Goal: Transaction & Acquisition: Book appointment/travel/reservation

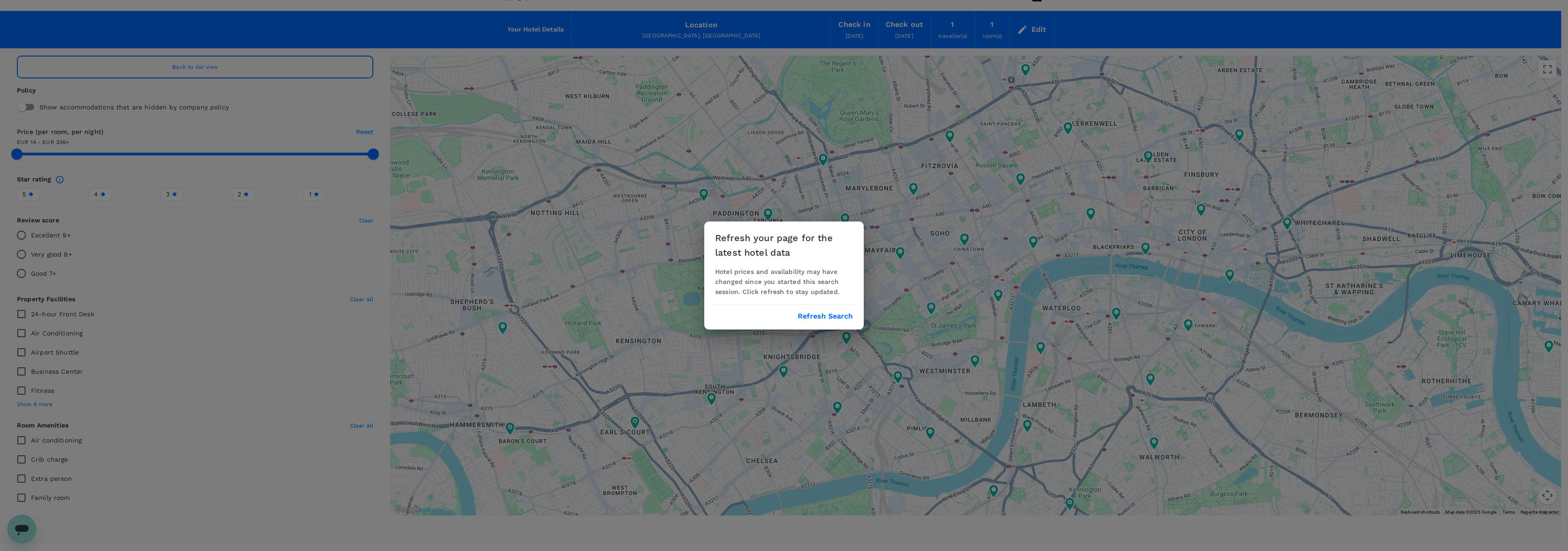
click at [836, 316] on button "Refresh Search" at bounding box center [825, 316] width 55 height 8
click at [835, 316] on button "Refresh Search" at bounding box center [825, 316] width 55 height 8
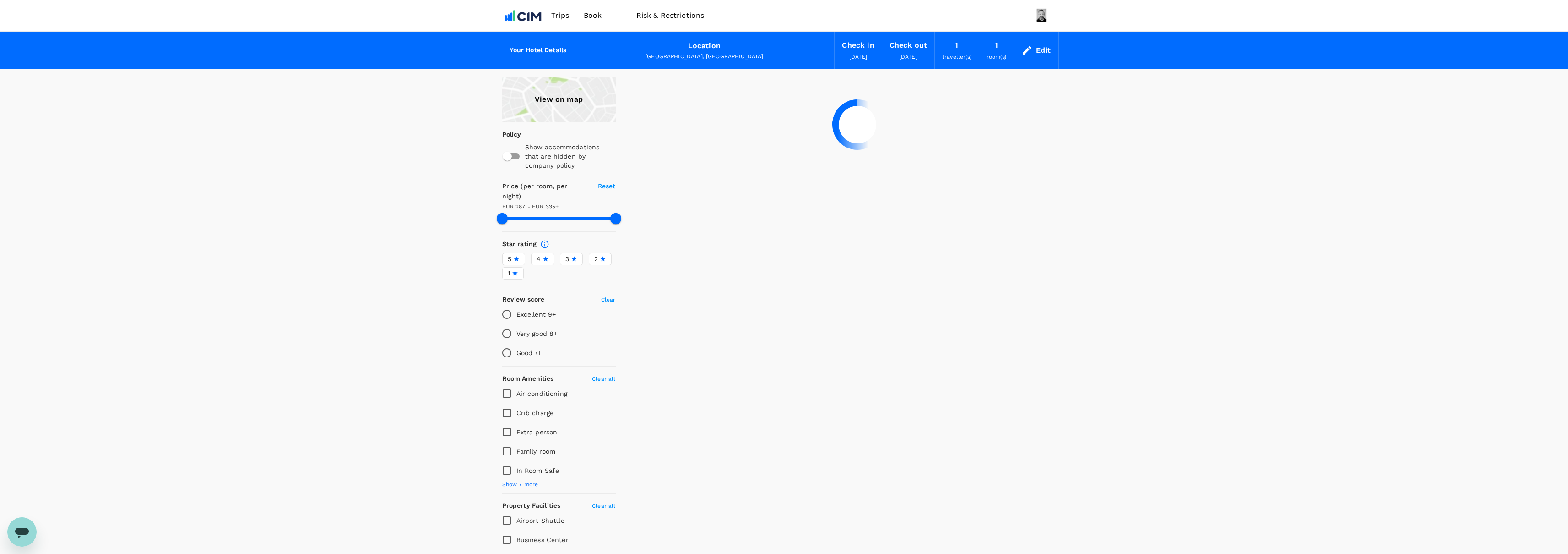
type input "335.34"
type input "287.65"
type input "334.65"
type input "214.65"
type input "334.62"
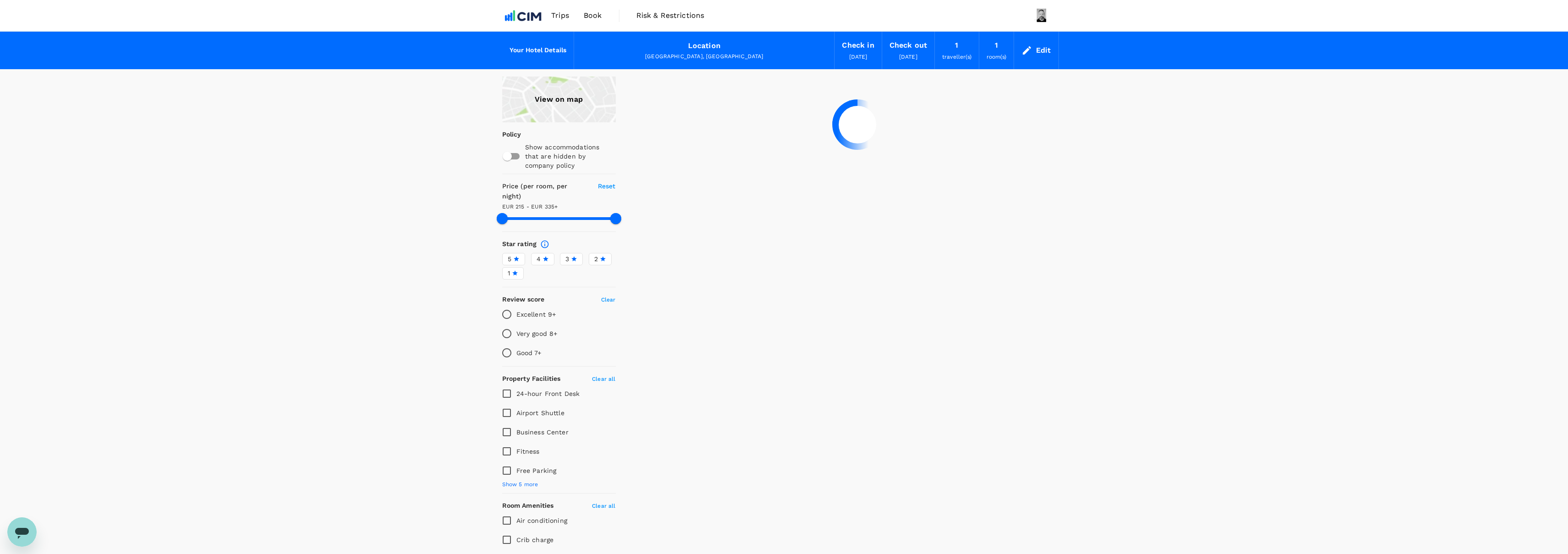
type input "25.62"
type input "335.27"
type input "21.27"
type input "335.27"
type input "24.27"
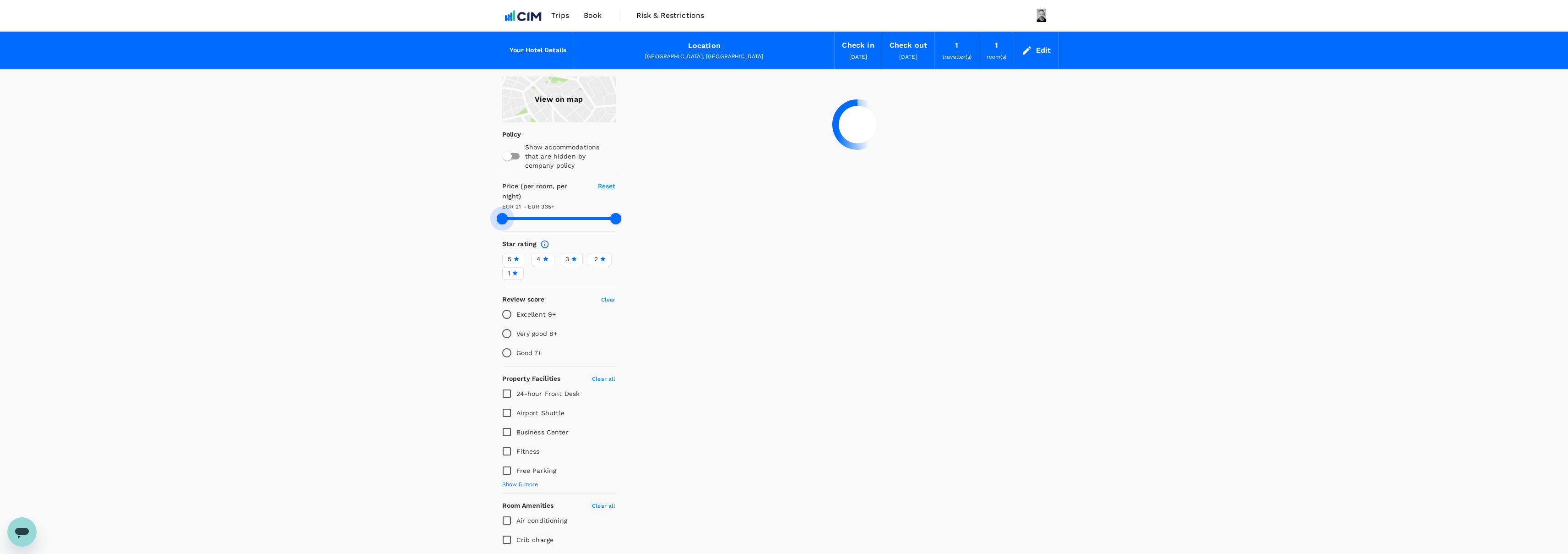
type input "335.27"
type input "39.27"
type input "335.27"
type input "48.27"
type input "335.27"
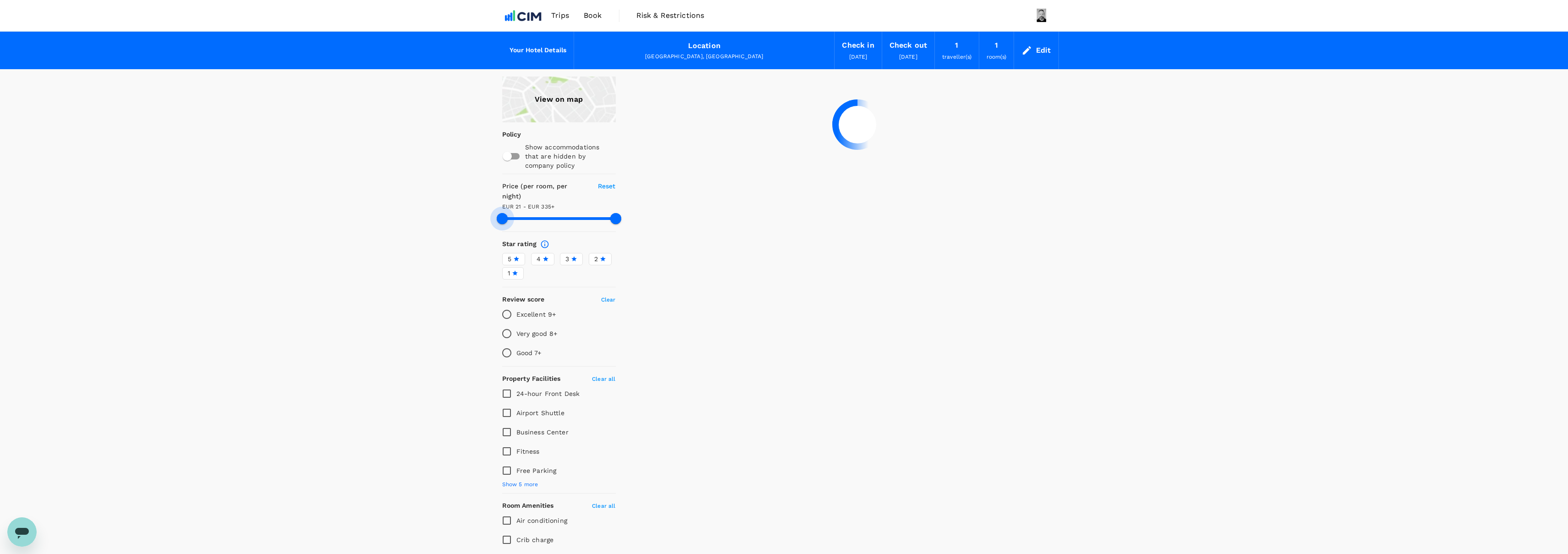
type input "48.27"
type input "335.27"
type input "52.27"
type input "335.27"
type input "52.27"
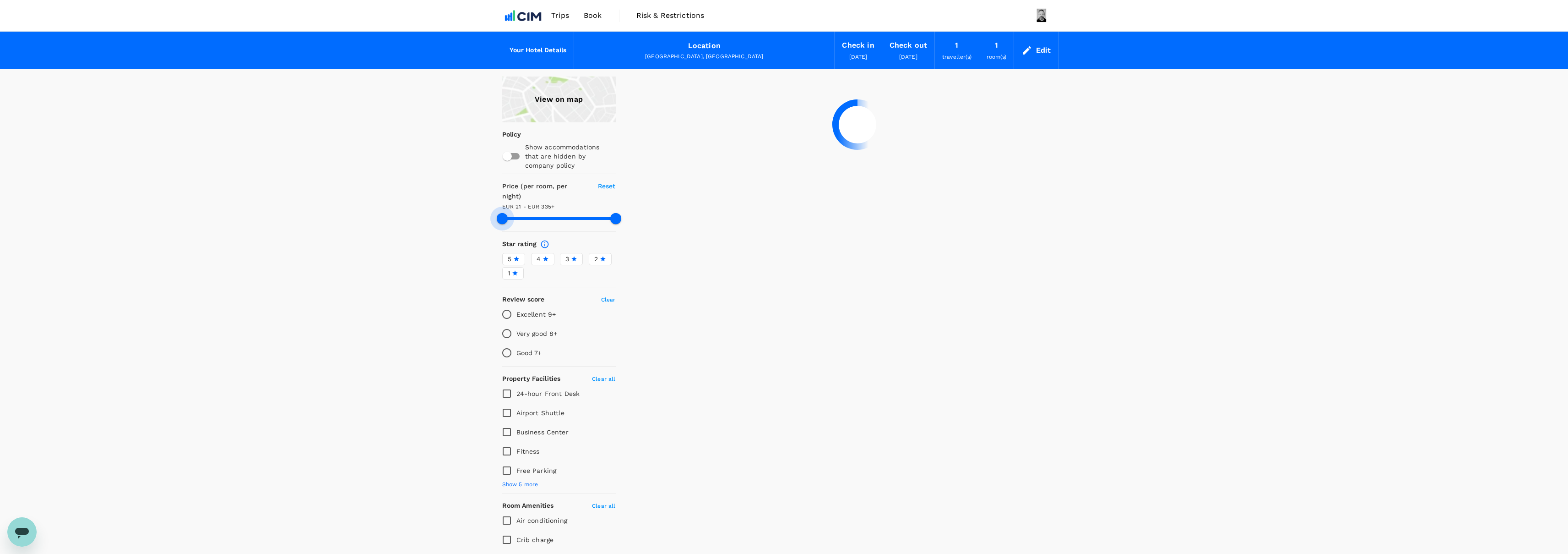
type input "335.27"
type input "55.27"
type input "335.27"
type input "55.27"
type input "335.27"
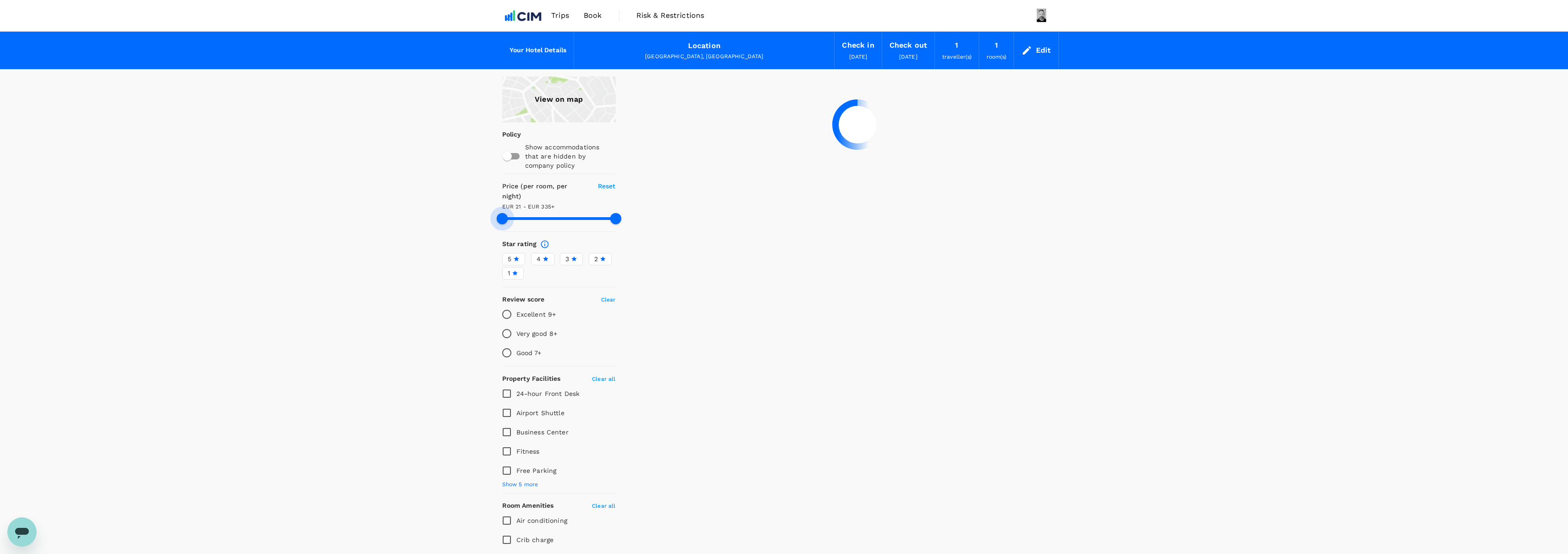
type input "57.27"
type input "335.27"
type input "61.27"
type input "335.27"
type input "65.27"
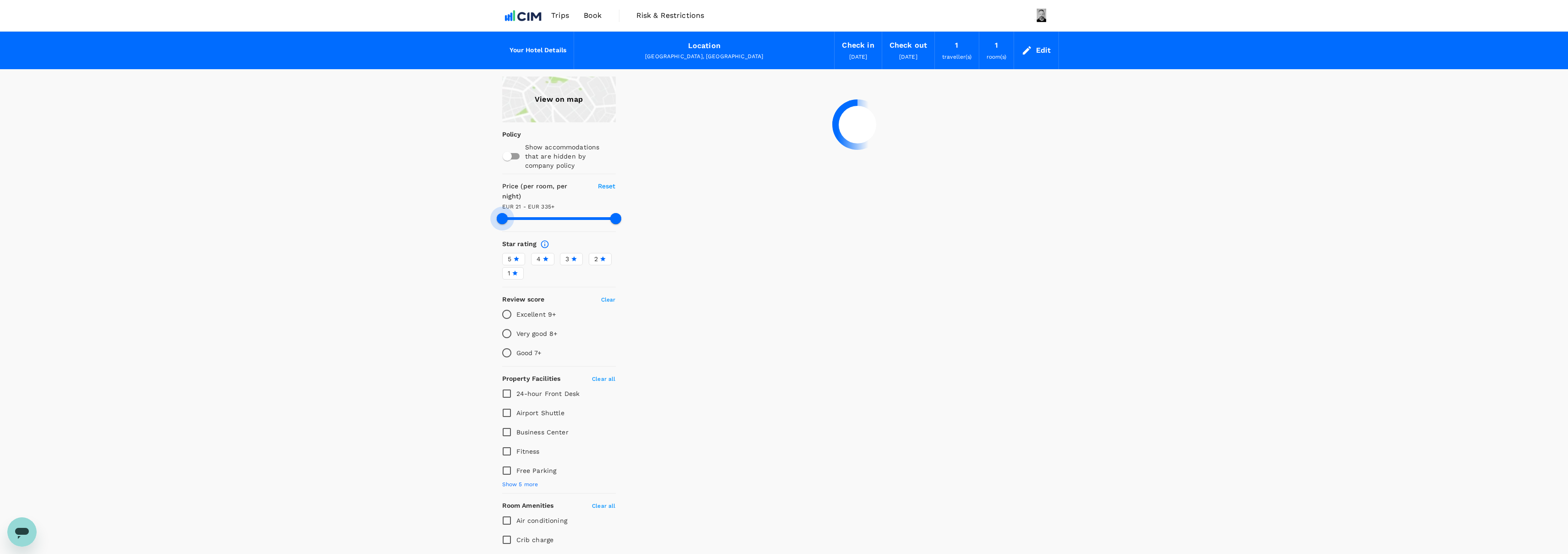
type input "335.27"
type input "65.27"
type input "335.27"
type input "70.27"
type input "335.27"
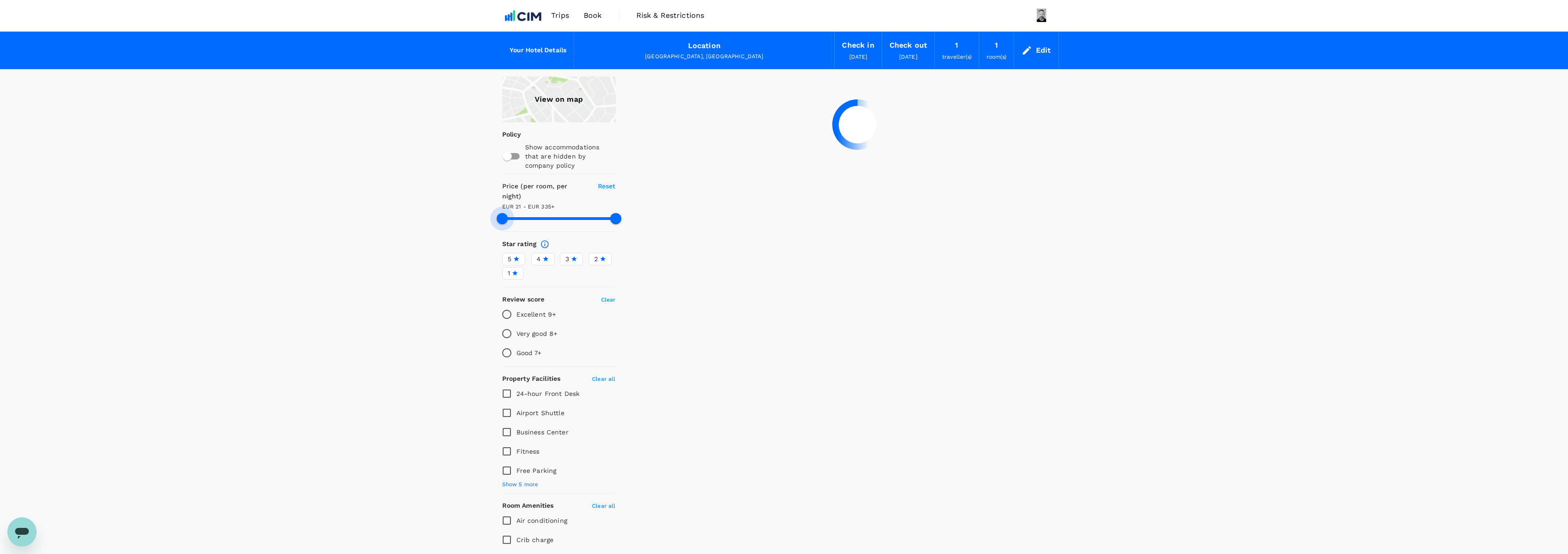
type input "70.27"
type input "335.27"
type input "75.27"
type input "335.27"
type input "79.27"
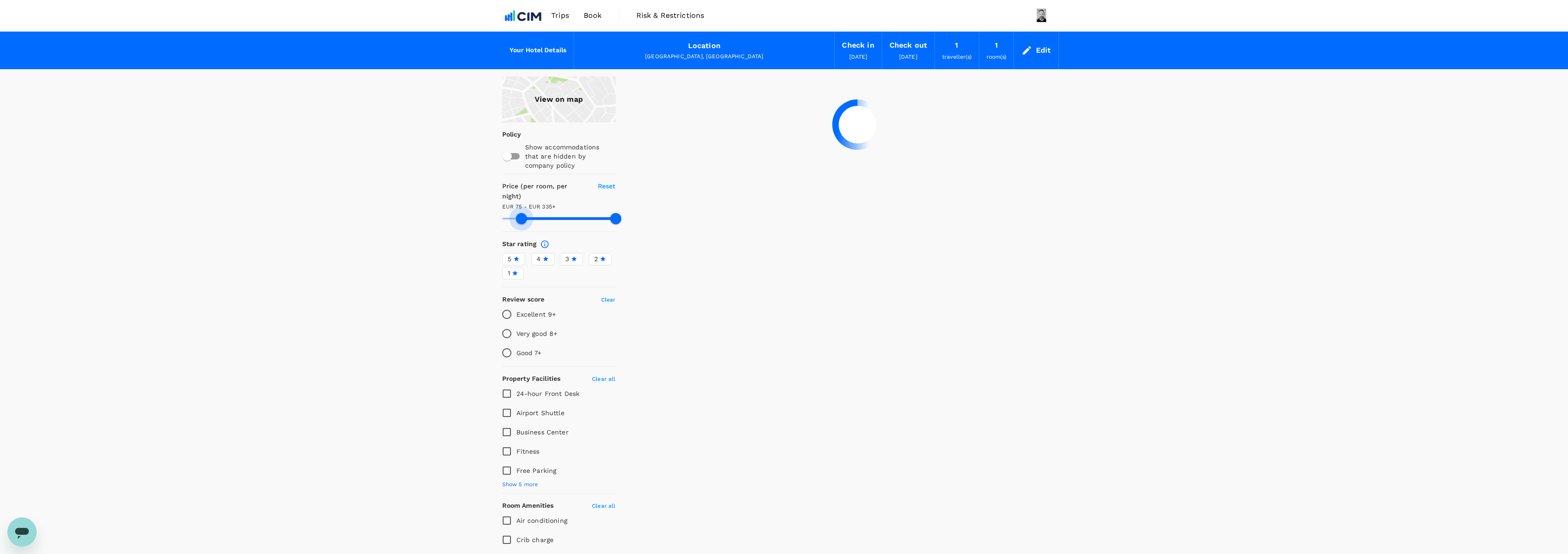
type input "335.27"
type input "82.27"
type input "335.27"
type input "86.27"
type input "335.27"
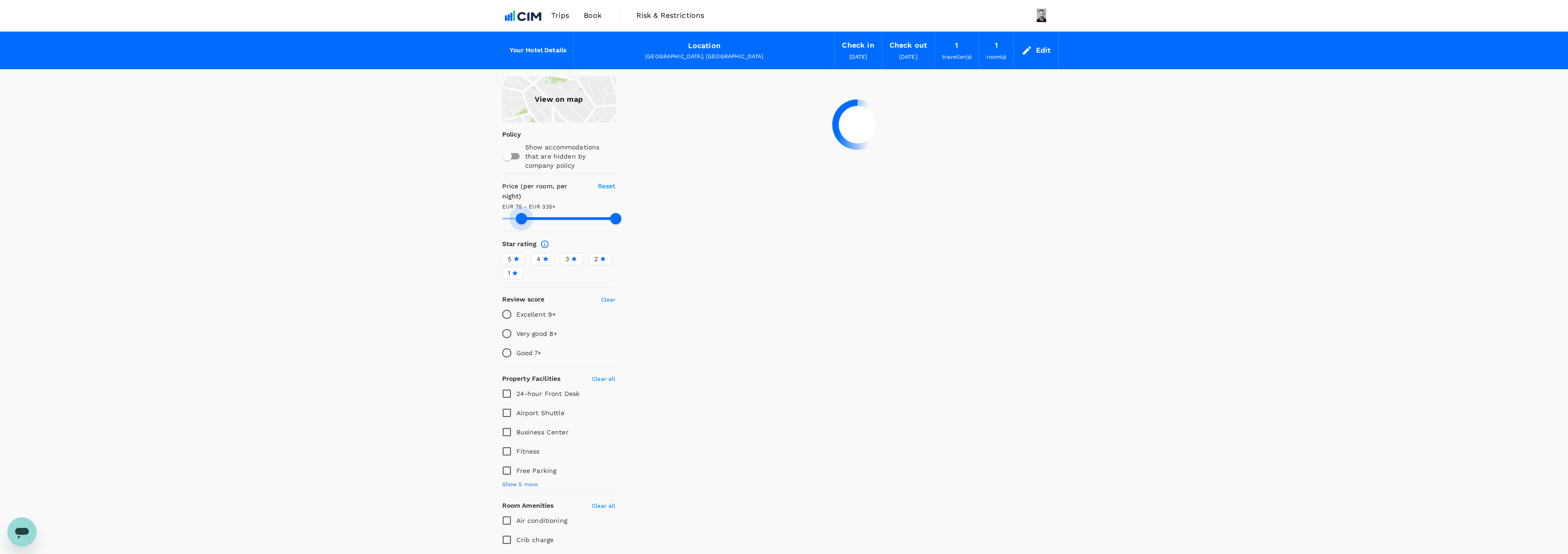
type input "90.27"
type input "335.27"
type input "96.27"
type input "335.27"
type input "103.27"
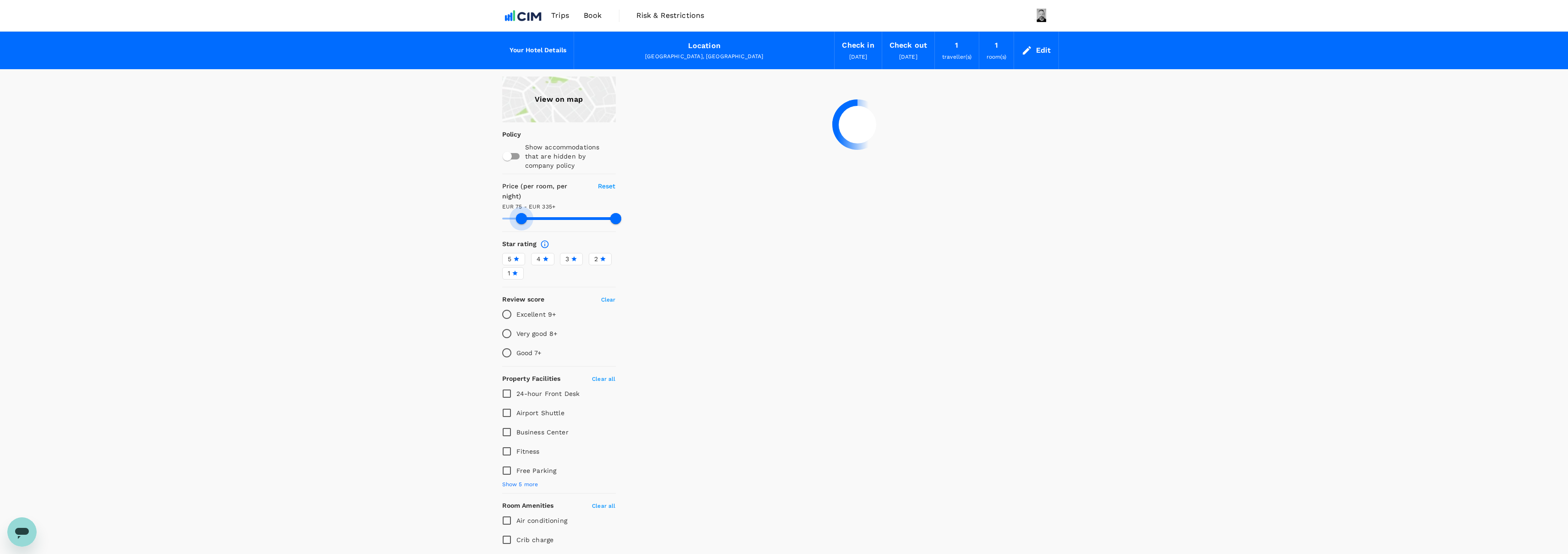
type input "335.27"
type input "108.27"
type input "335.27"
type input "109.27"
type input "335.27"
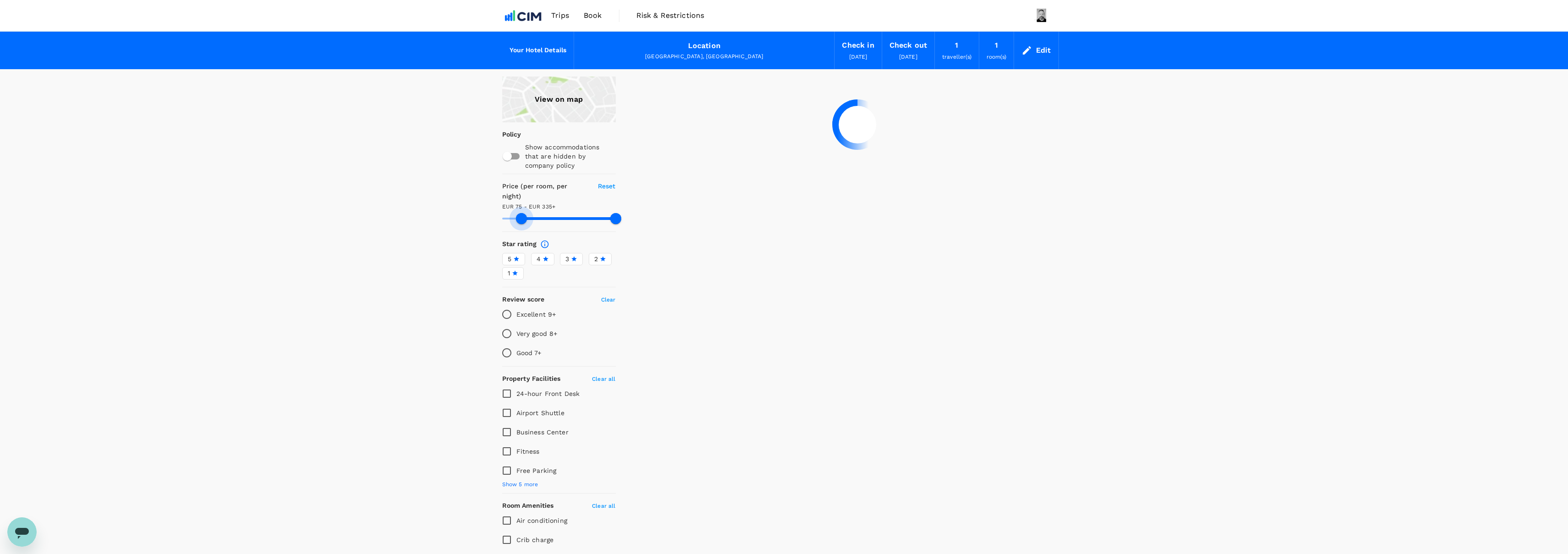
type input "113.27"
type input "335.27"
type input "114.27"
type input "335.27"
type input "117.27"
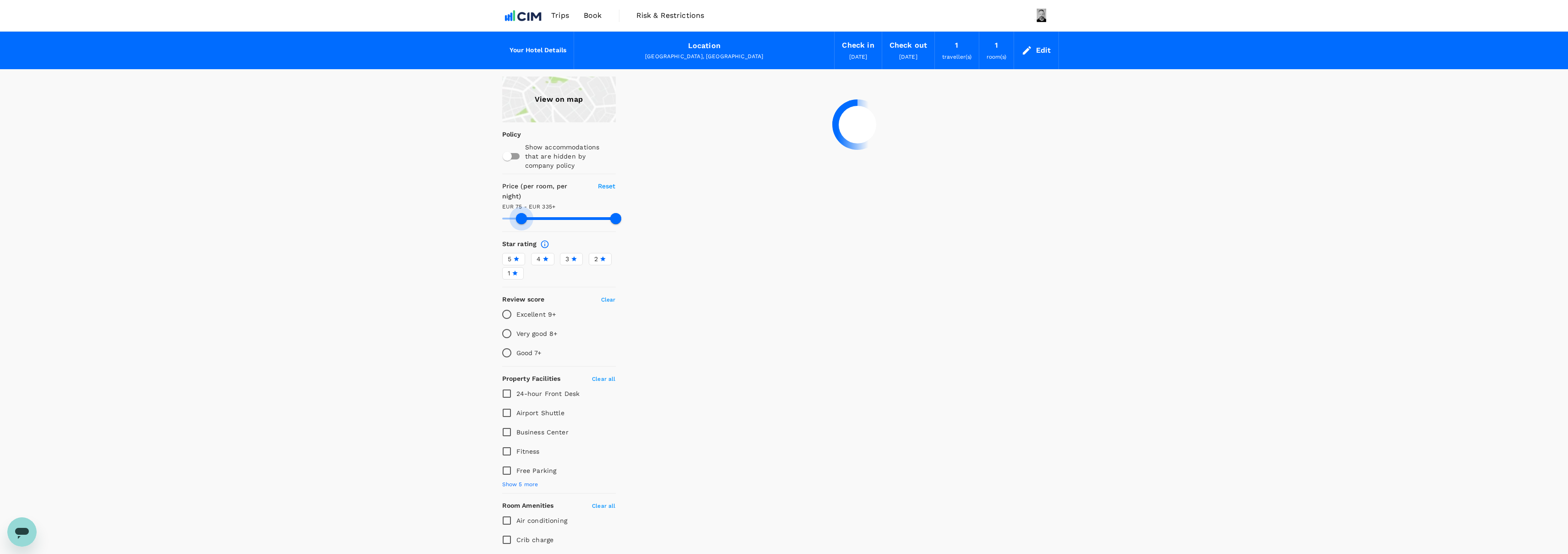
type input "335.27"
type input "120.27"
type input "335.27"
type input "123.27"
type input "335.27"
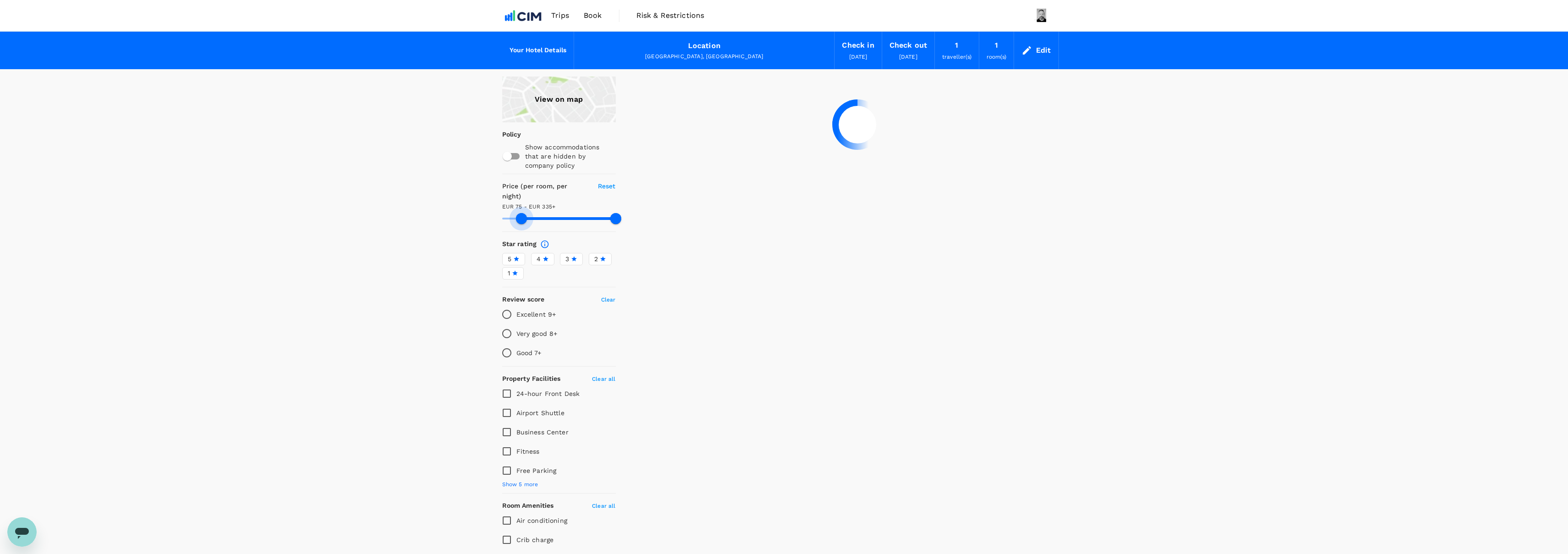
type input "123.27"
type input "335.27"
type input "124.27"
type input "335.27"
type input "124.27"
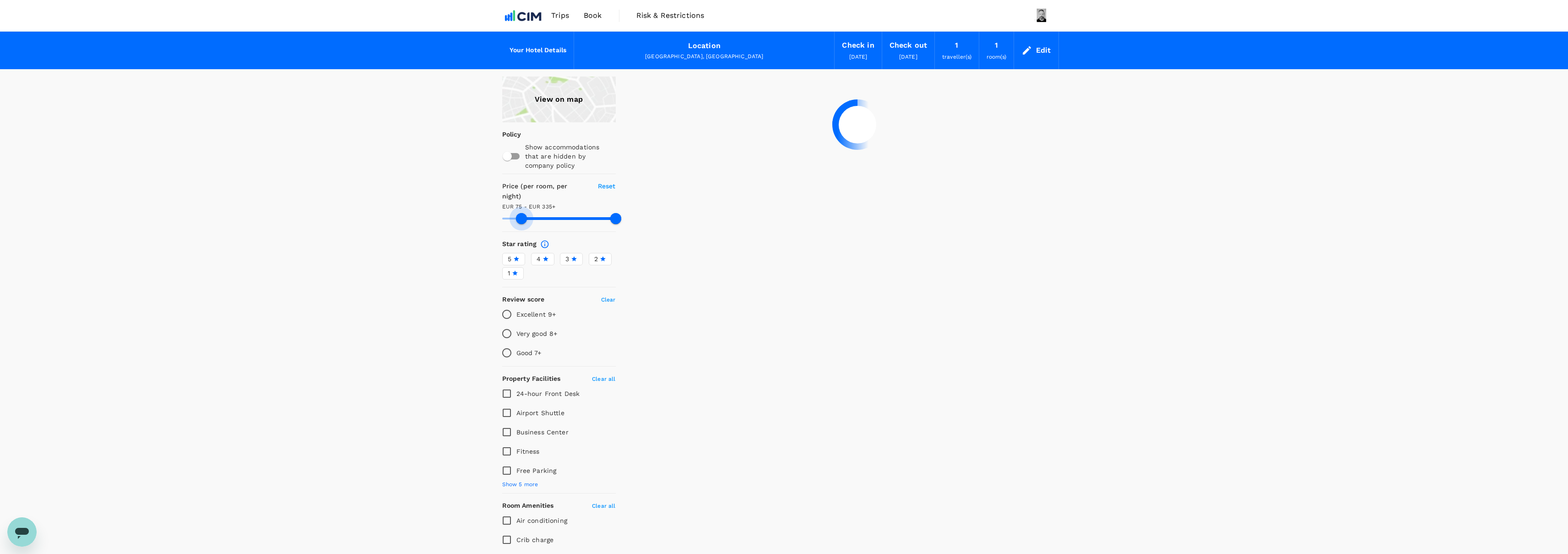
type input "335.27"
type input "125.27"
type input "335.27"
type input "125.27"
type input "335.27"
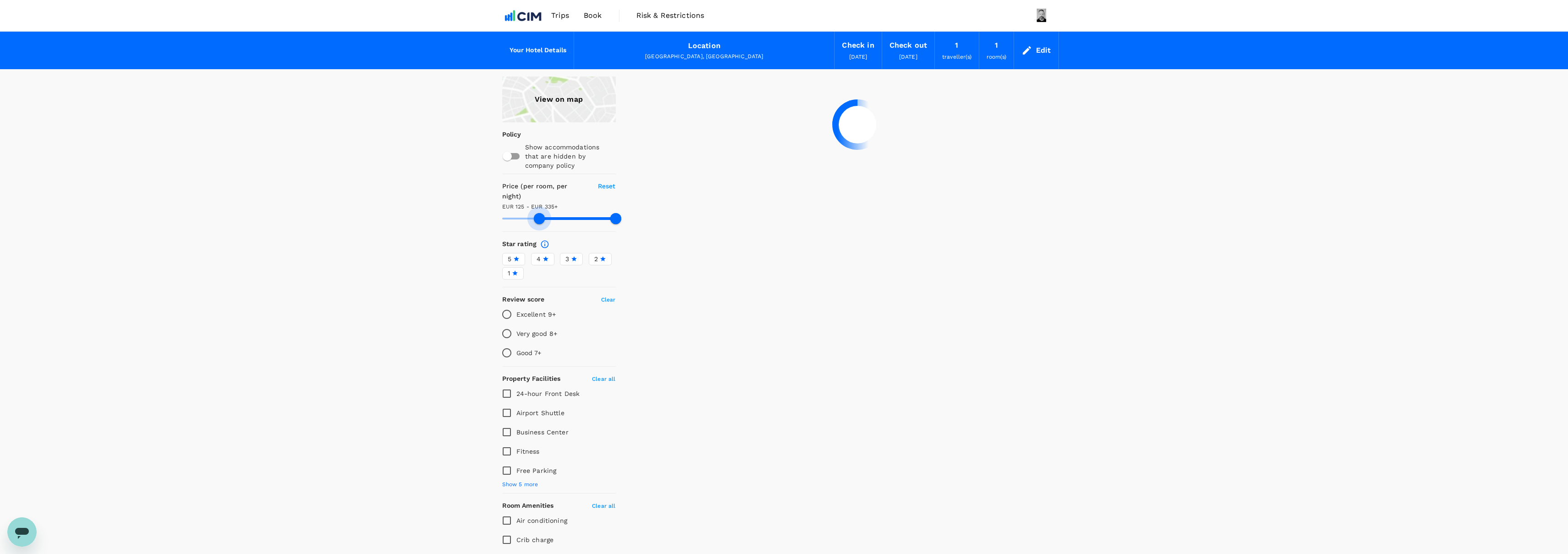
type input "128.27"
type input "335.27"
type input "132.27"
type input "335.27"
type input "136.27"
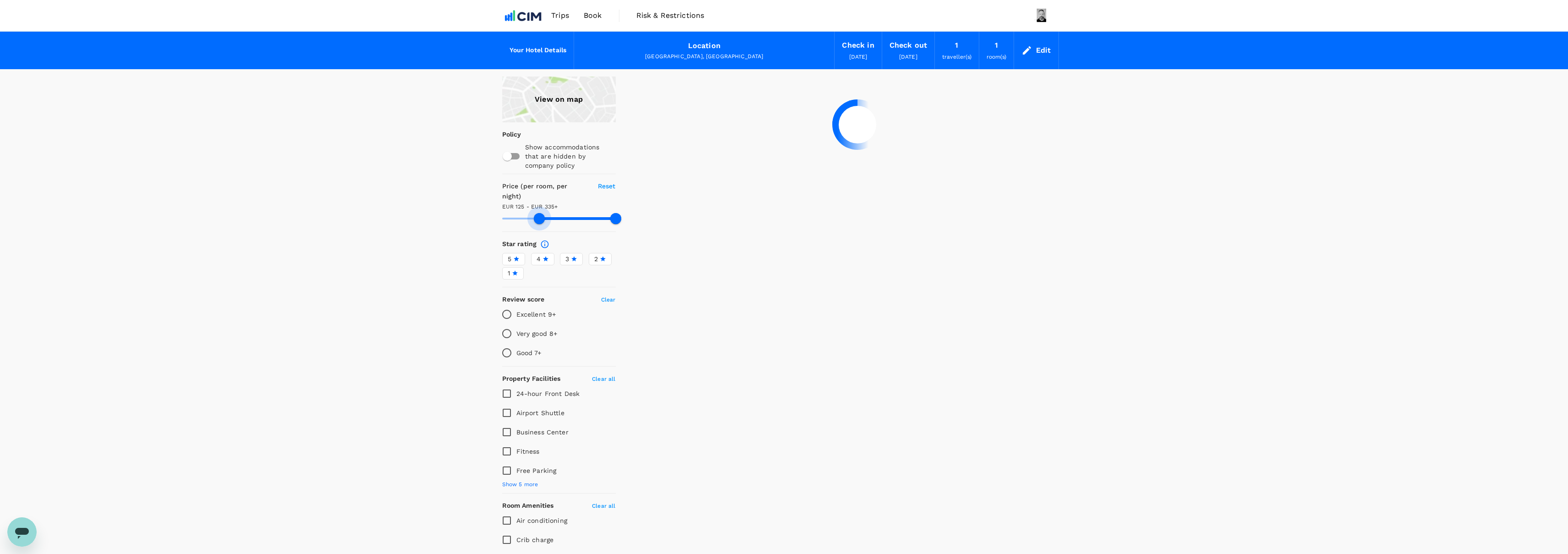
type input "335.27"
type input "139.27"
type input "335.27"
type input "143.27"
type input "335.27"
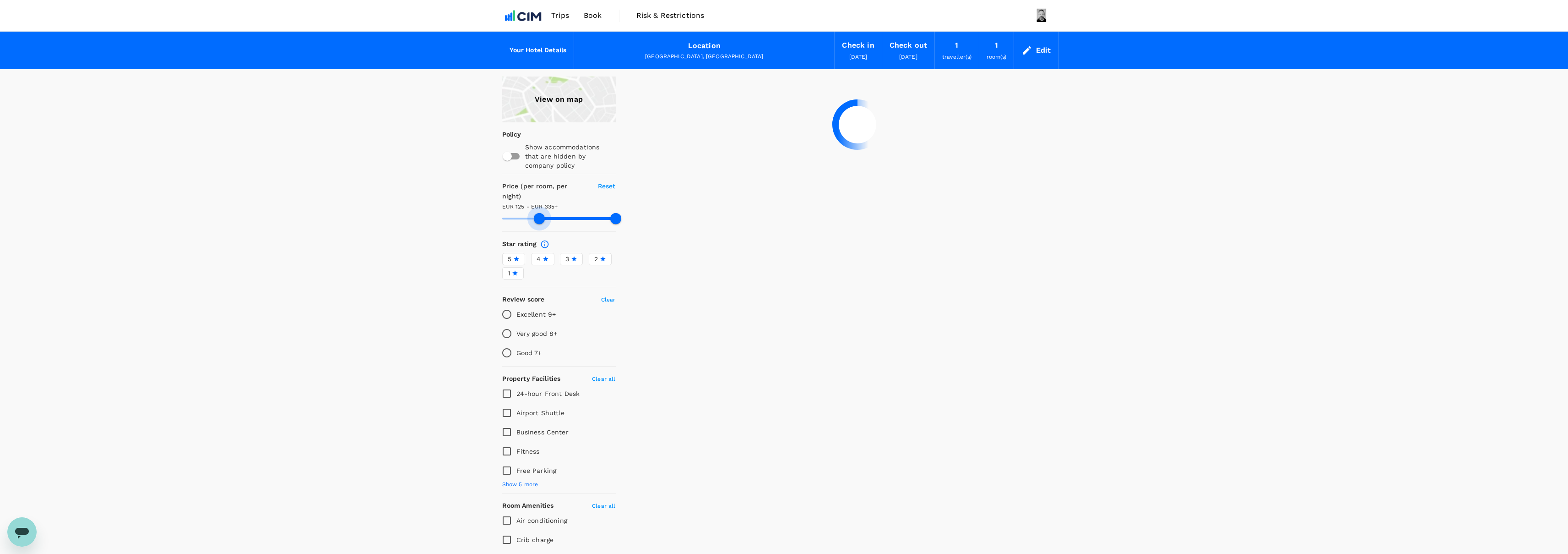
type input "146.27"
type input "335.27"
type input "148.27"
type input "335.27"
type input "150.27"
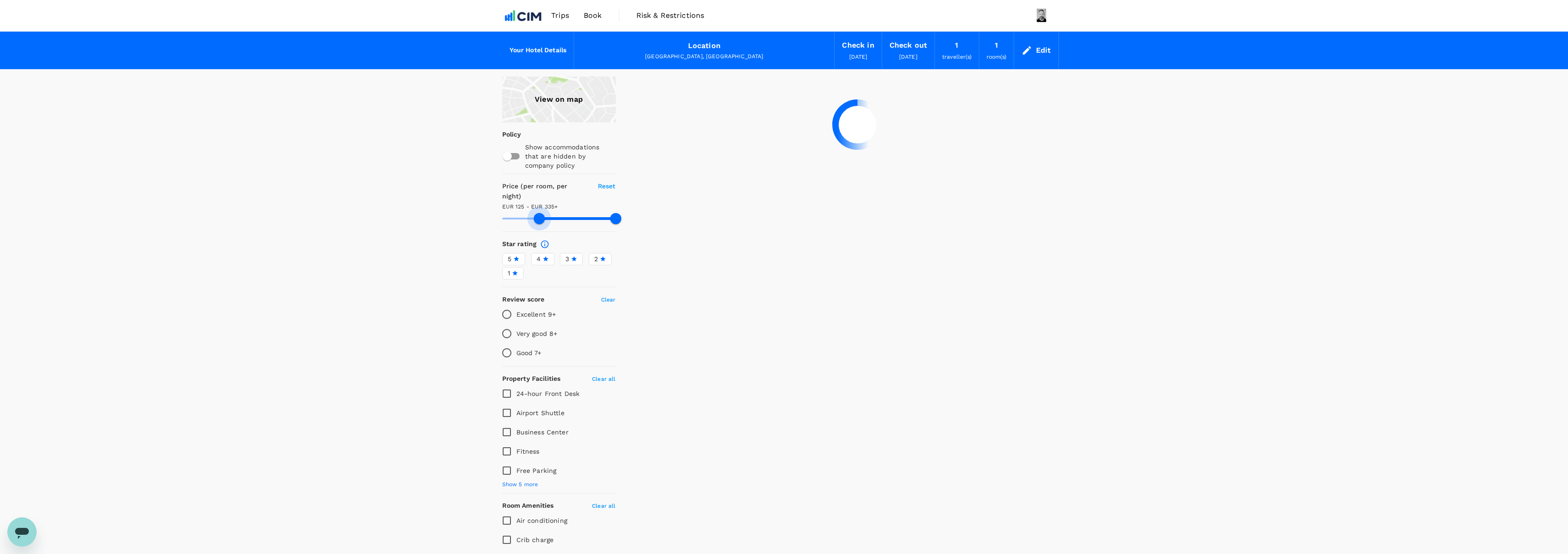
type input "335.27"
type input "152.27"
type input "335.27"
type input "156.27"
type input "335.27"
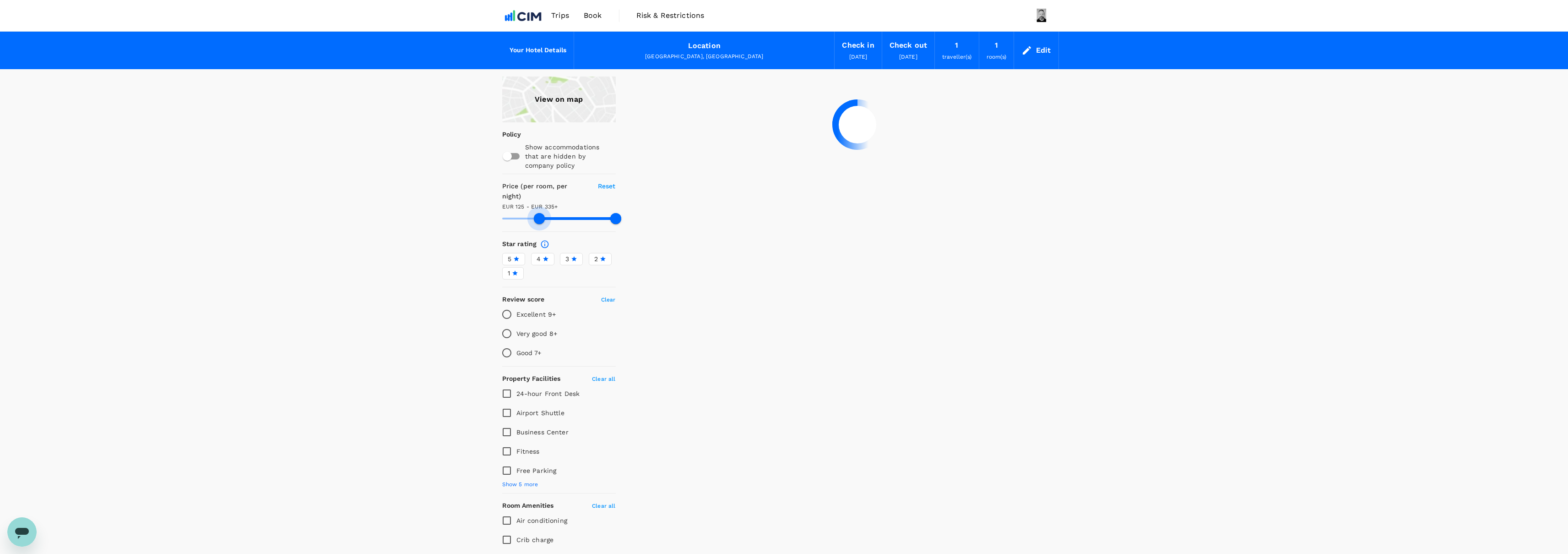
type input "160.27"
type input "335.27"
type input "162.27"
type input "335.27"
type input "163.27"
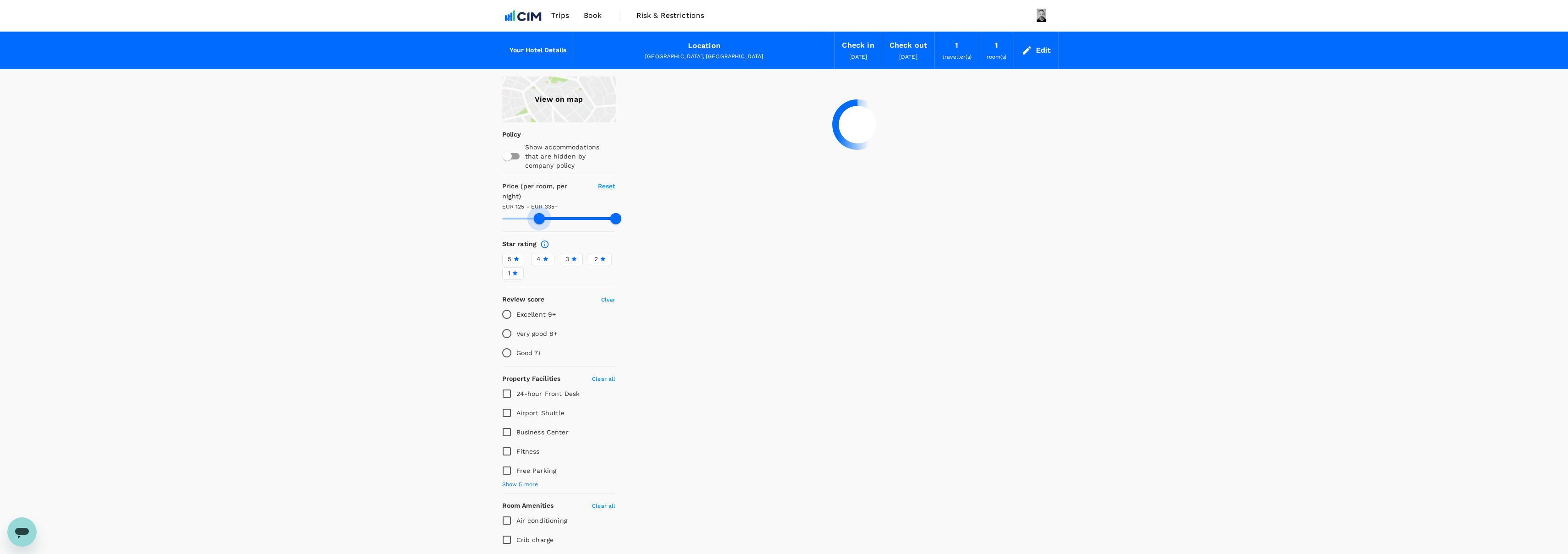
type input "335.27"
type input "165.27"
type input "335.27"
type input "166.27"
type input "335.27"
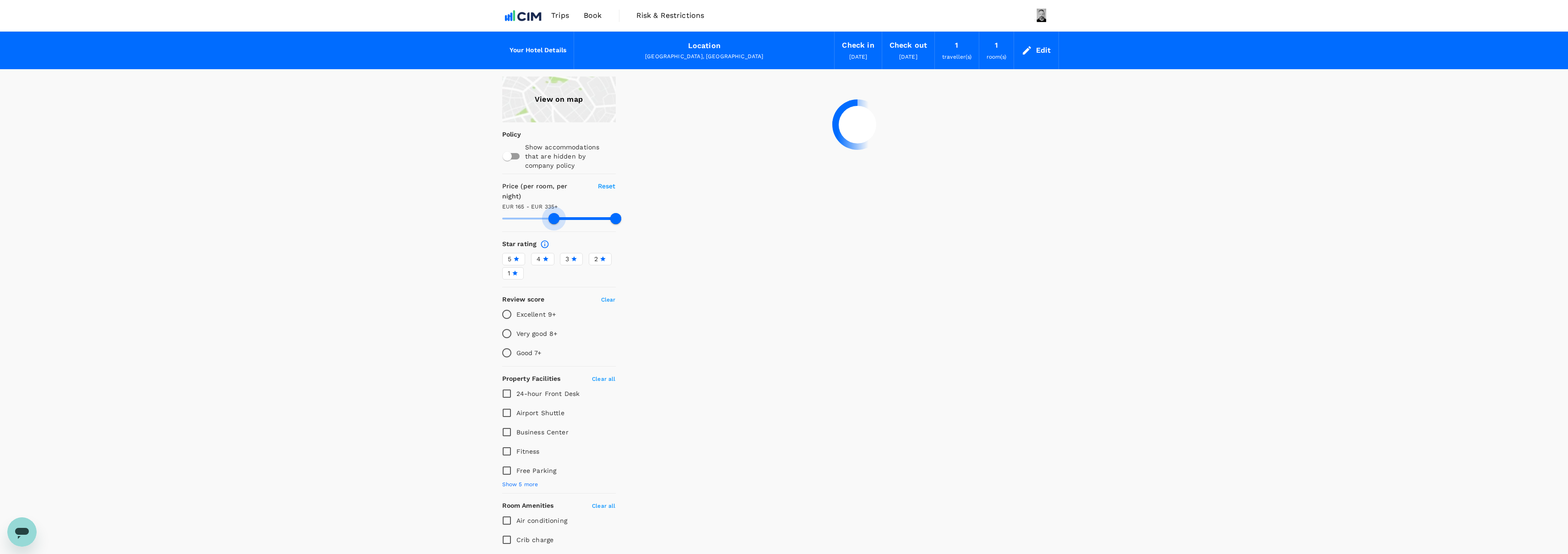
type input "167.27"
type input "335.27"
type input "172.27"
type input "335.27"
type input "175.27"
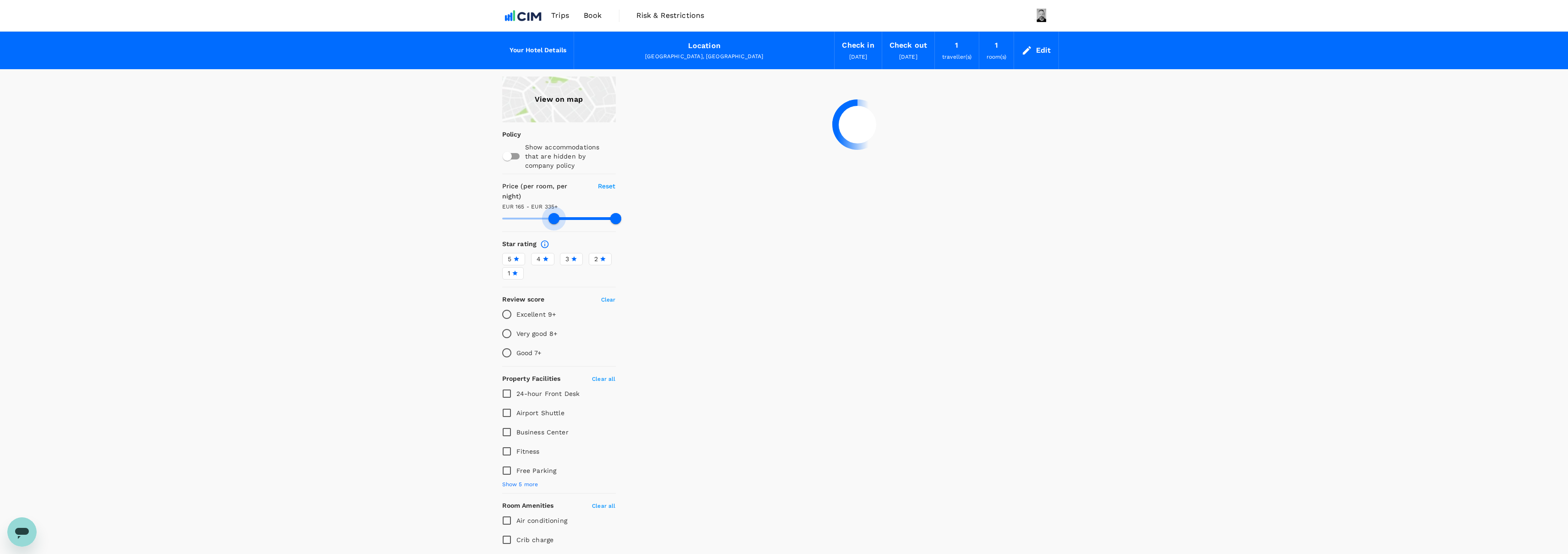
type input "335.27"
type input "179.27"
type input "335.27"
type input "185.27"
type input "335.27"
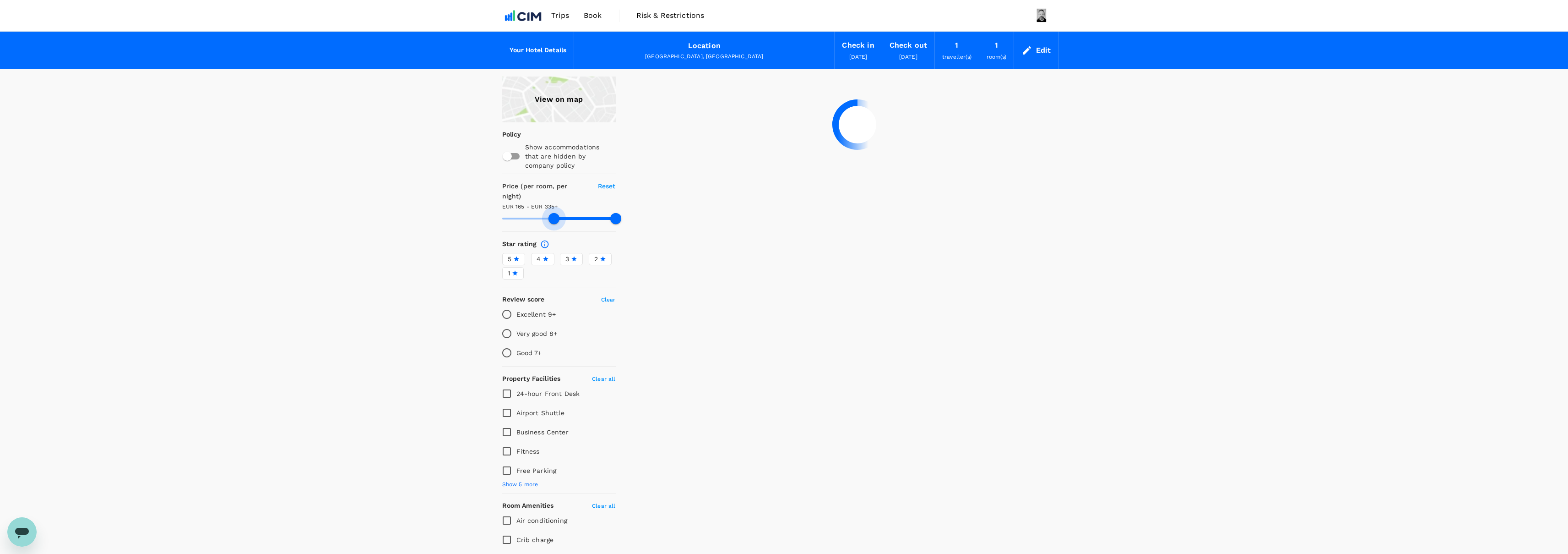
type input "188.27"
type input "335.27"
type input "189.27"
type input "335.27"
type input "190.27"
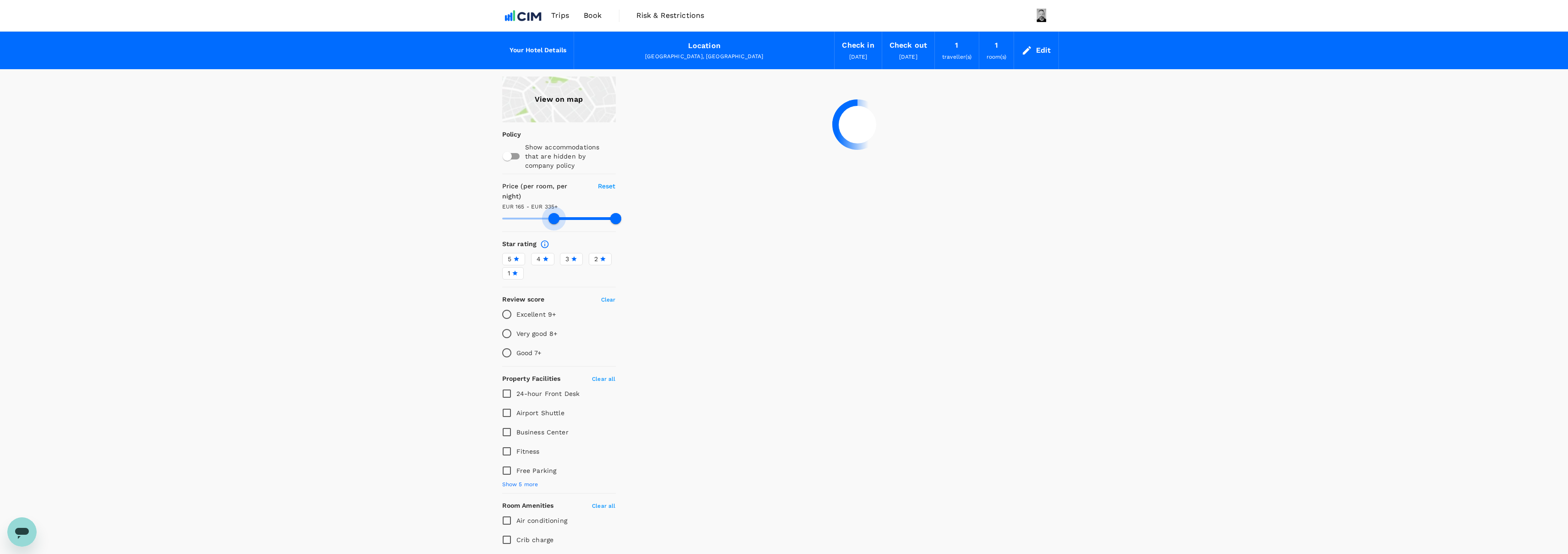
type input "335.27"
type input "191.27"
type input "335.27"
type input "191.27"
type input "335.27"
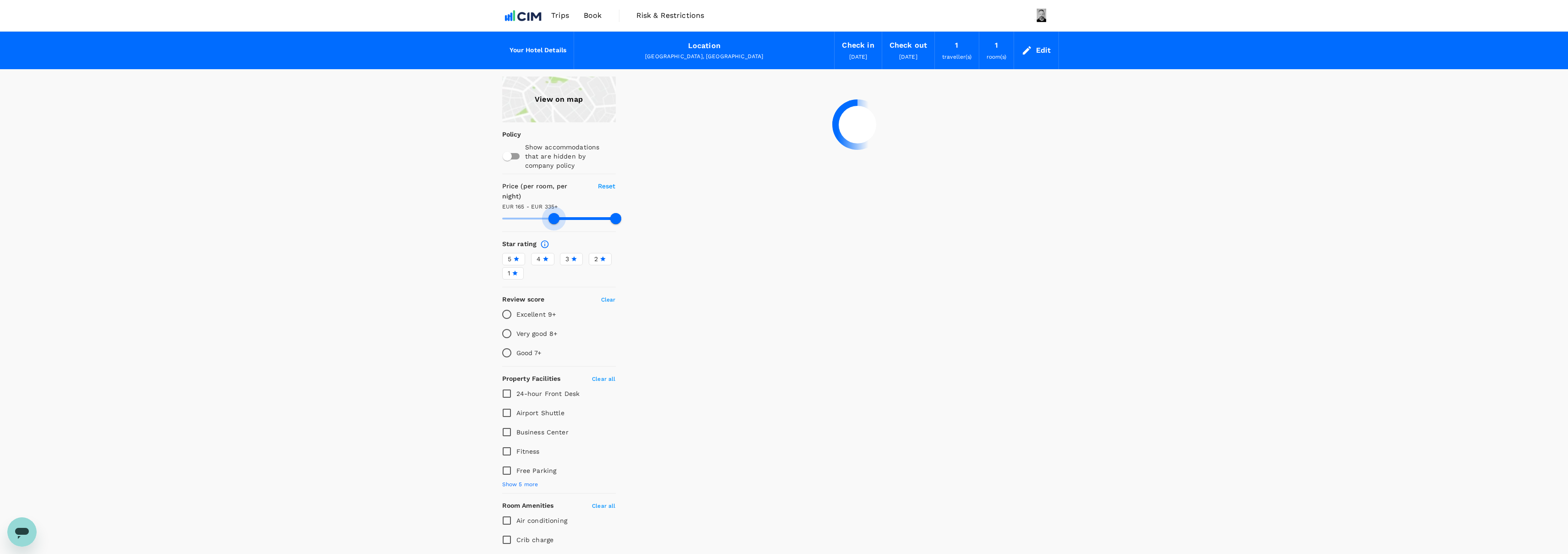
type input "193.27"
type input "335.27"
type input "194.27"
type input "335.27"
type input "195.27"
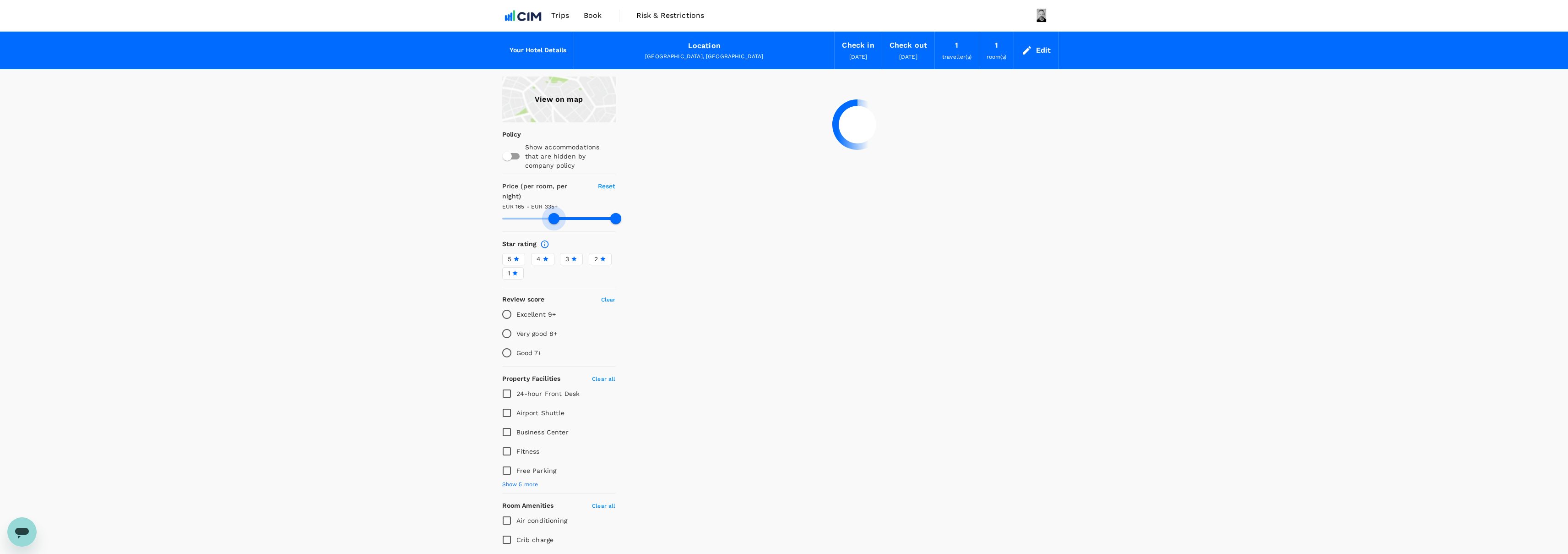
type input "335.27"
type input "198.27"
type input "335.27"
type input "199.27"
type input "335.27"
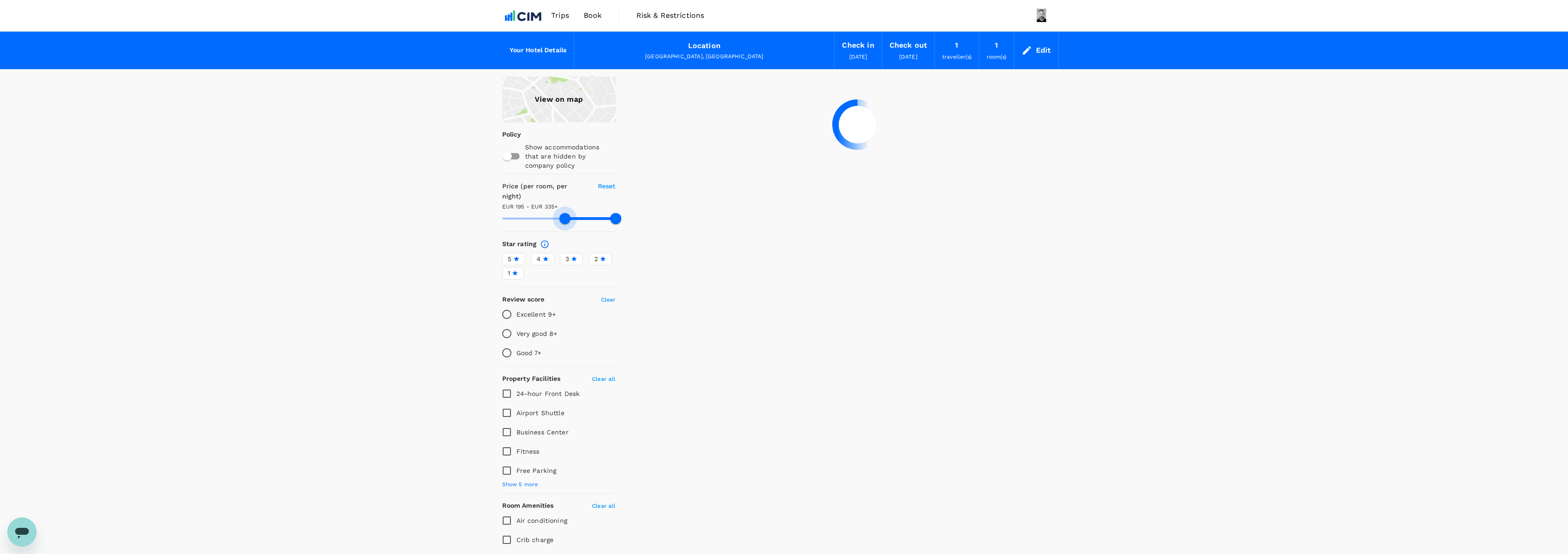
type input "200.27"
type input "335.27"
type input "201.27"
type input "335.27"
type input "203.27"
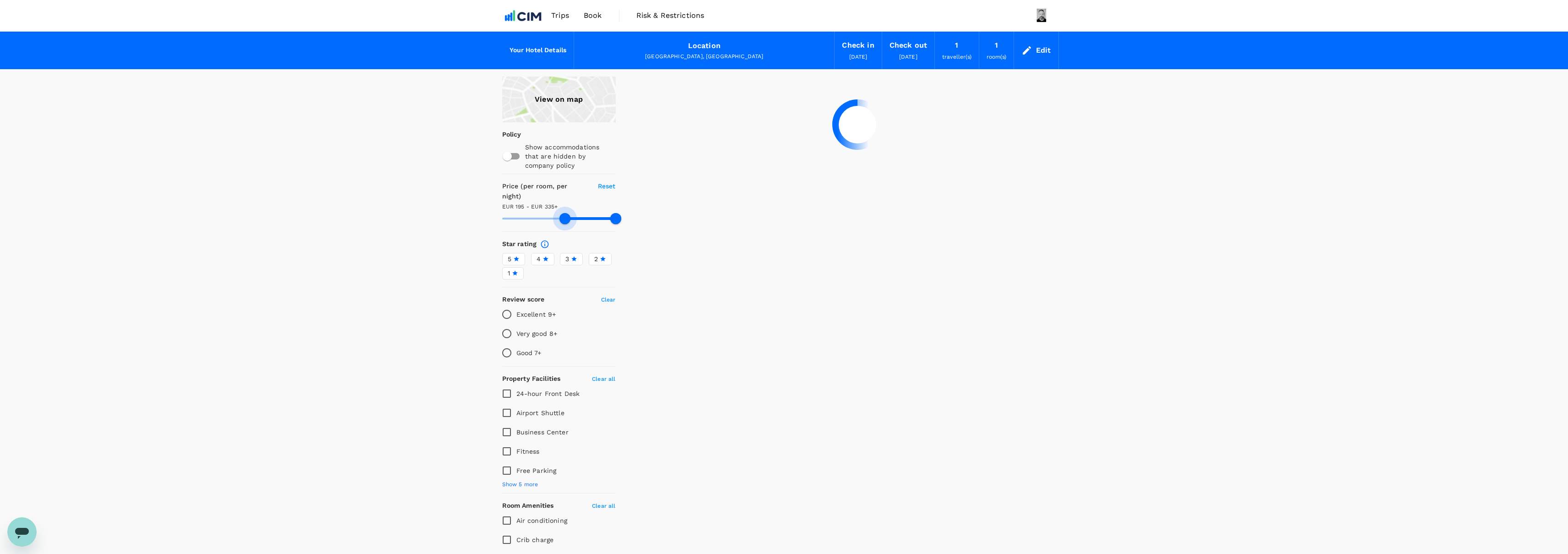
type input "335.27"
type input "204.27"
type input "335.27"
type input "205.27"
type input "335.27"
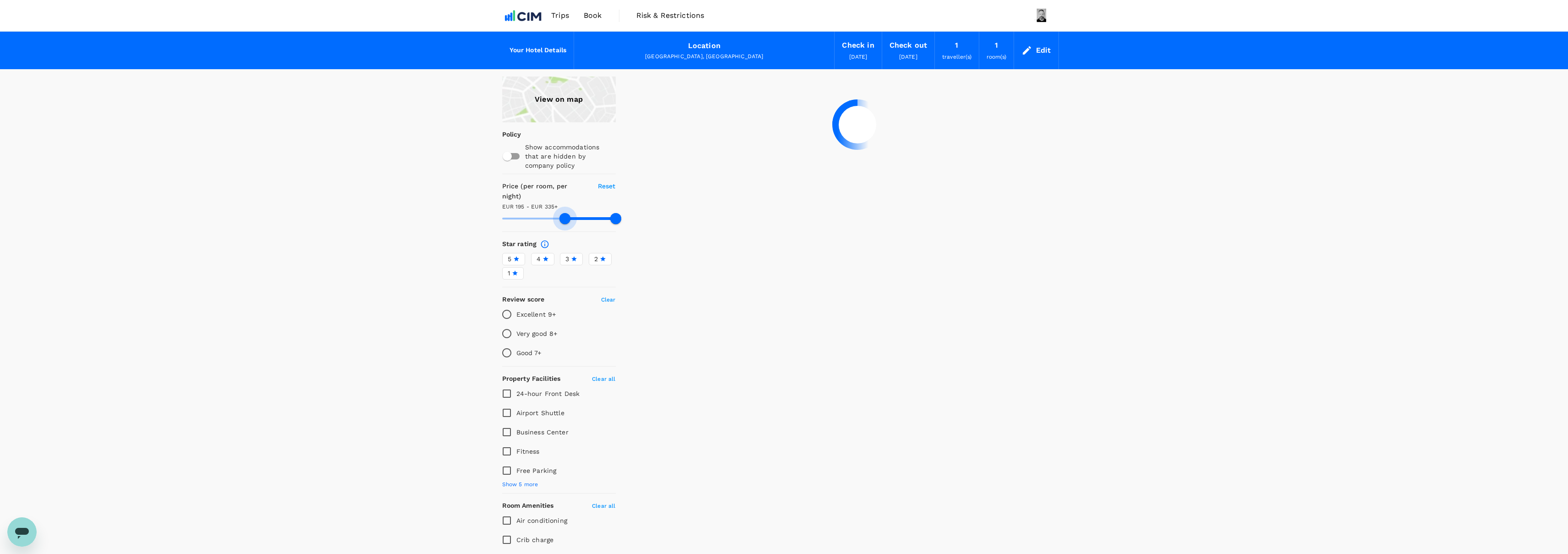
type input "208.27"
type input "335.27"
type input "209.27"
type input "335.27"
type input "210.27"
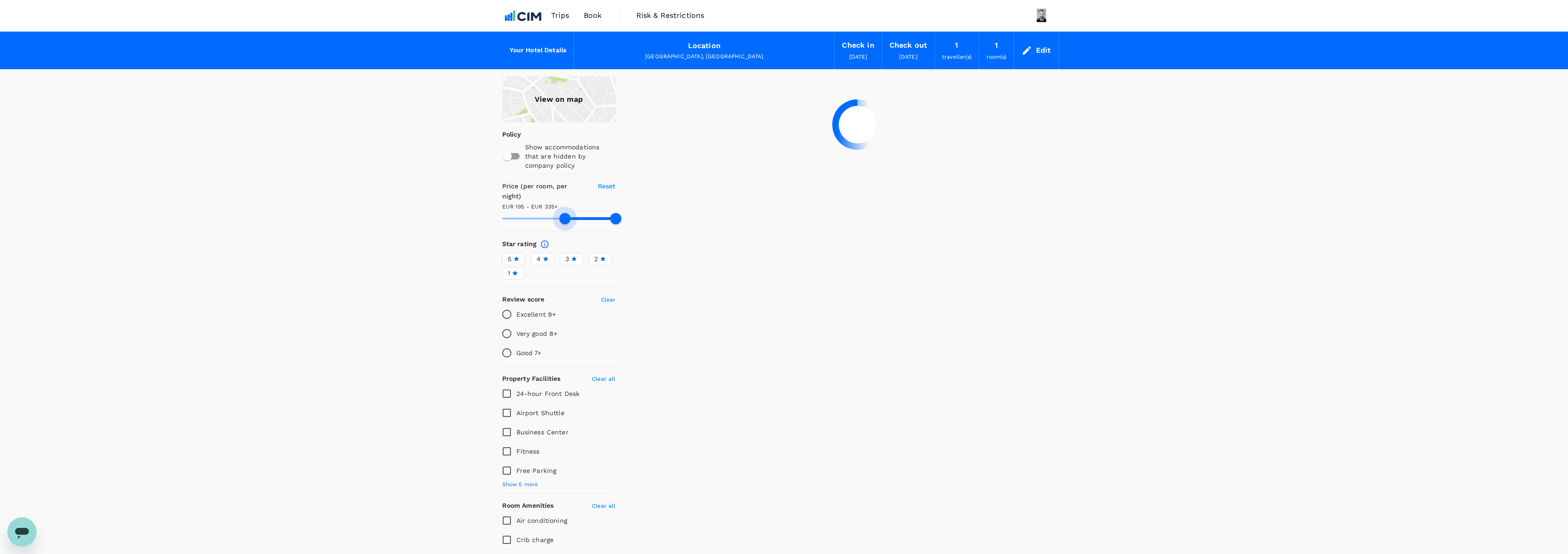
type input "335.27"
type input "212.27"
type input "335.27"
type input "214.27"
type input "335.27"
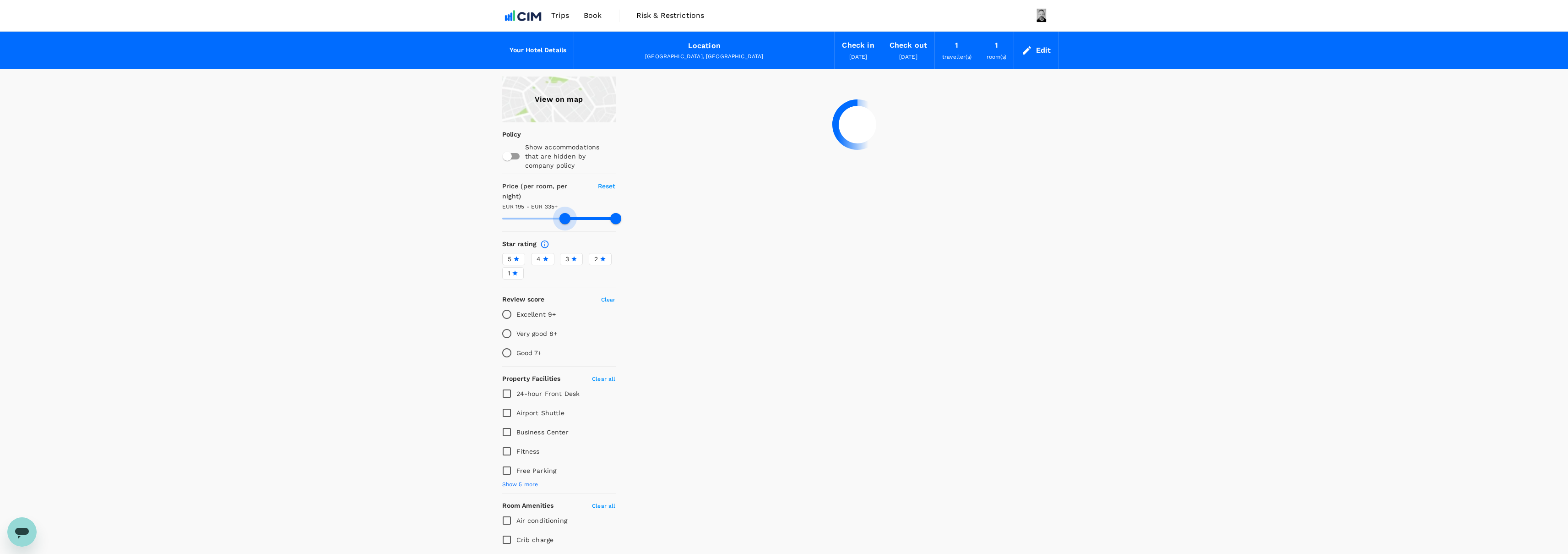
type input "217.27"
type input "335.27"
type input "220.27"
type input "335.27"
type input "222.27"
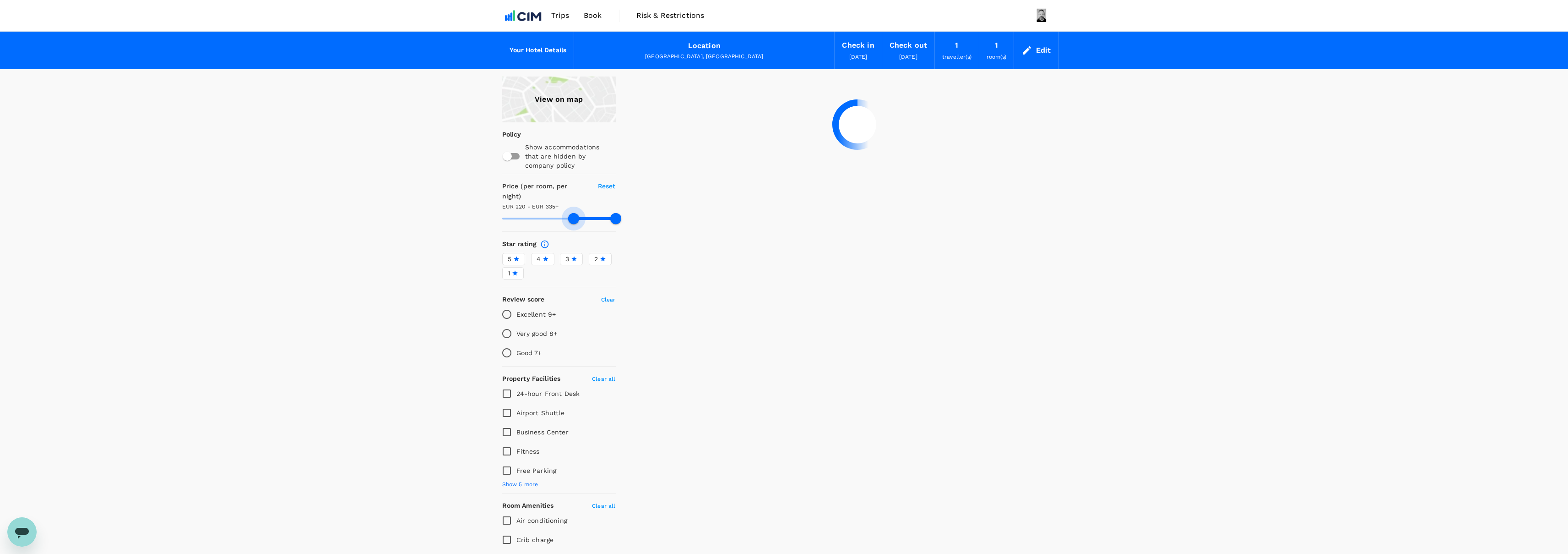
type input "335.27"
type input "223.27"
type input "335.27"
type input "223.27"
type input "335.27"
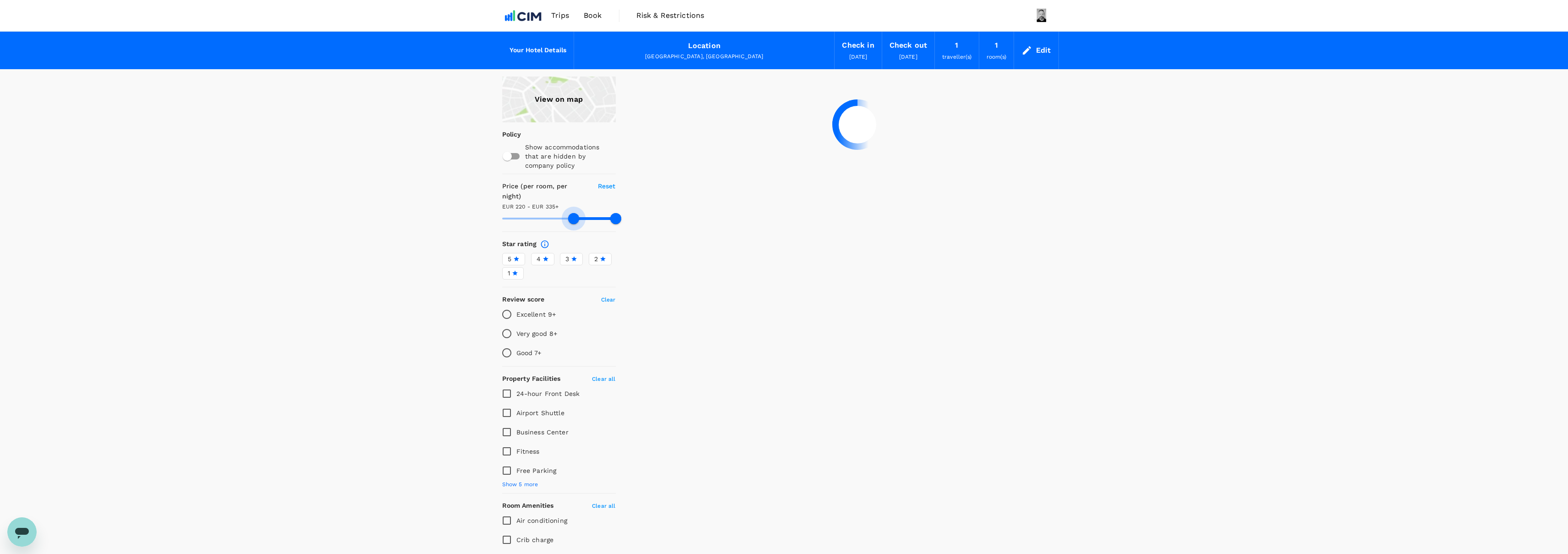
type input "224.27"
type input "335.27"
type input "228.27"
type input "335.27"
type input "229.27"
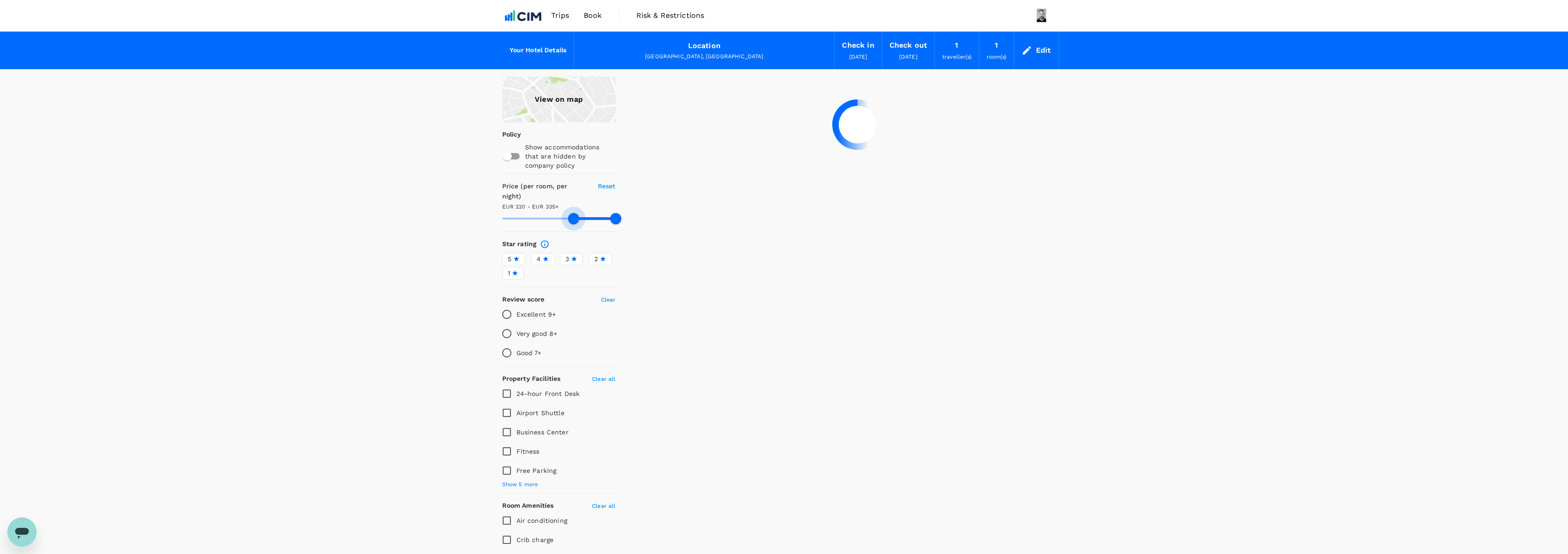
type input "335.27"
type input "229.27"
type input "335.27"
type input "231.27"
type input "335.27"
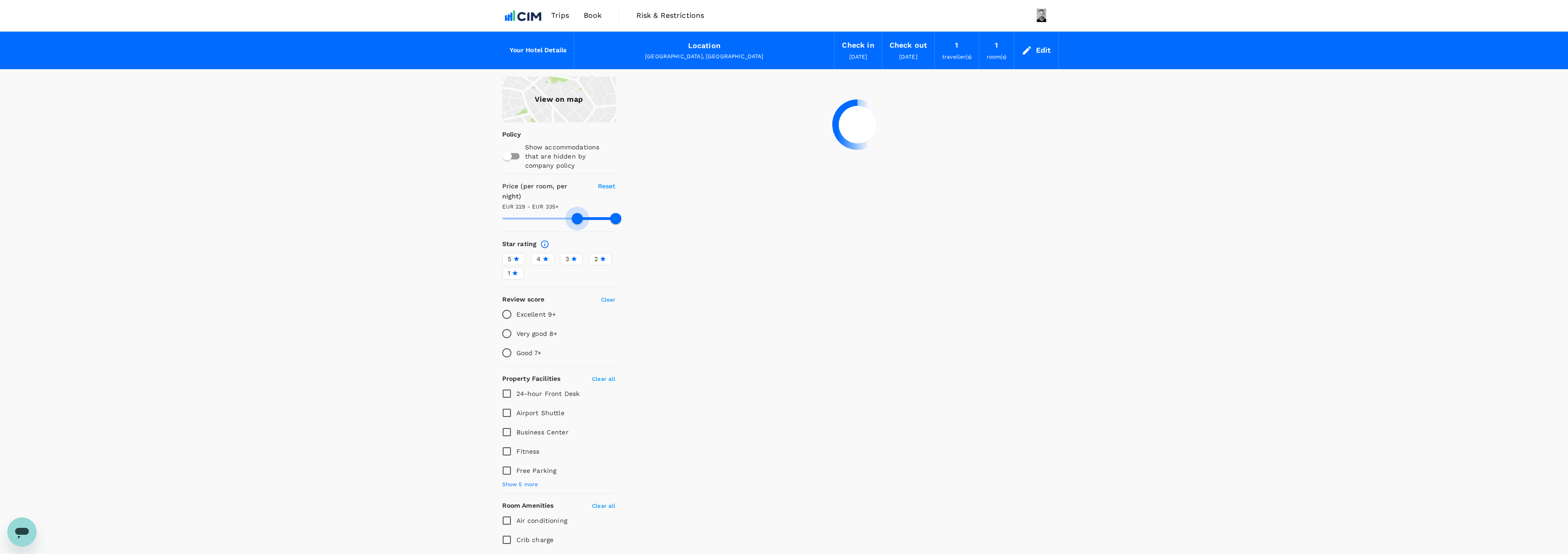
type input "232.27"
type input "335.27"
type input "236.27"
type input "335.27"
type input "236.27"
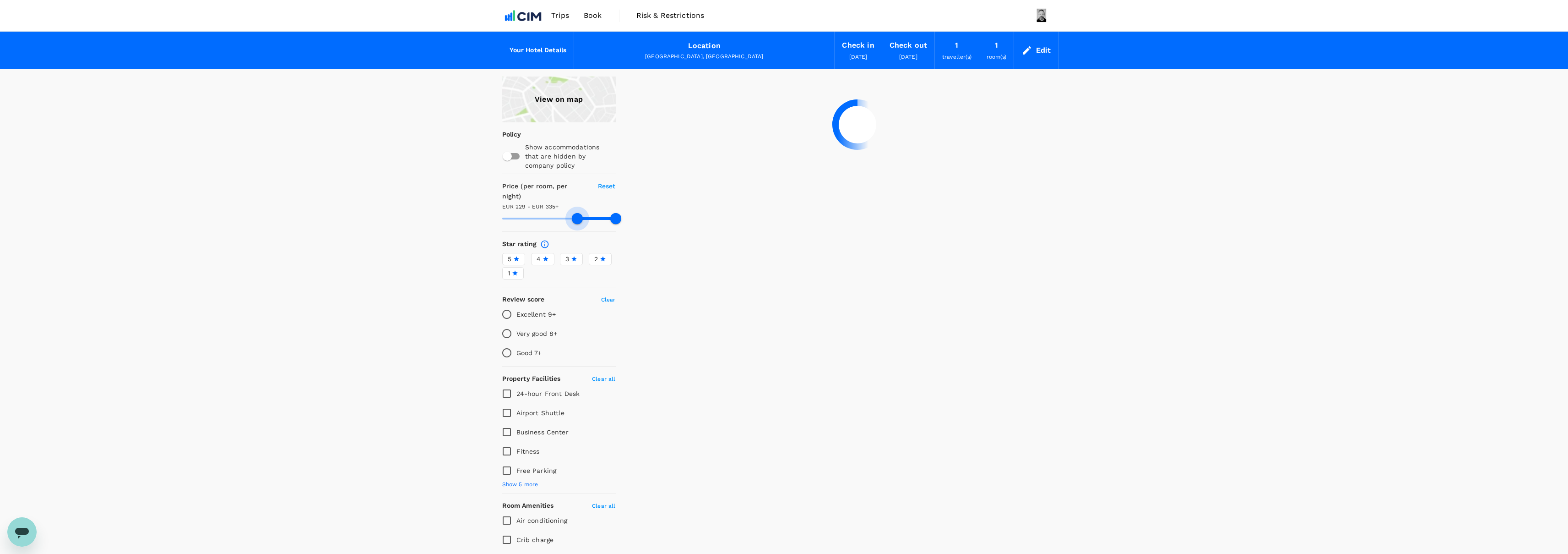
type input "335.27"
type input "237.27"
type input "335.27"
type input "237.27"
type input "335.27"
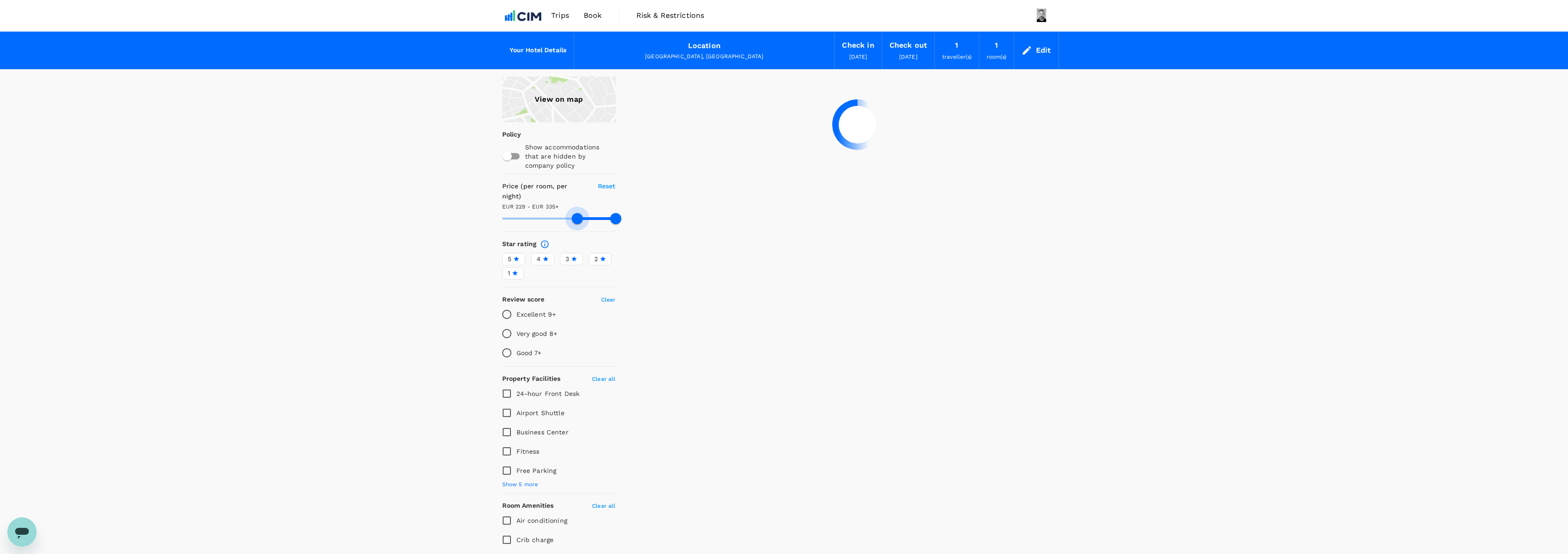
type input "238.27"
type input "335.27"
type input "238.27"
type input "335.27"
type input "239.27"
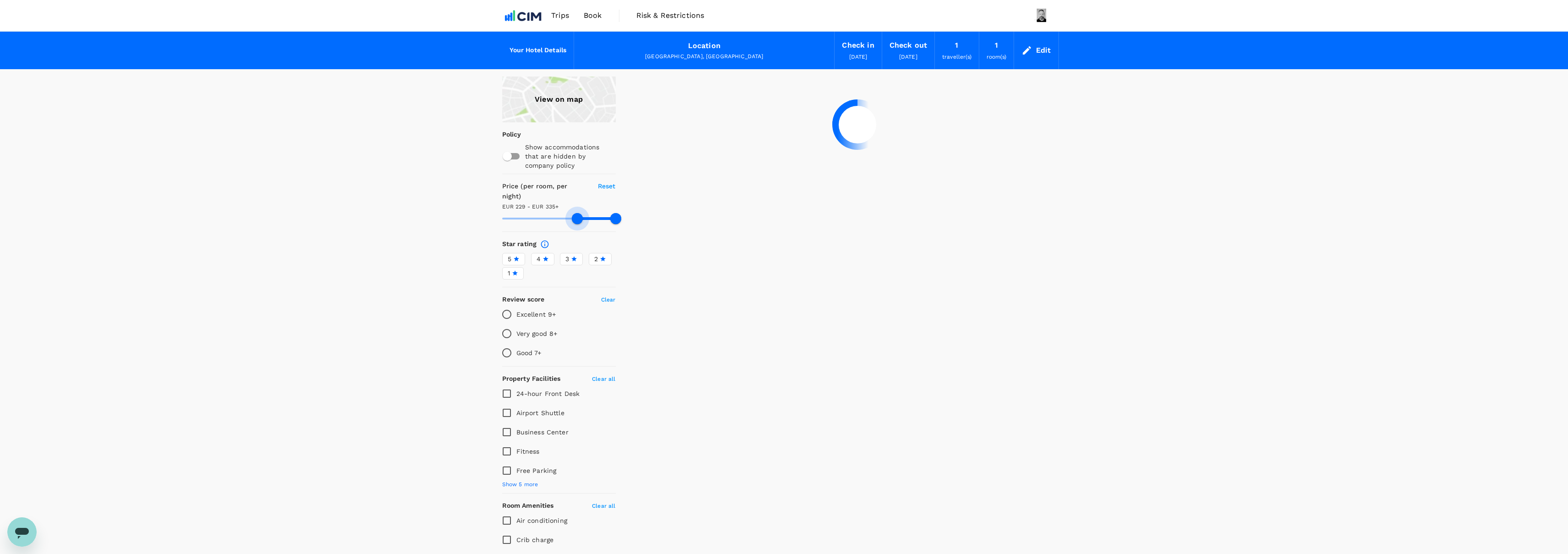
type input "335.27"
type input "239.27"
type input "335.27"
type input "241.27"
type input "335.27"
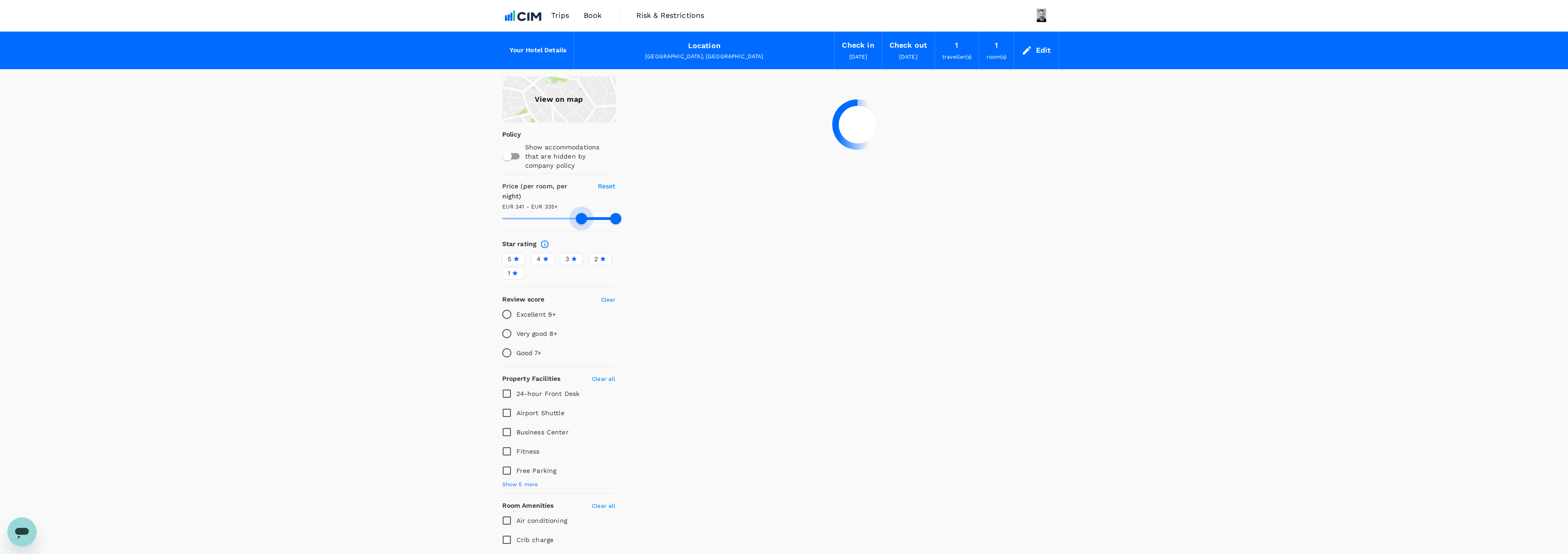
type input "241.27"
type input "335.27"
type input "243.27"
type input "335.27"
type input "243.27"
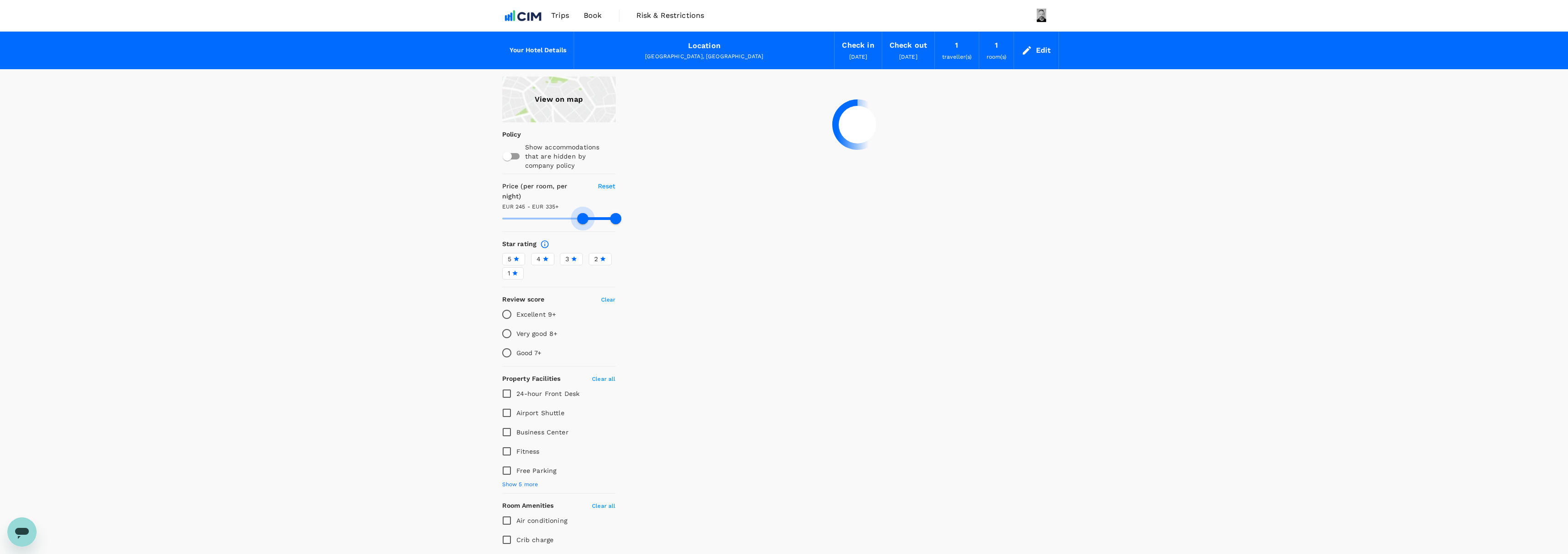
drag, startPoint x: 498, startPoint y: 208, endPoint x: 582, endPoint y: 207, distance: 84.0
click at [582, 213] on span at bounding box center [582, 218] width 11 height 11
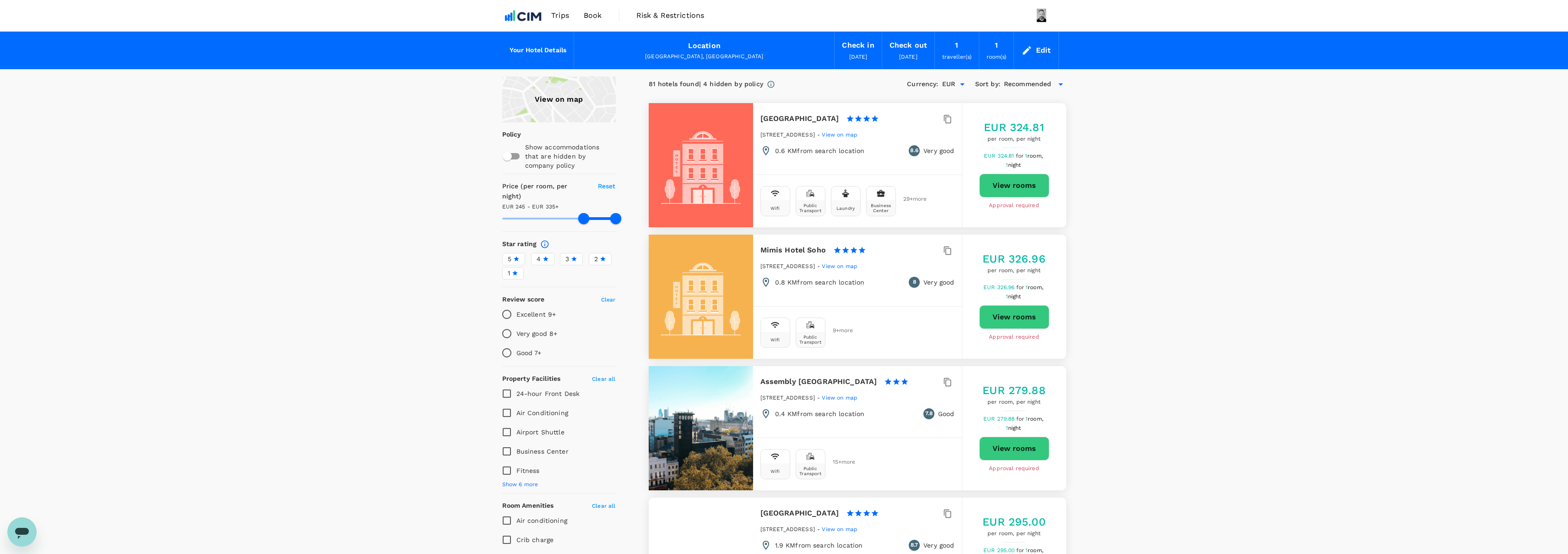
click at [563, 105] on div "View on map" at bounding box center [559, 99] width 113 height 45
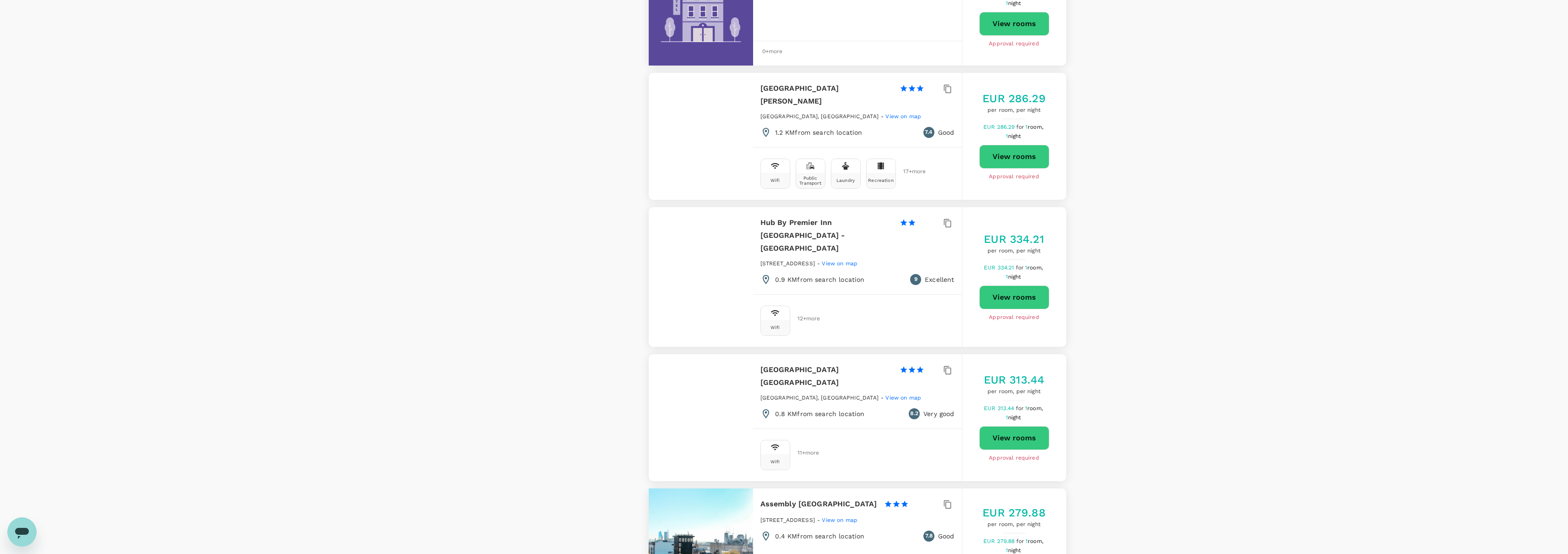
scroll to position [3013, 0]
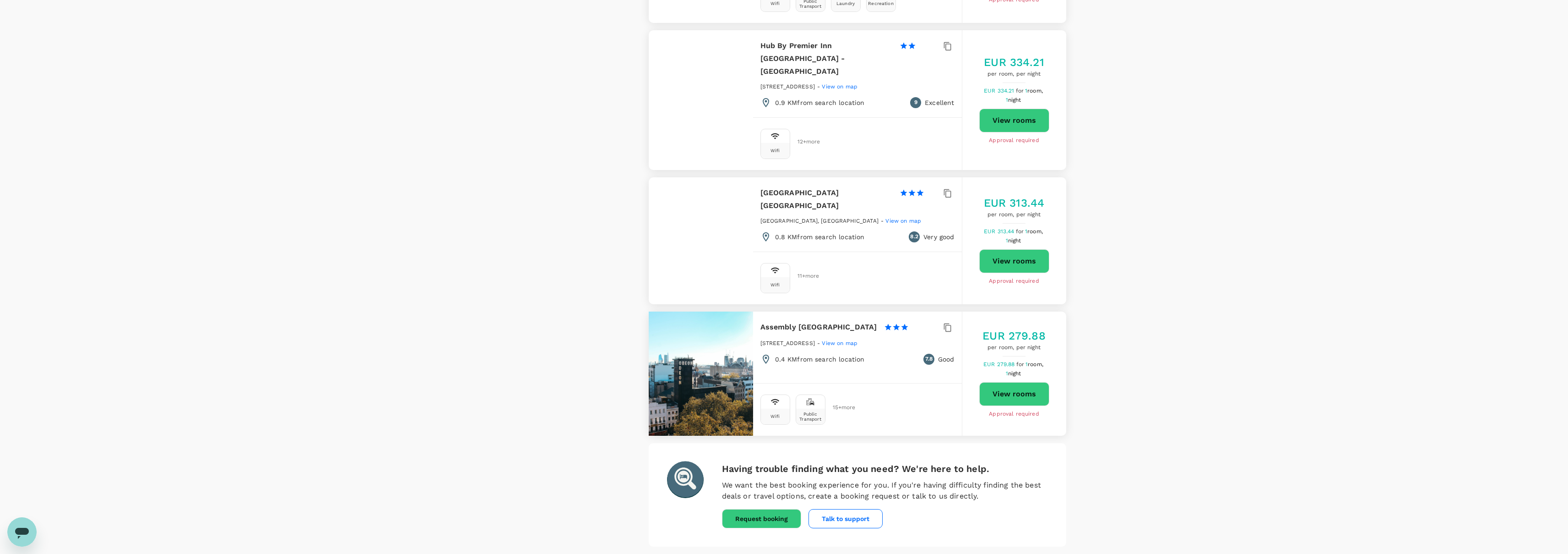
drag, startPoint x: 761, startPoint y: 282, endPoint x: 829, endPoint y: 281, distance: 68.0
click at [815, 340] on span "27 To 31 Charing Cross Rd, London" at bounding box center [786, 343] width 54 height 6
copy span "27 To 31 Charing Cross Rd"
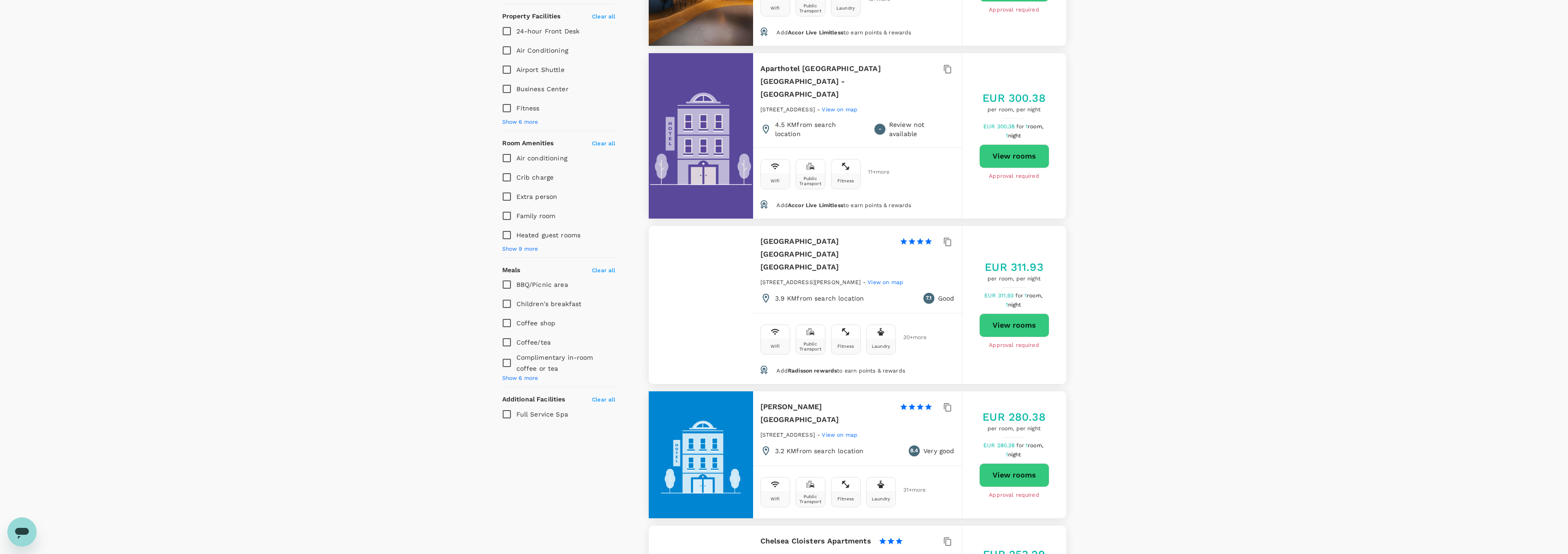
scroll to position [0, 0]
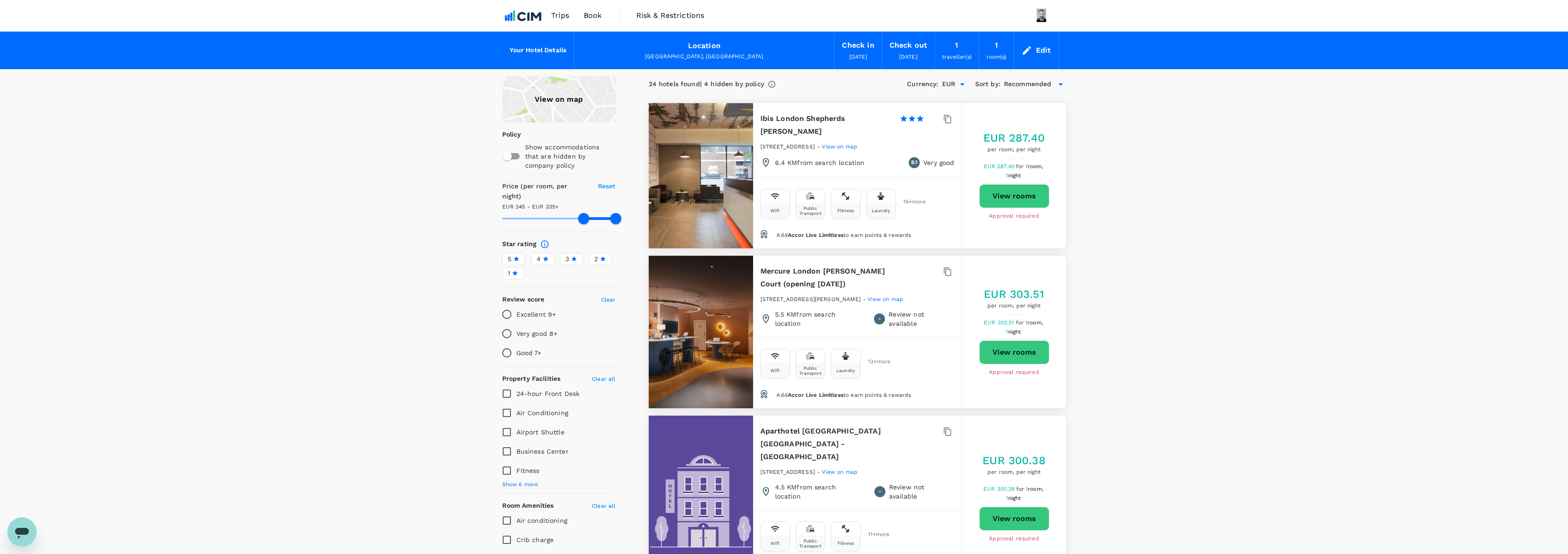
click at [564, 104] on div "View on map" at bounding box center [559, 99] width 113 height 45
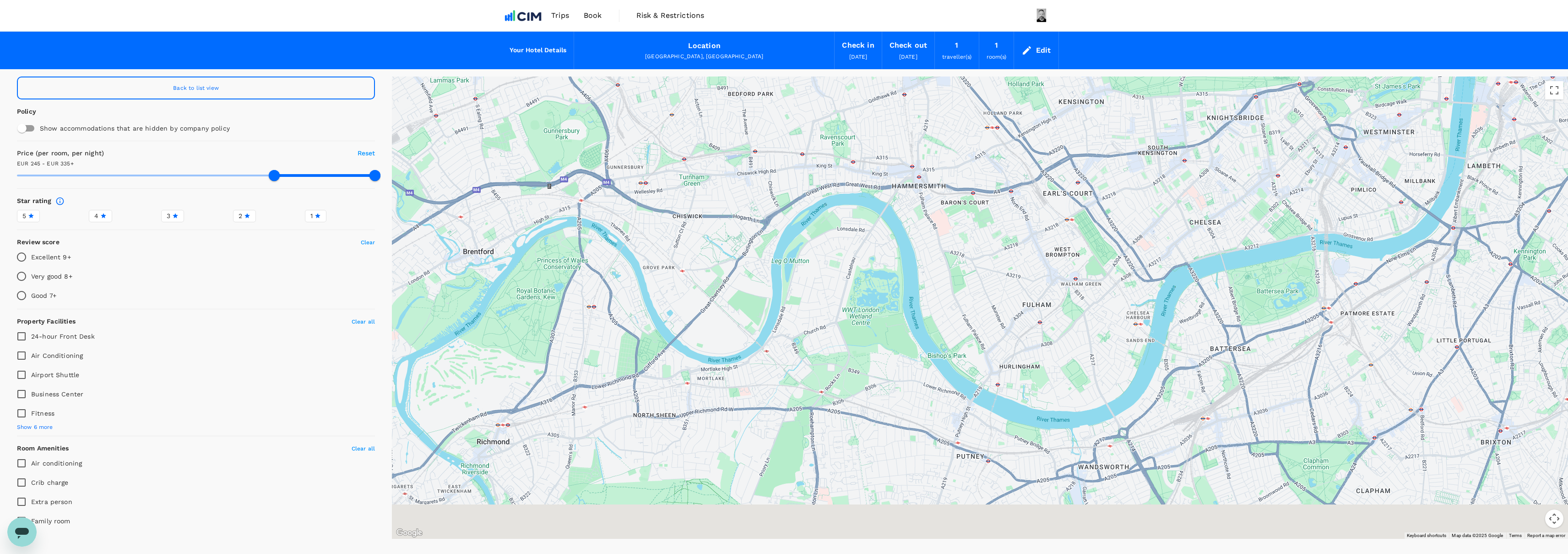
drag, startPoint x: 1282, startPoint y: 475, endPoint x: 1237, endPoint y: 244, distance: 235.3
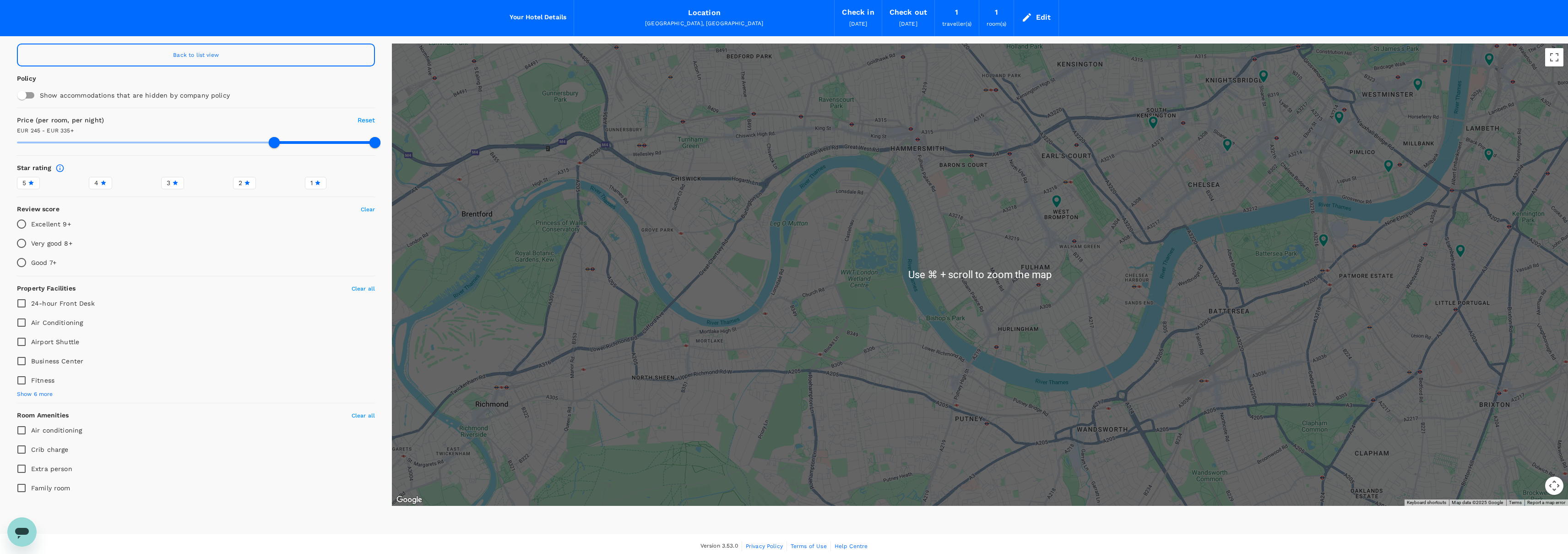
scroll to position [38, 0]
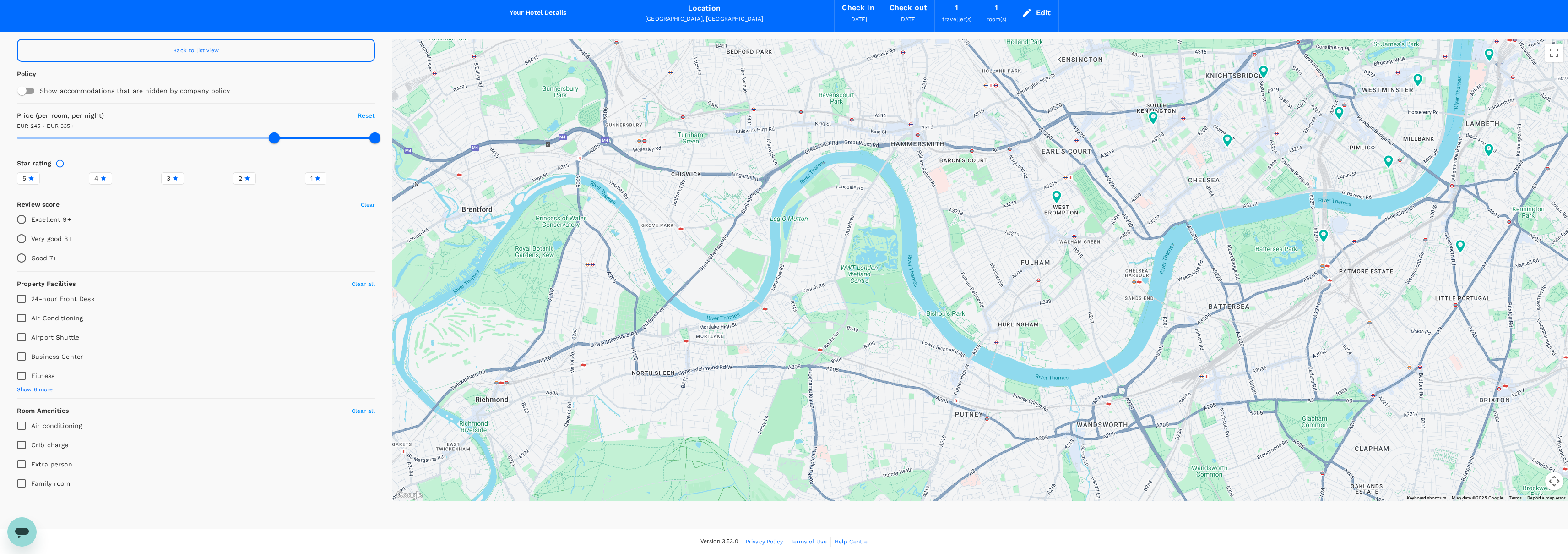
click at [830, 183] on div at bounding box center [980, 270] width 1176 height 462
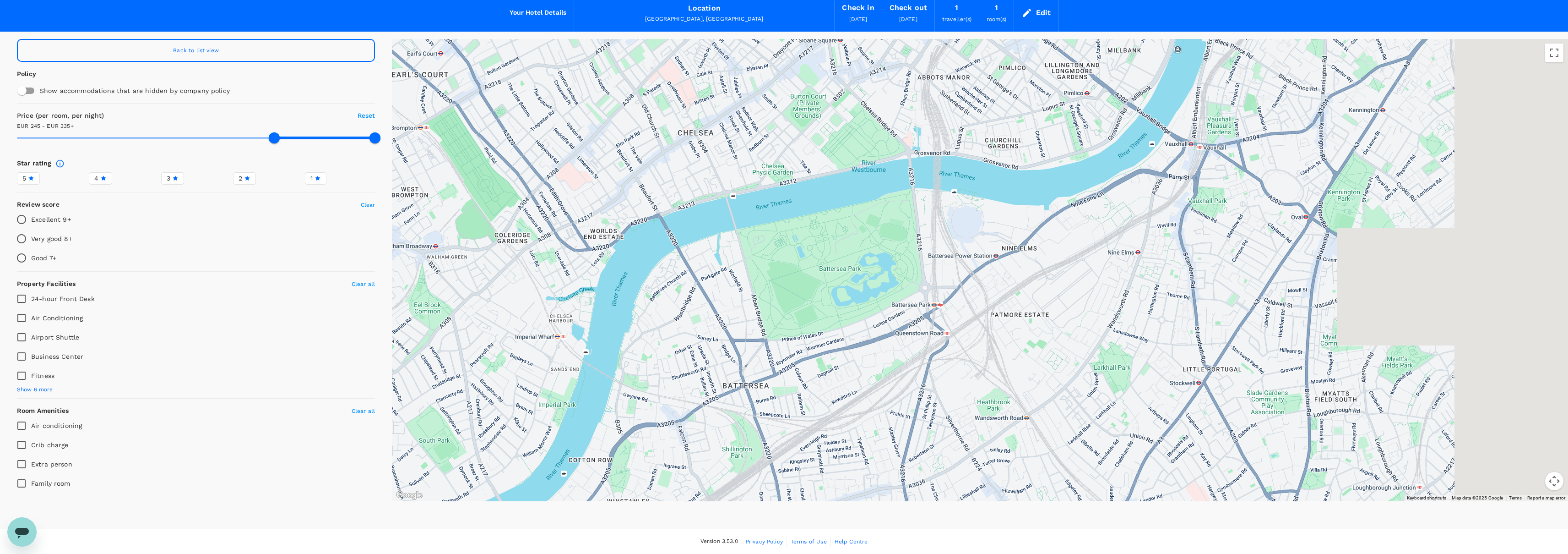
drag, startPoint x: 1447, startPoint y: 249, endPoint x: 556, endPoint y: 206, distance: 892.0
click at [556, 206] on div at bounding box center [980, 270] width 1176 height 462
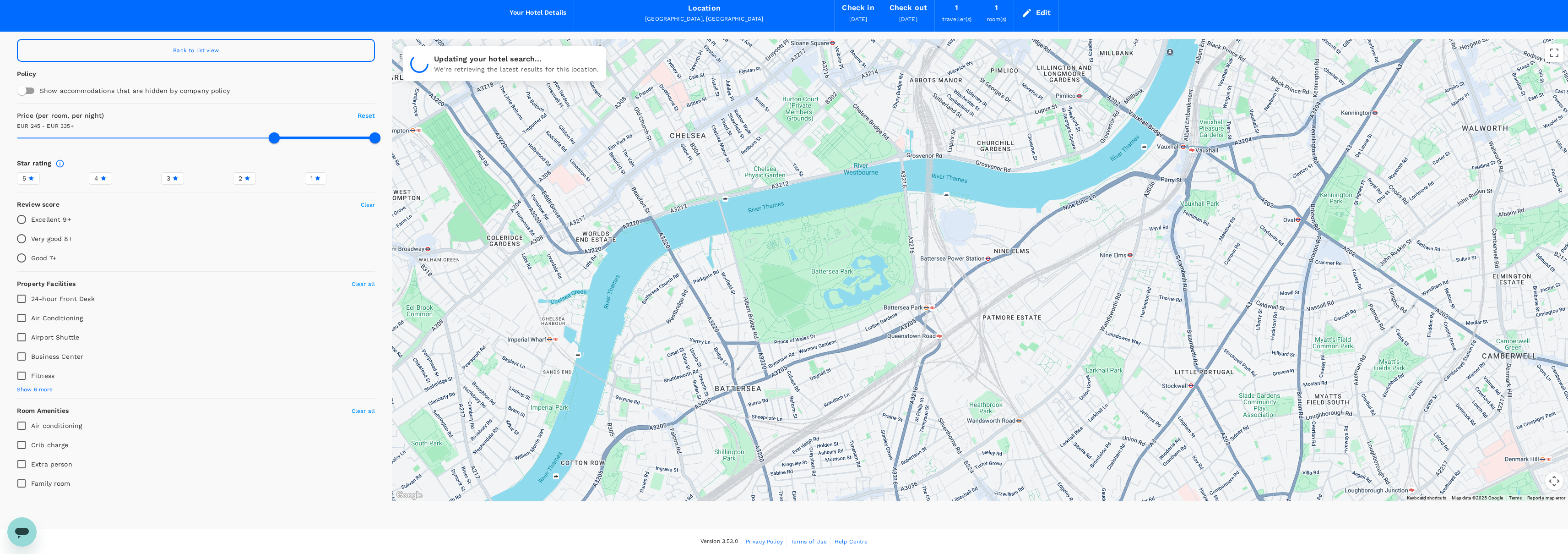
click at [625, 195] on div at bounding box center [980, 270] width 1176 height 462
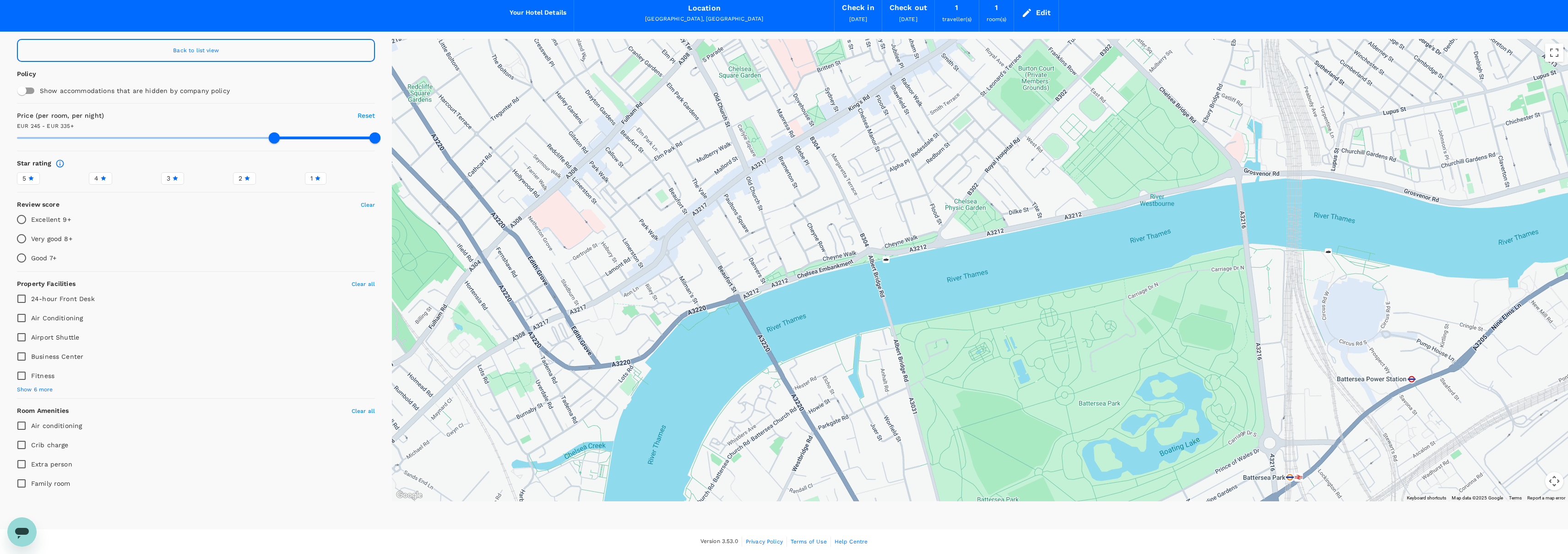
drag, startPoint x: 599, startPoint y: 206, endPoint x: 664, endPoint y: 269, distance: 90.5
click at [664, 269] on div at bounding box center [980, 270] width 1176 height 462
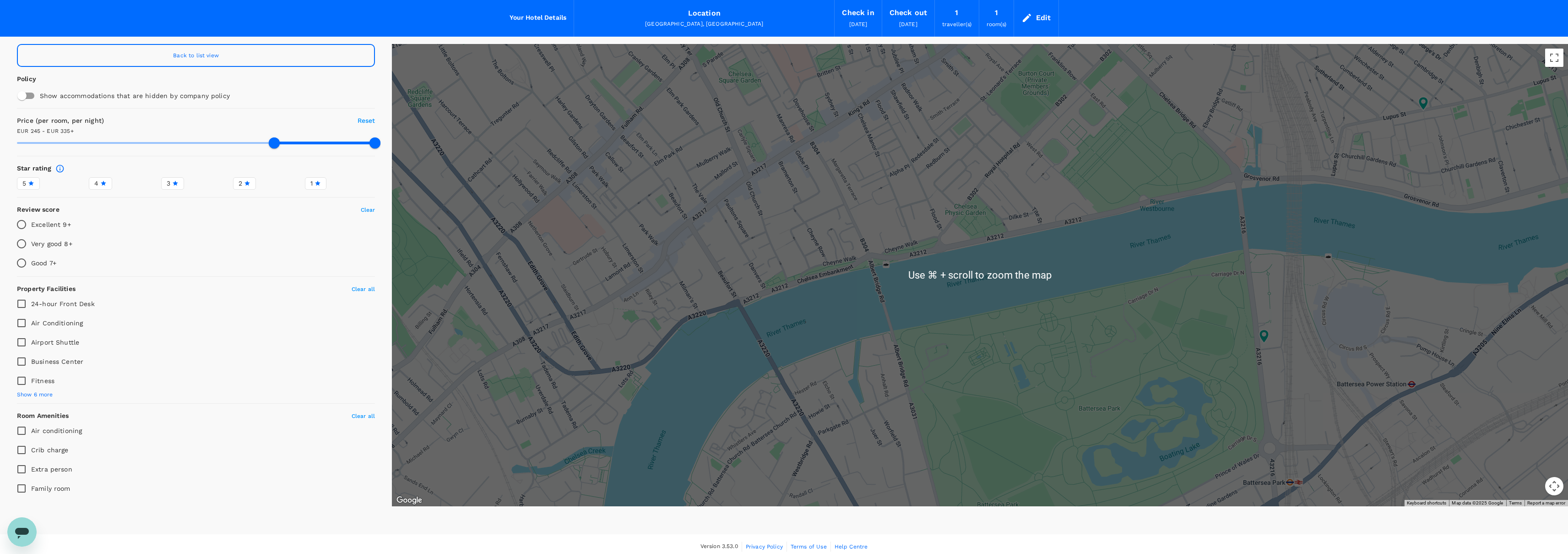
scroll to position [26, 0]
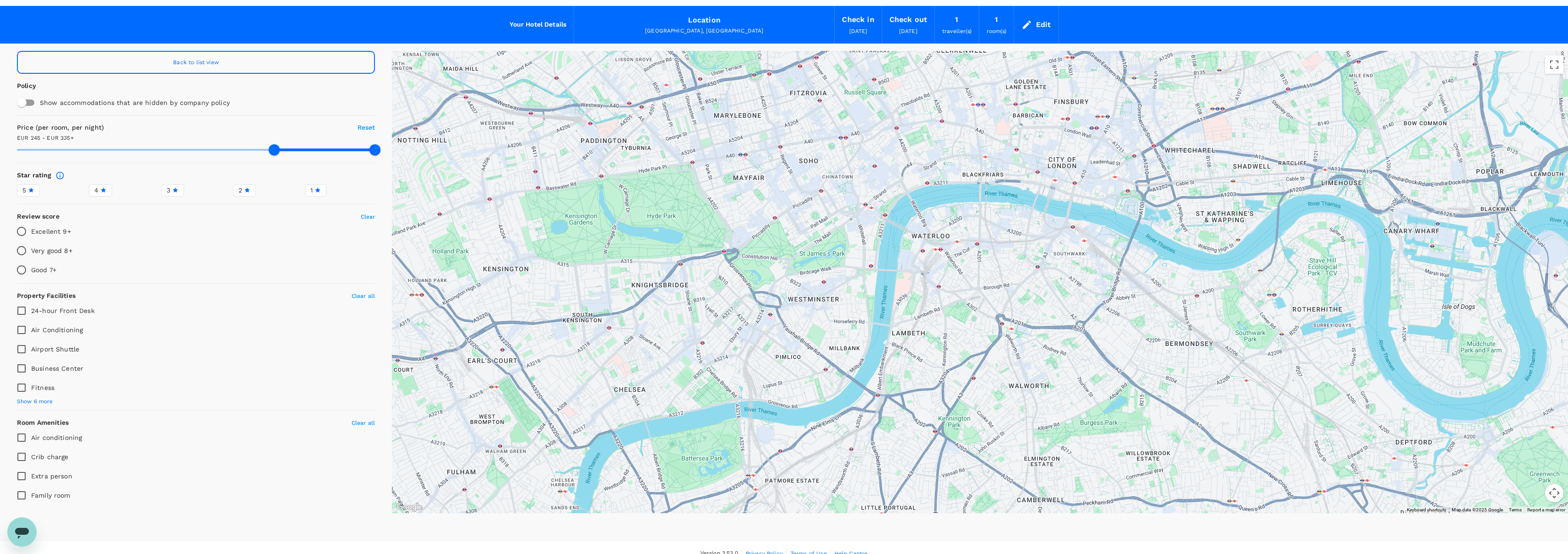
drag, startPoint x: 1283, startPoint y: 375, endPoint x: 1020, endPoint y: 330, distance: 266.8
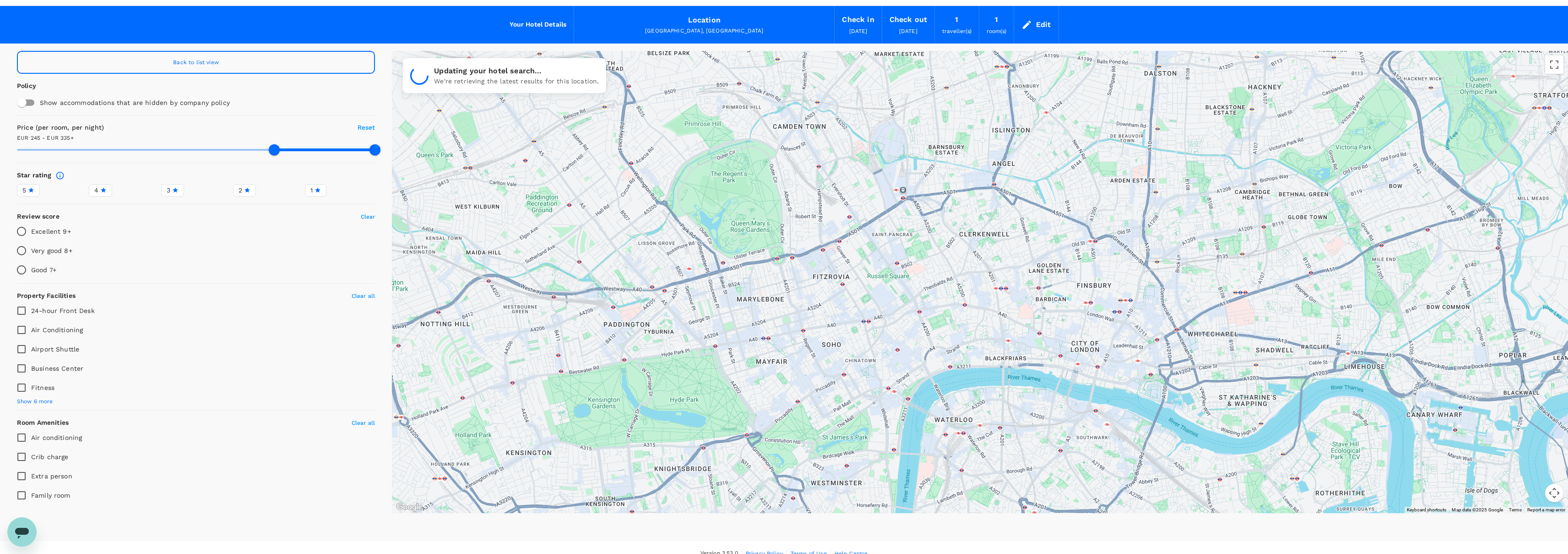
drag, startPoint x: 1002, startPoint y: 321, endPoint x: 1001, endPoint y: 409, distance: 88.0
click at [1002, 412] on div at bounding box center [980, 281] width 1176 height 462
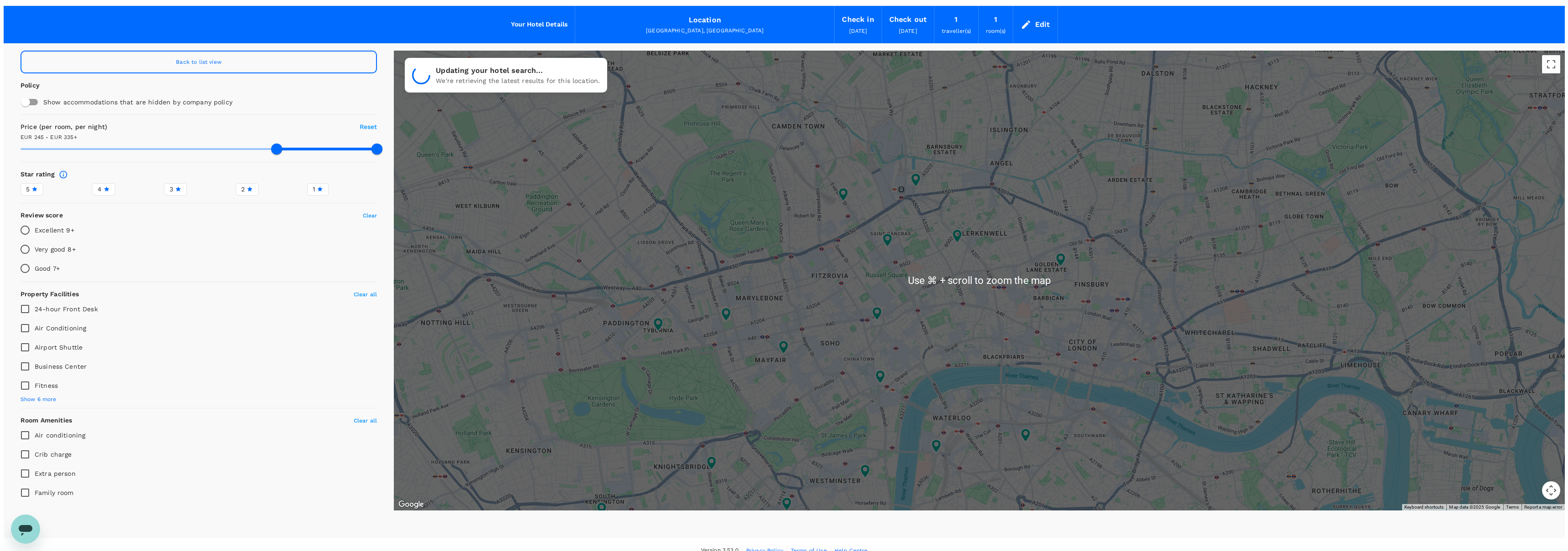
scroll to position [37, 0]
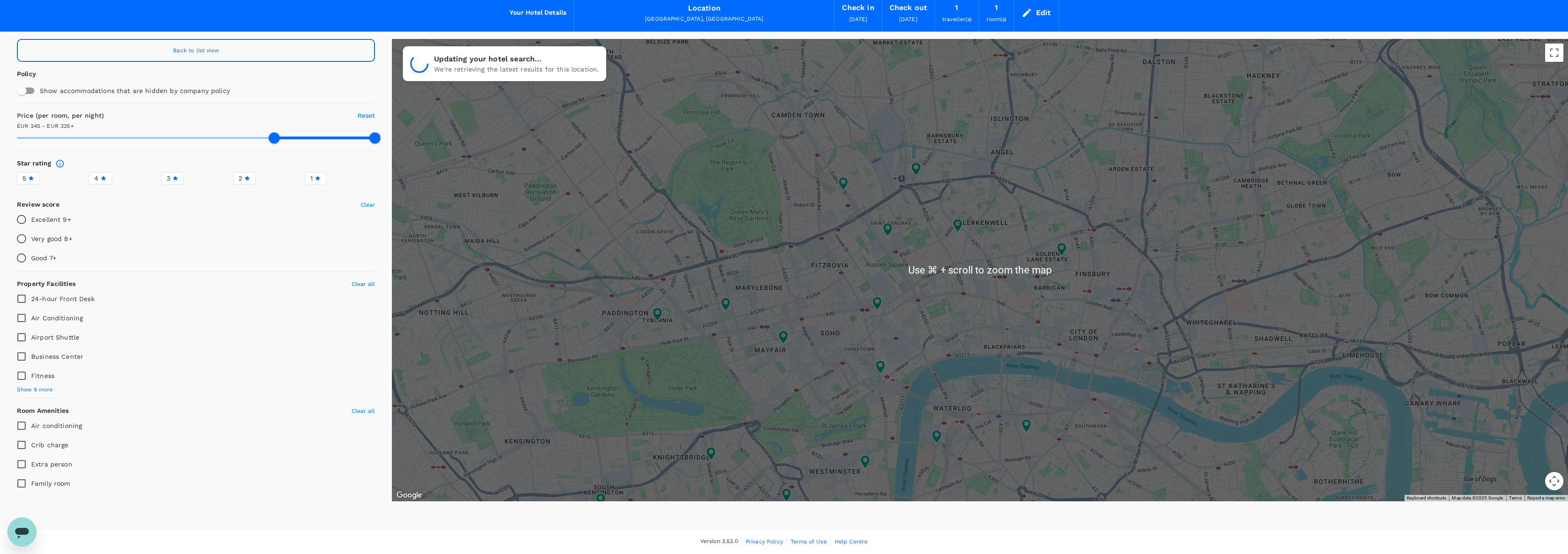
click at [976, 350] on div at bounding box center [980, 270] width 1176 height 462
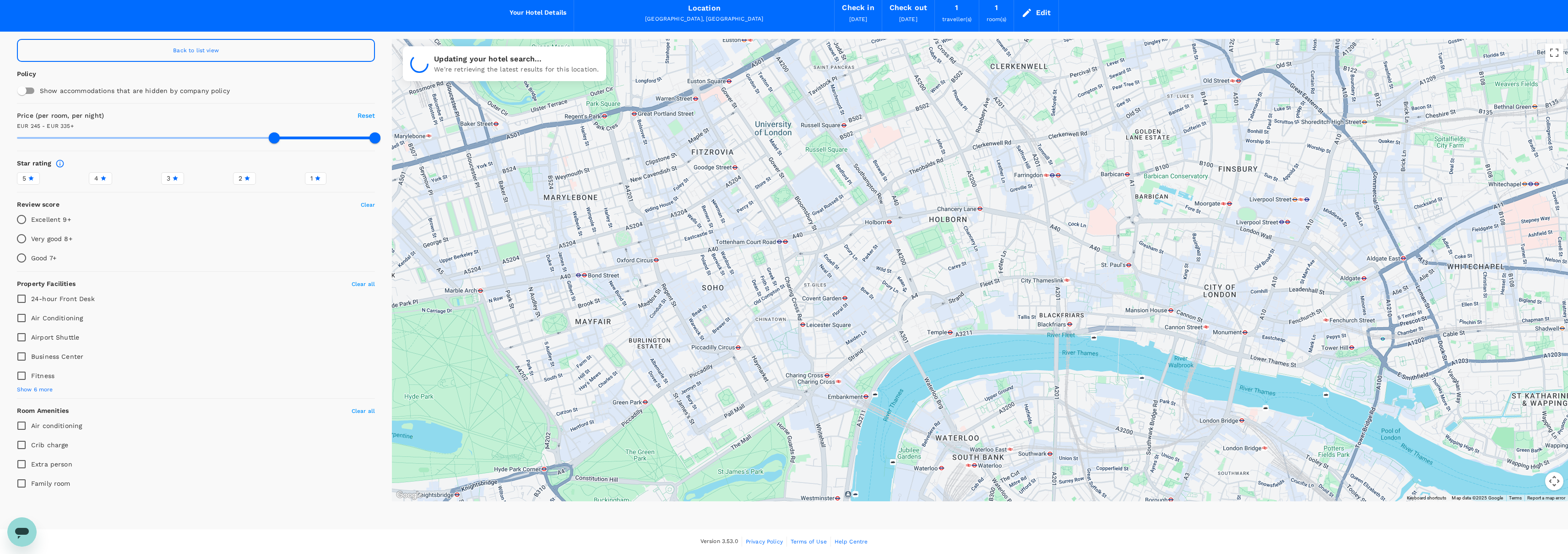
drag, startPoint x: 974, startPoint y: 341, endPoint x: 1006, endPoint y: 311, distance: 43.9
click at [1006, 311] on div at bounding box center [980, 270] width 1176 height 462
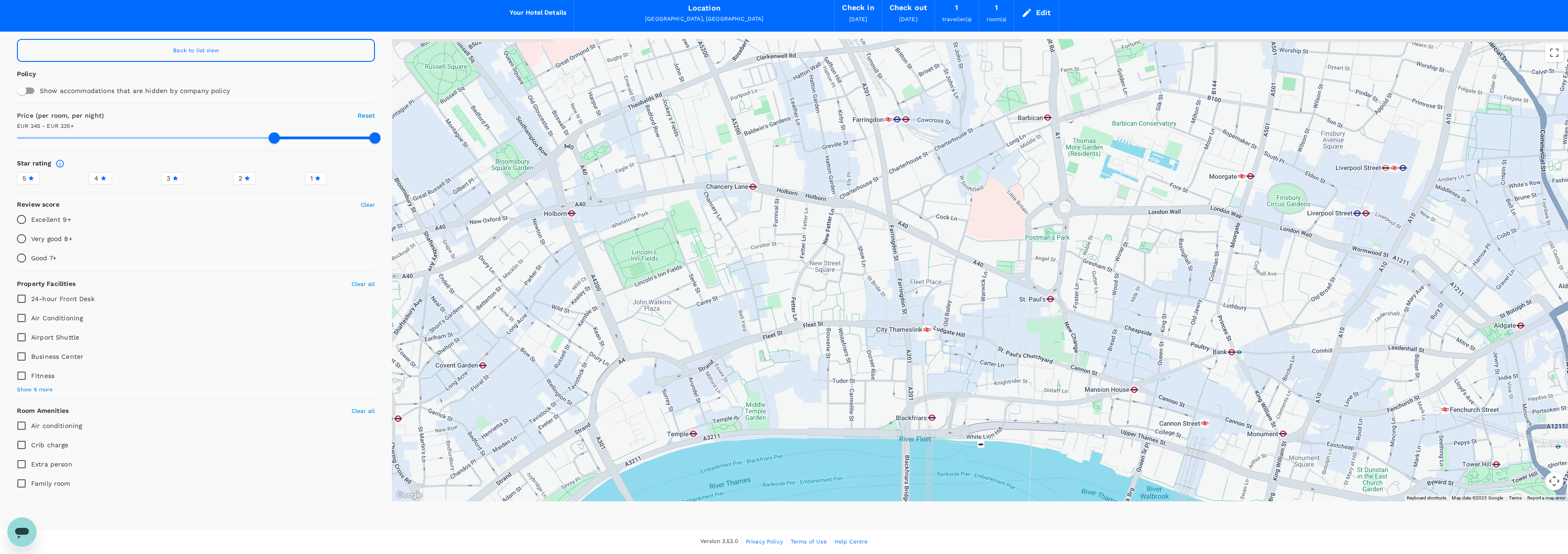
drag, startPoint x: 1438, startPoint y: 265, endPoint x: 1312, endPoint y: 317, distance: 136.3
click at [1312, 317] on div at bounding box center [980, 270] width 1176 height 462
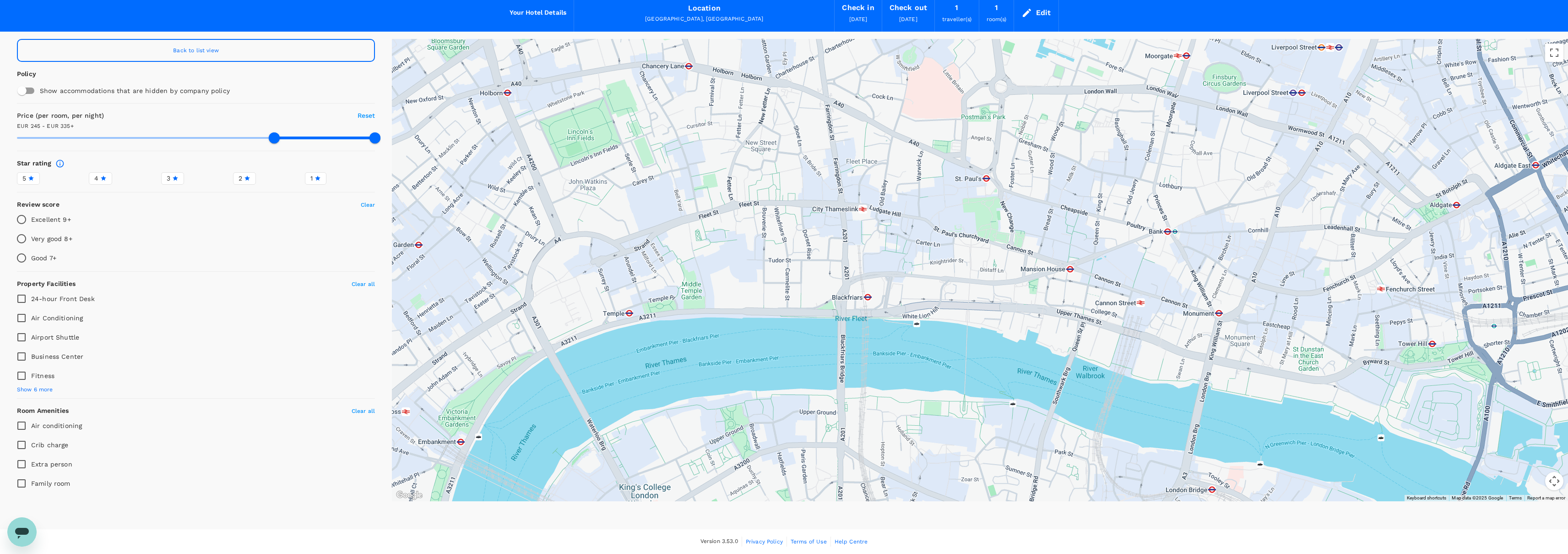
drag, startPoint x: 1312, startPoint y: 317, endPoint x: 1246, endPoint y: 194, distance: 139.6
drag, startPoint x: 368, startPoint y: 136, endPoint x: 388, endPoint y: 139, distance: 20.2
click at [388, 139] on div "Back to list view Policy Show accommodations that are hidden by company policy …" at bounding box center [195, 270] width 392 height 462
click at [69, 126] on span "EUR 245 - EUR 335+" at bounding box center [45, 125] width 57 height 6
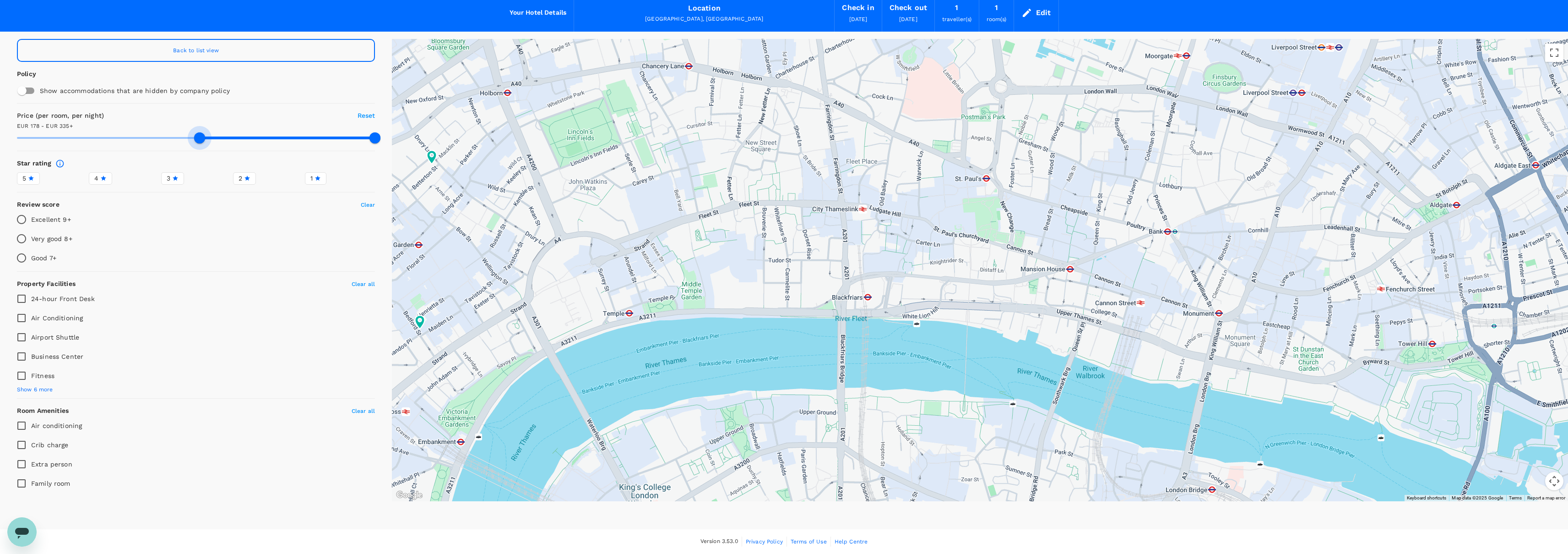
drag, startPoint x: 268, startPoint y: 140, endPoint x: 196, endPoint y: 143, distance: 72.1
click at [196, 143] on span at bounding box center [199, 137] width 11 height 11
click at [357, 116] on span "Reset" at bounding box center [366, 115] width 18 height 7
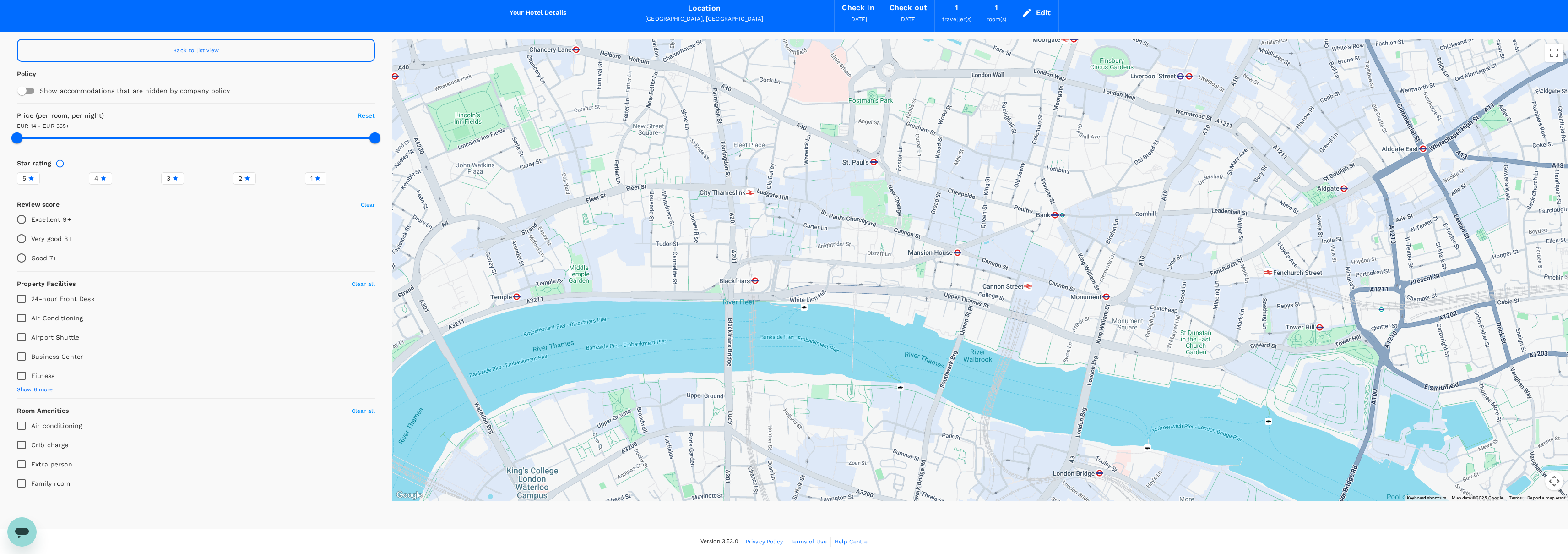
drag, startPoint x: 1193, startPoint y: 281, endPoint x: 1076, endPoint y: 265, distance: 118.1
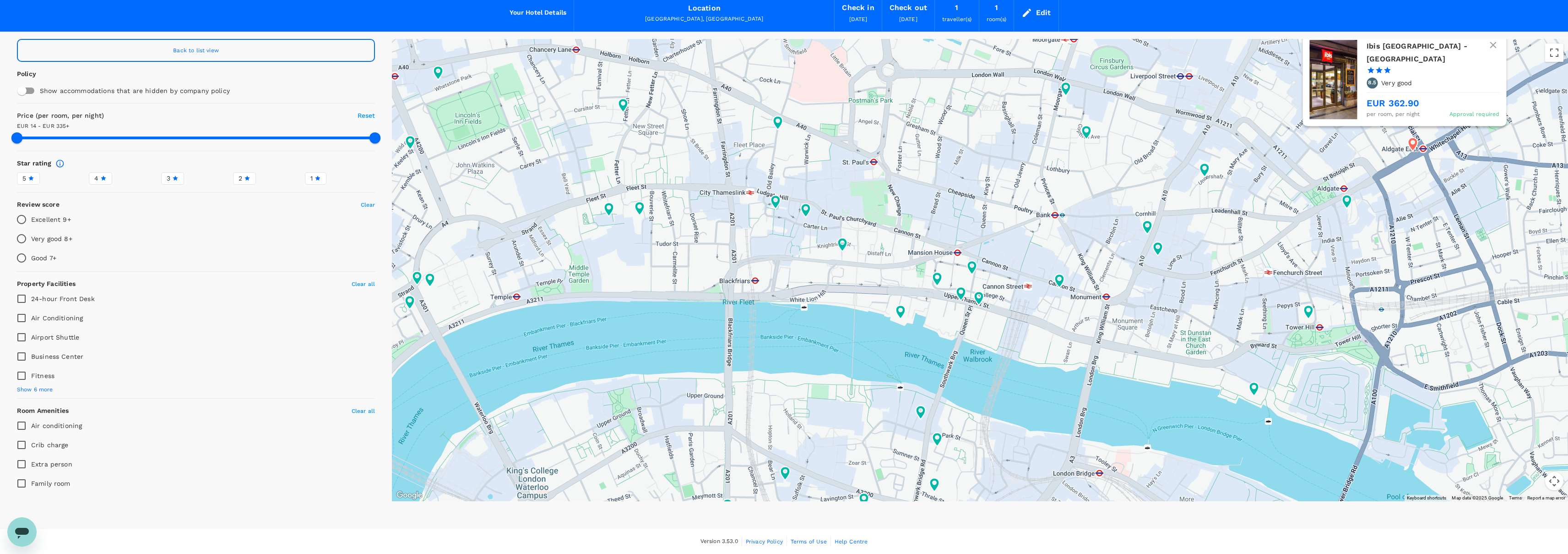
click at [1389, 63] on h6 "Ibis [GEOGRAPHIC_DATA] - [GEOGRAPHIC_DATA]" at bounding box center [1429, 52] width 125 height 26
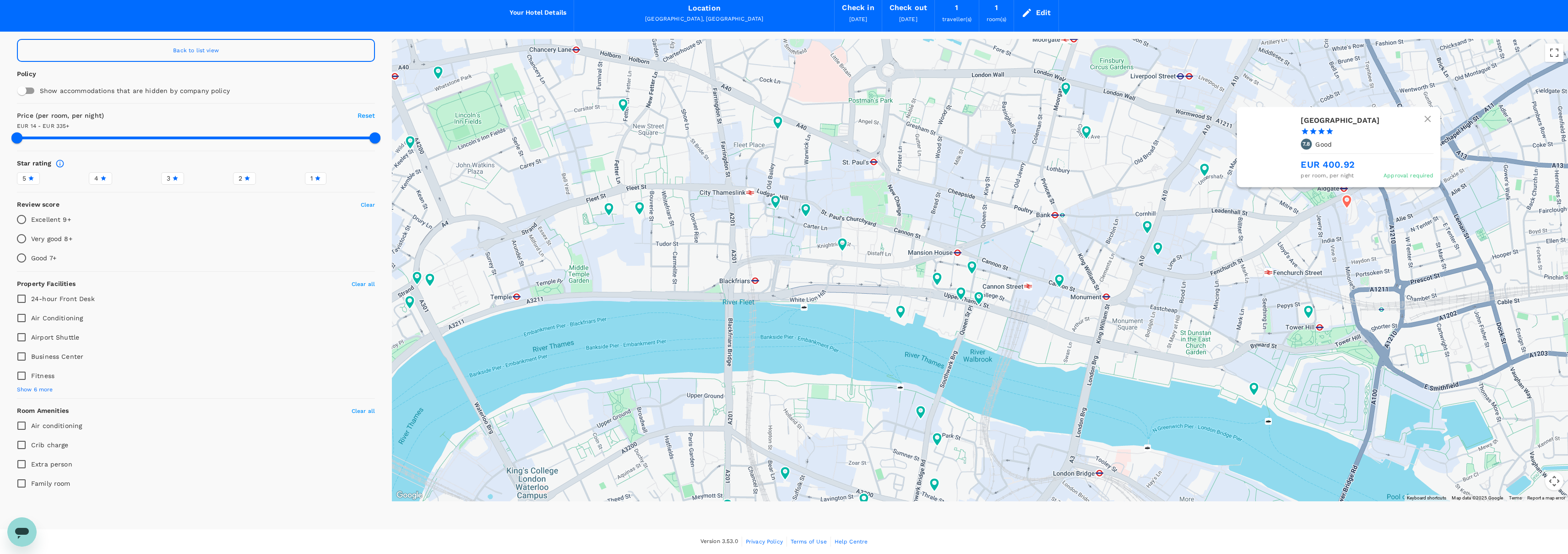
click at [1268, 138] on div at bounding box center [1267, 146] width 47 height 66
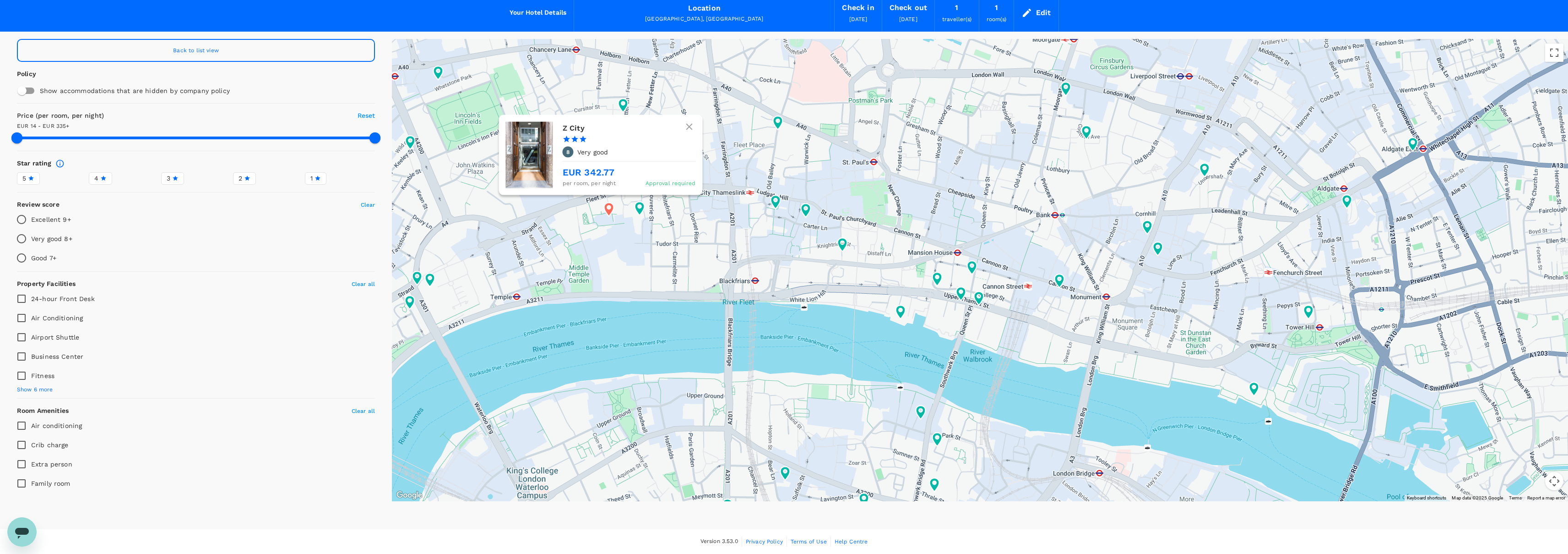
click at [539, 150] on div at bounding box center [529, 155] width 47 height 66
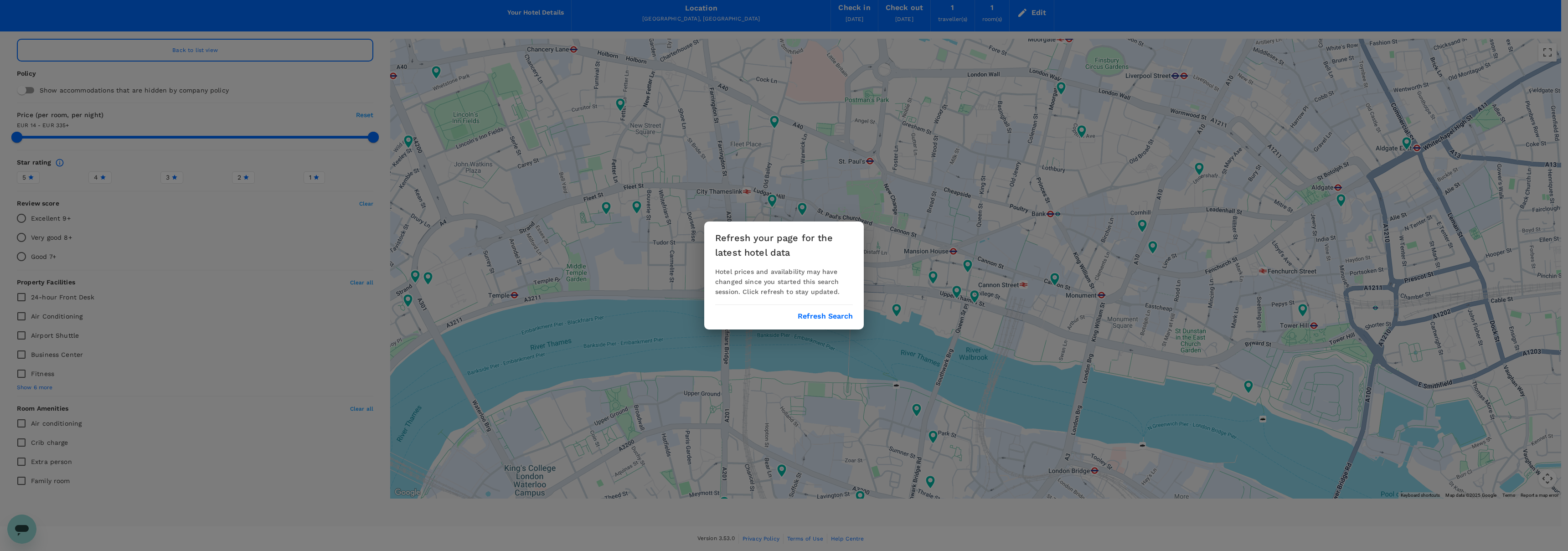
click at [827, 314] on button "Refresh Search" at bounding box center [825, 316] width 55 height 8
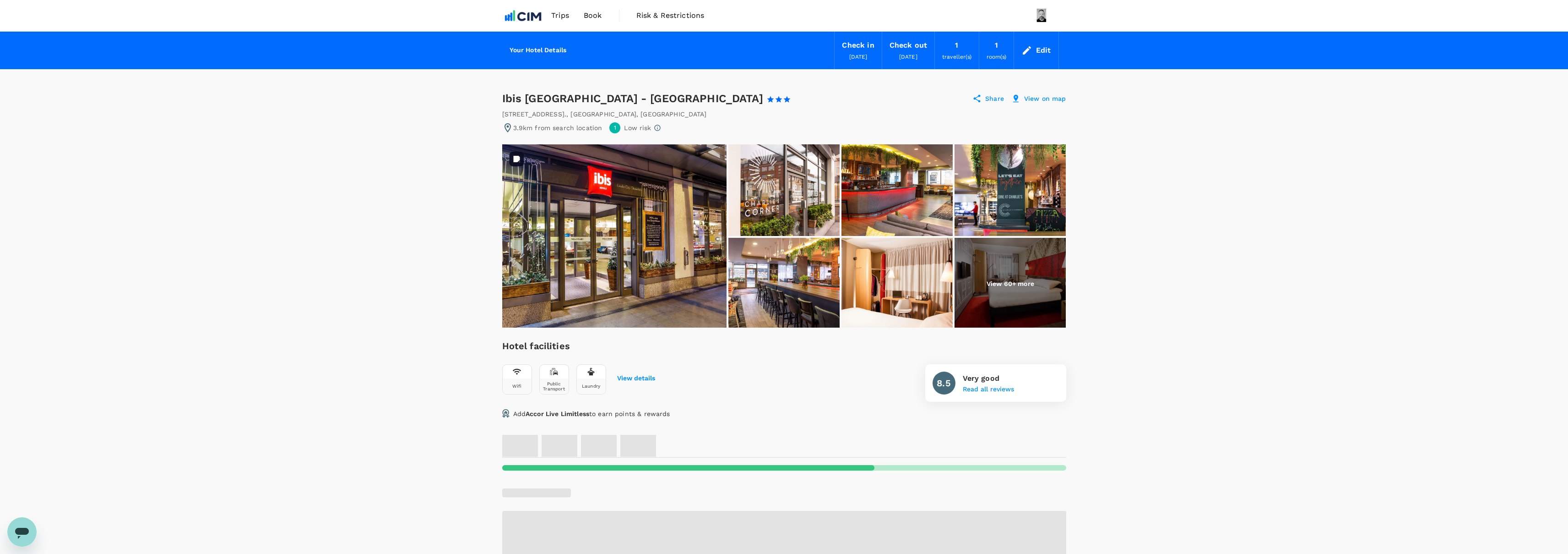
click at [660, 264] on img at bounding box center [614, 236] width 224 height 184
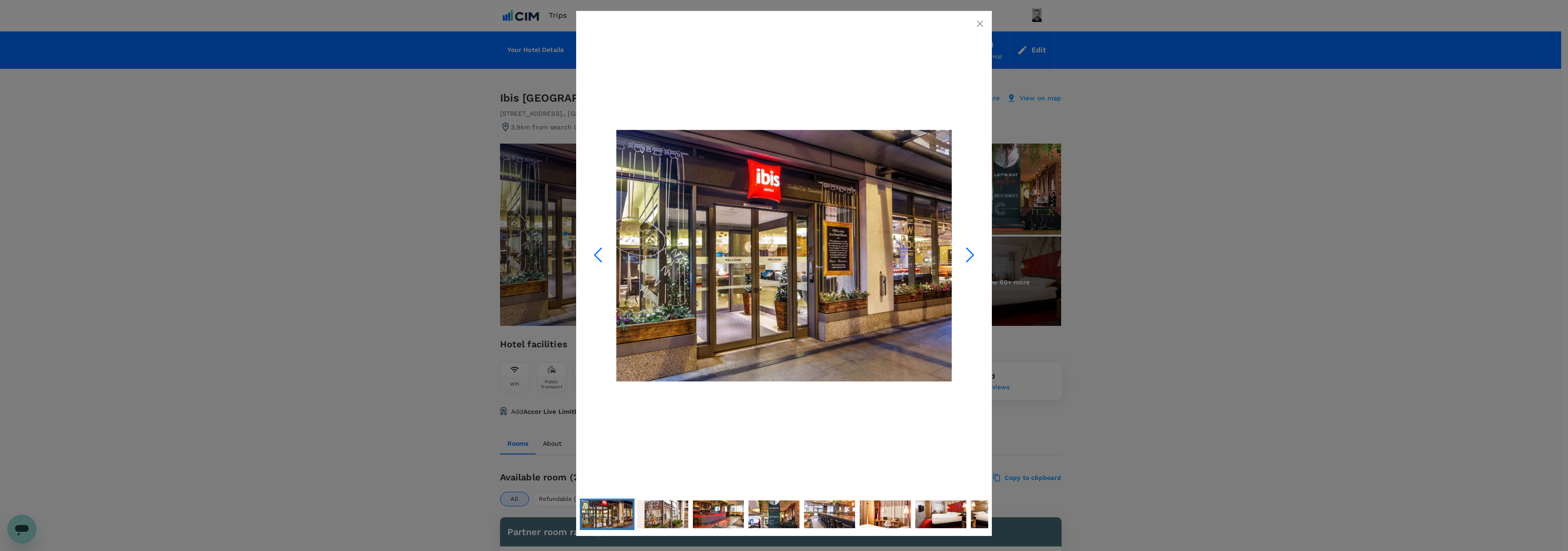
click at [971, 258] on icon "Next Slide" at bounding box center [970, 254] width 28 height 28
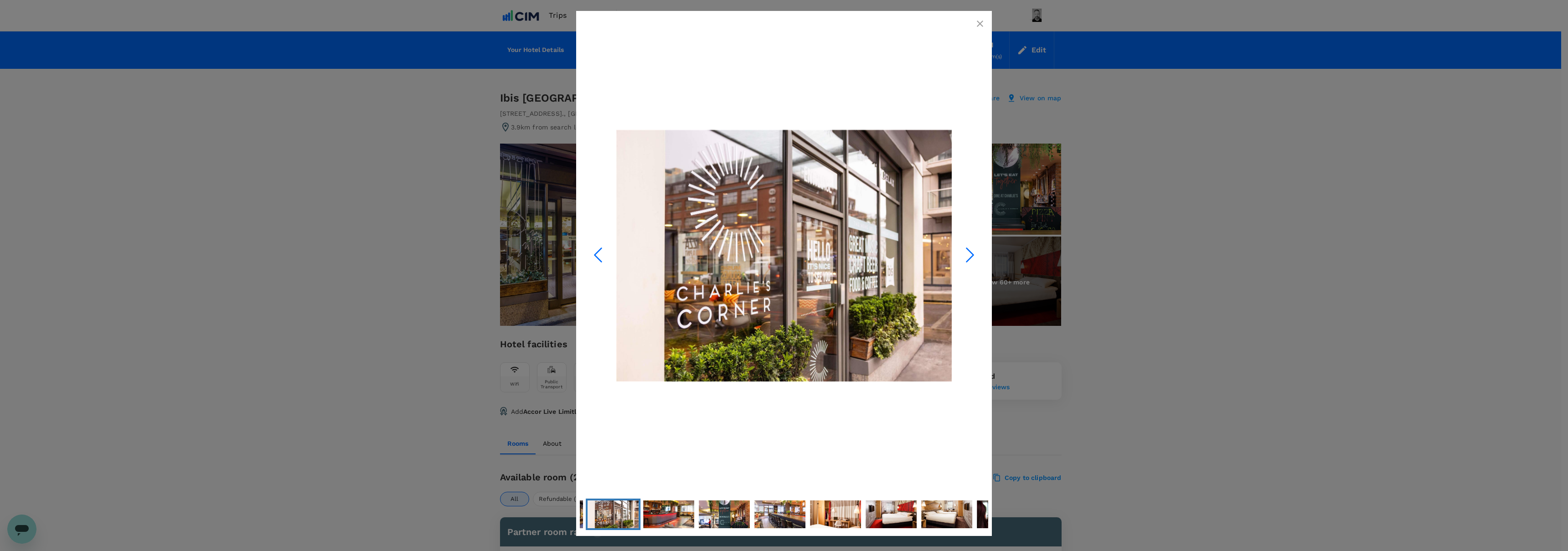
click at [971, 258] on icon "Next Slide" at bounding box center [970, 254] width 28 height 28
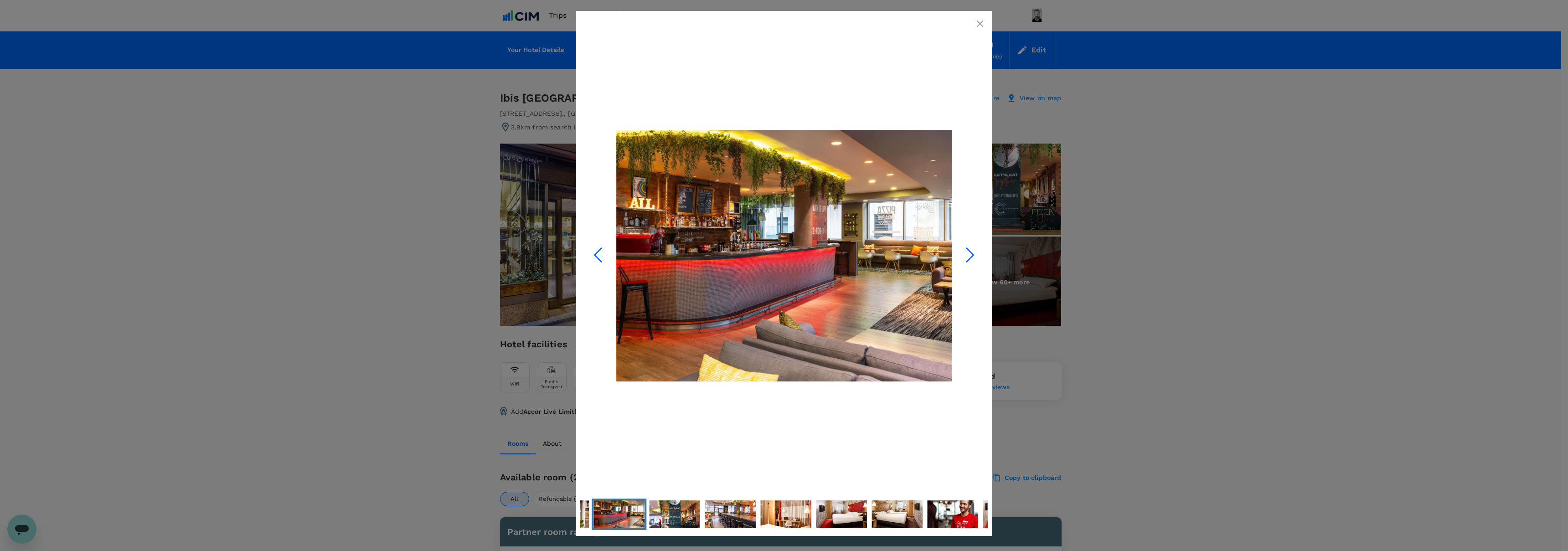
click at [971, 258] on icon "Next Slide" at bounding box center [970, 254] width 28 height 28
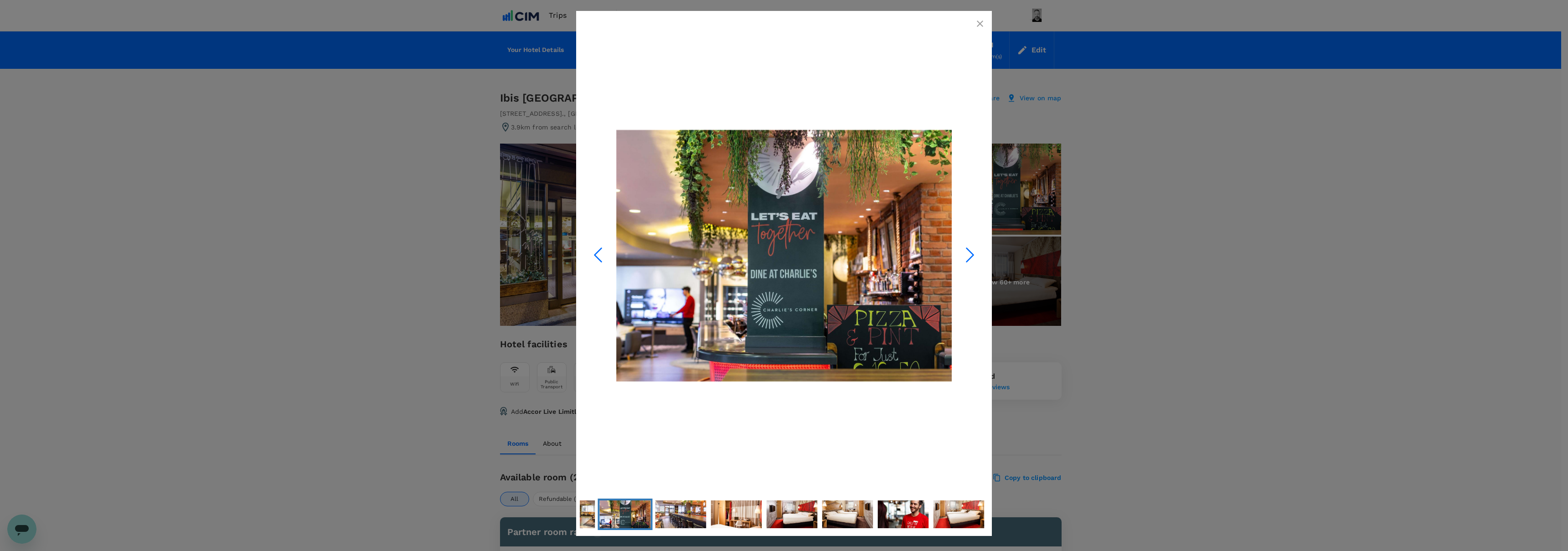
click at [971, 258] on icon "Next Slide" at bounding box center [970, 254] width 28 height 28
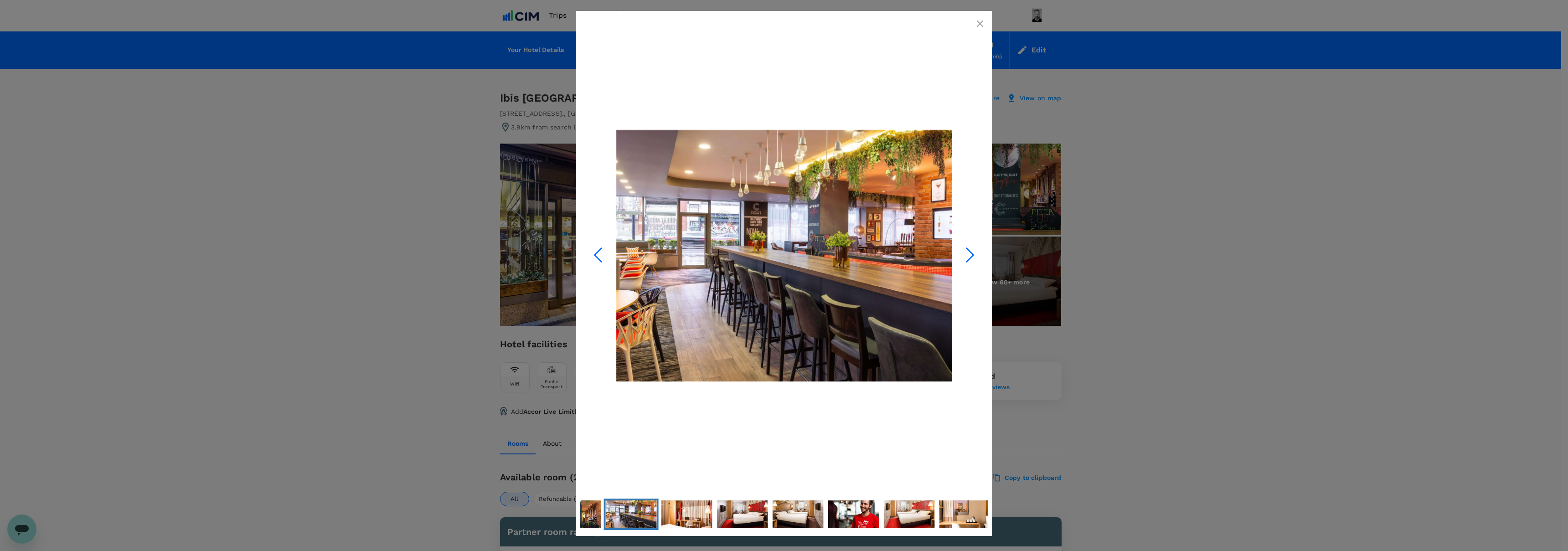
click at [971, 258] on icon "Next Slide" at bounding box center [970, 254] width 28 height 28
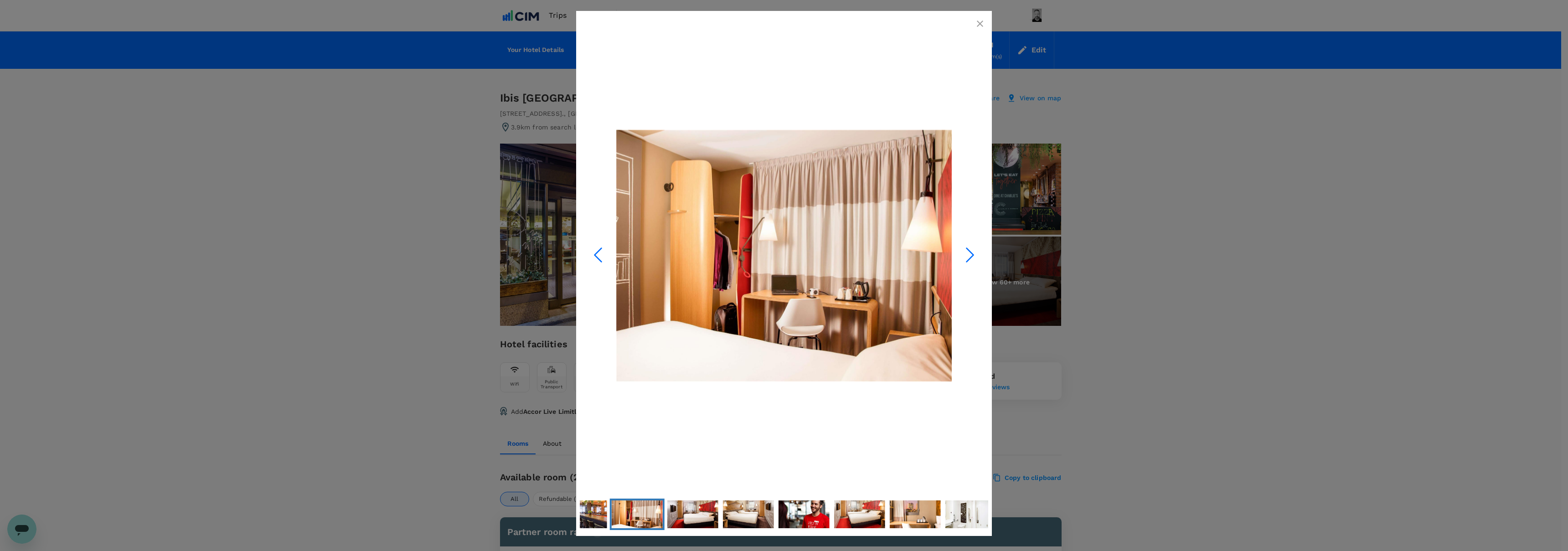
click at [971, 258] on icon "Next Slide" at bounding box center [970, 254] width 28 height 28
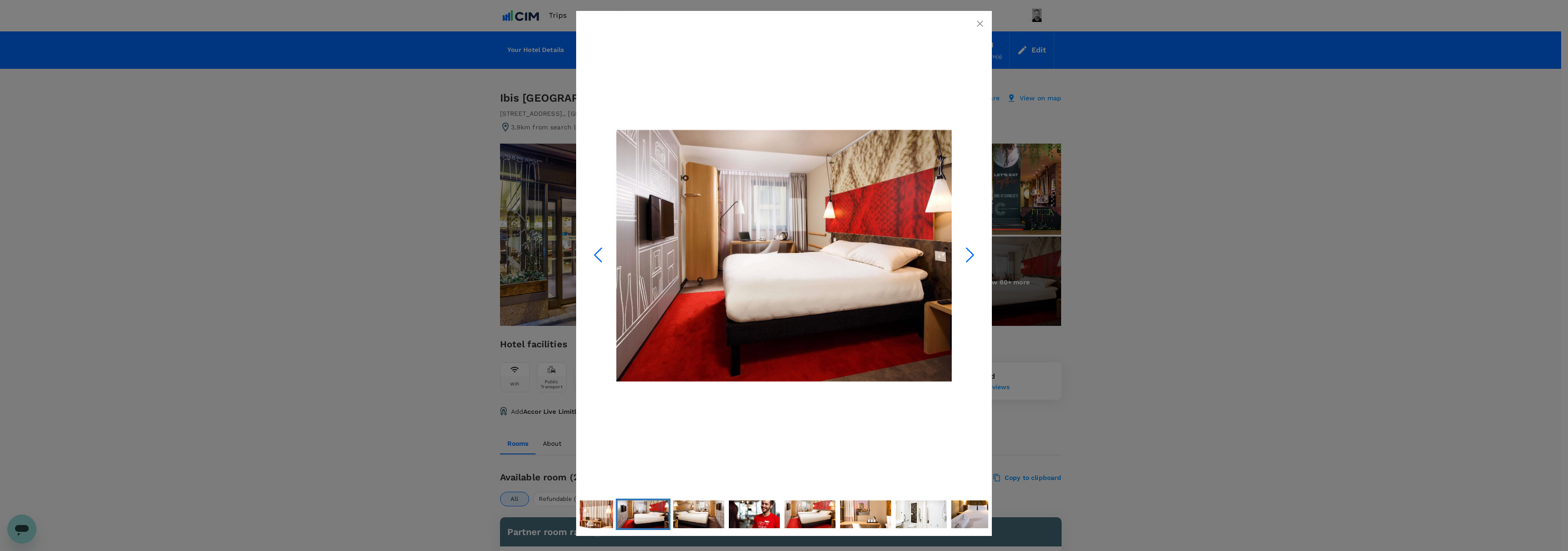
click at [971, 258] on icon "Next Slide" at bounding box center [970, 254] width 28 height 28
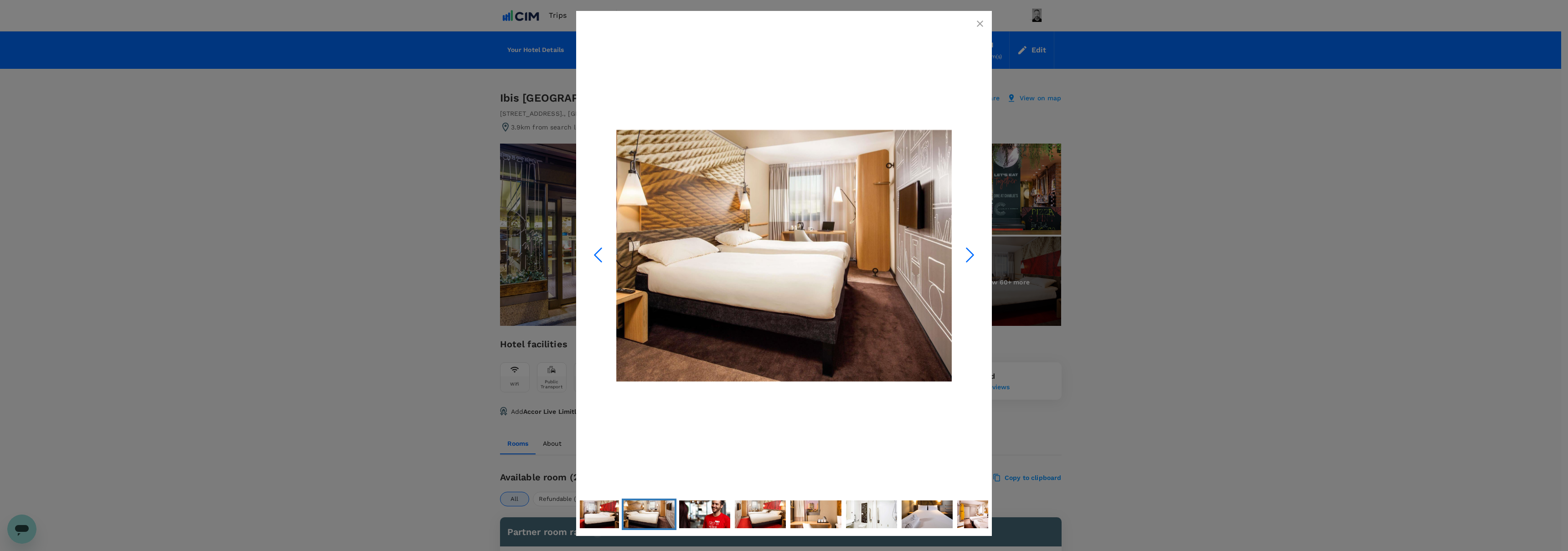
click at [971, 258] on icon "Next Slide" at bounding box center [970, 254] width 28 height 28
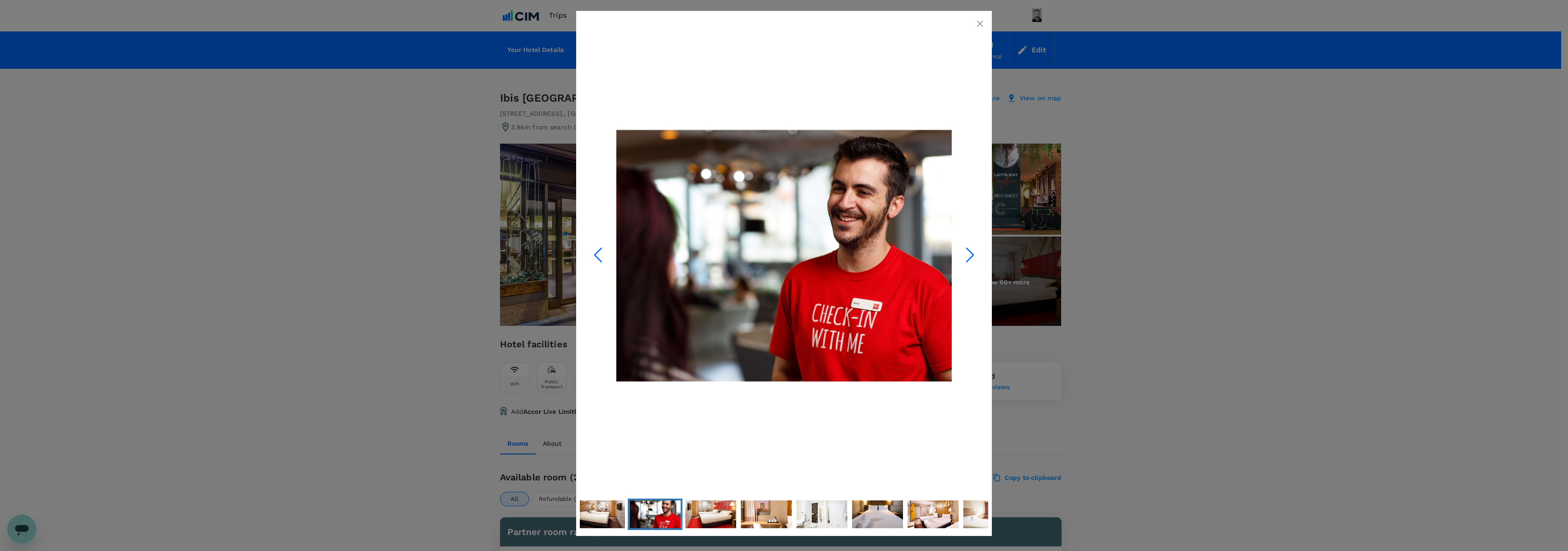
click at [971, 258] on icon "Next Slide" at bounding box center [970, 254] width 28 height 28
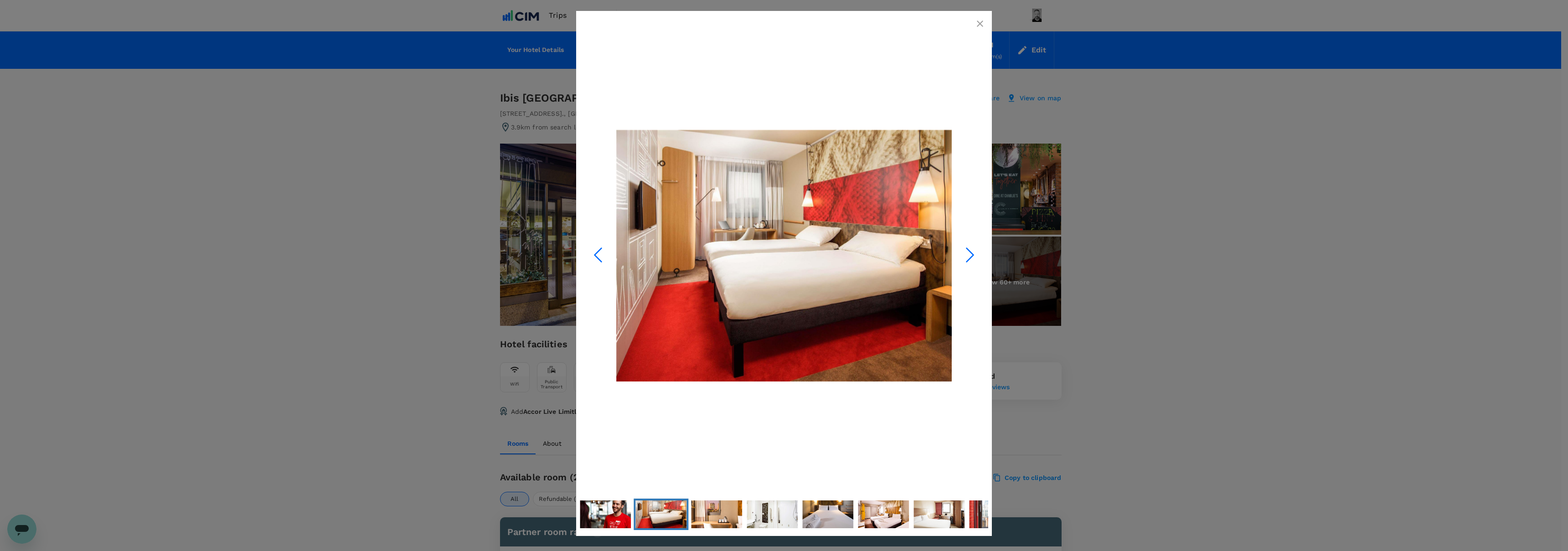
click at [971, 258] on icon "Next Slide" at bounding box center [970, 254] width 28 height 28
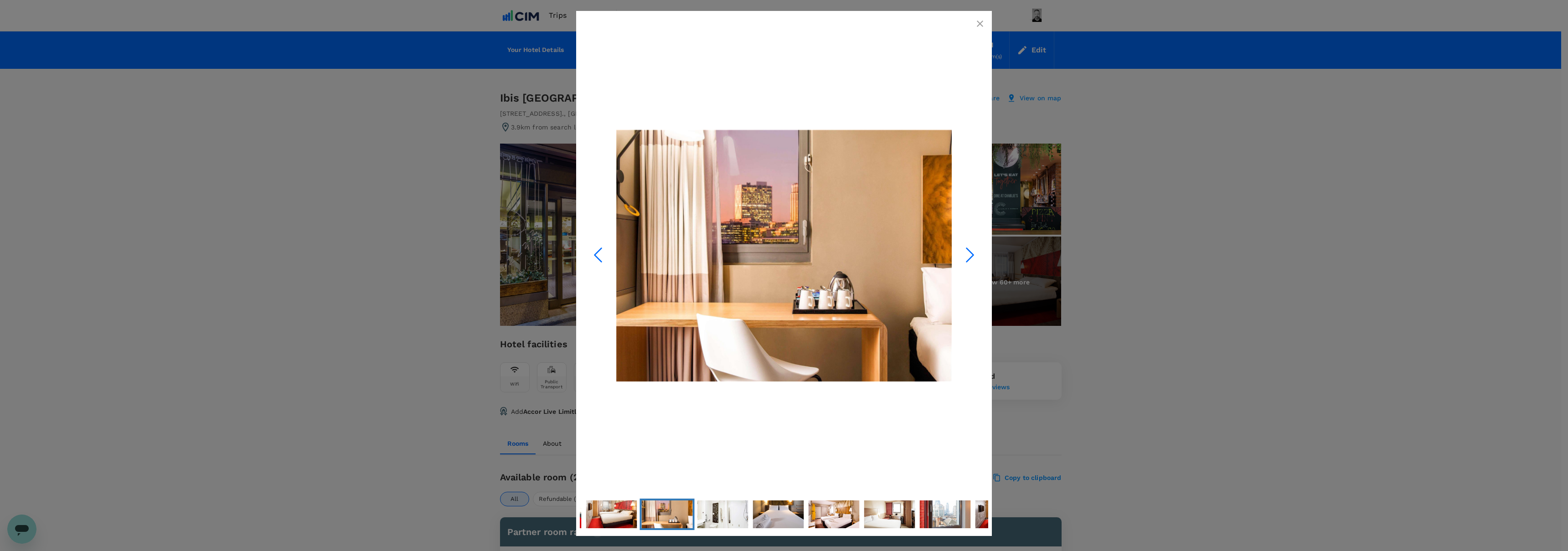
click at [971, 258] on icon "Next Slide" at bounding box center [970, 254] width 28 height 28
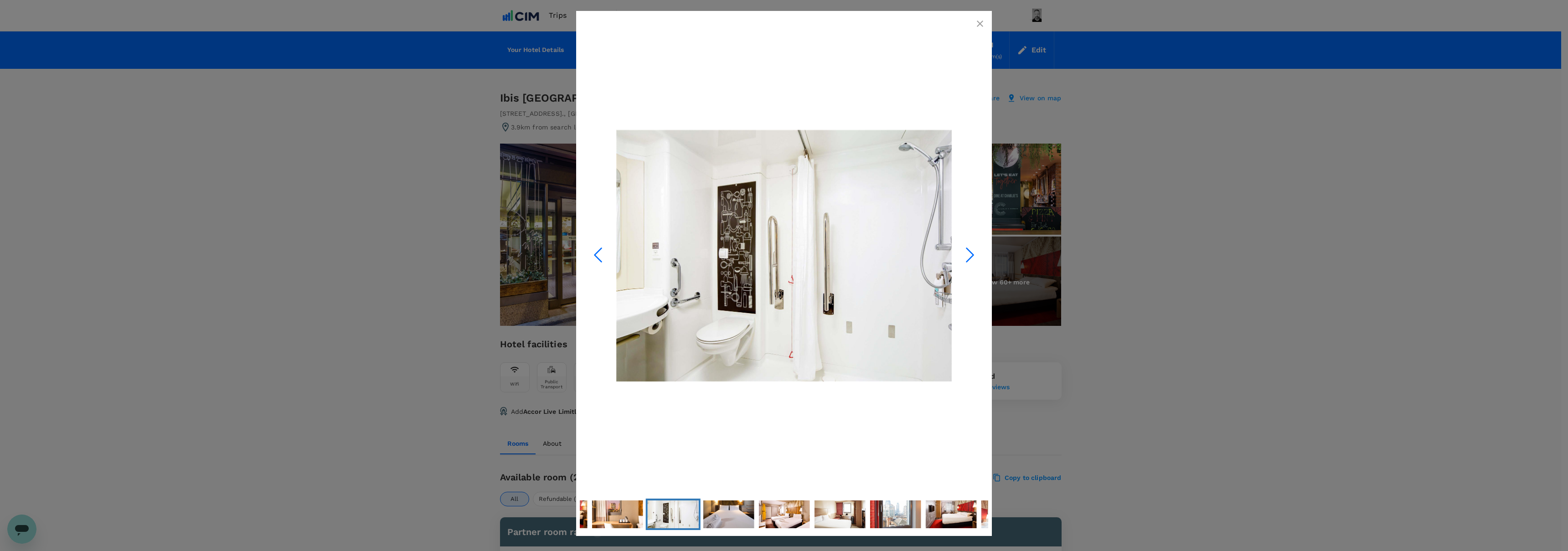
click at [971, 258] on icon "Next Slide" at bounding box center [970, 254] width 28 height 28
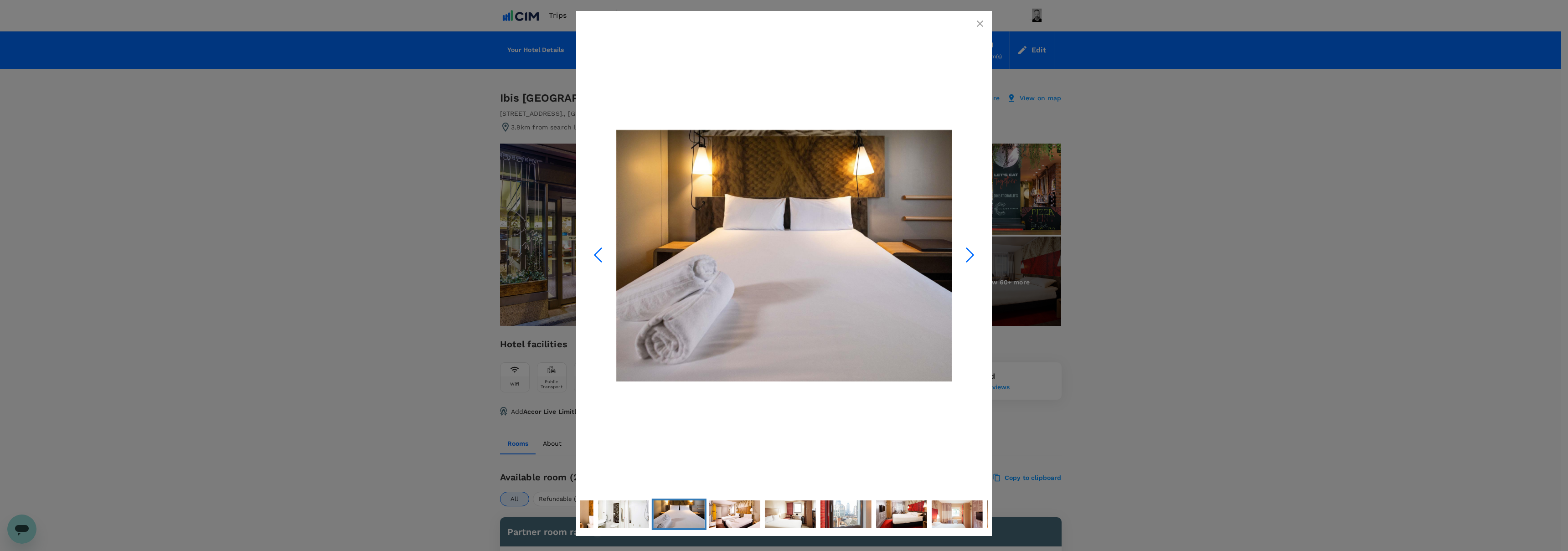
click at [971, 258] on icon "Next Slide" at bounding box center [970, 254] width 28 height 28
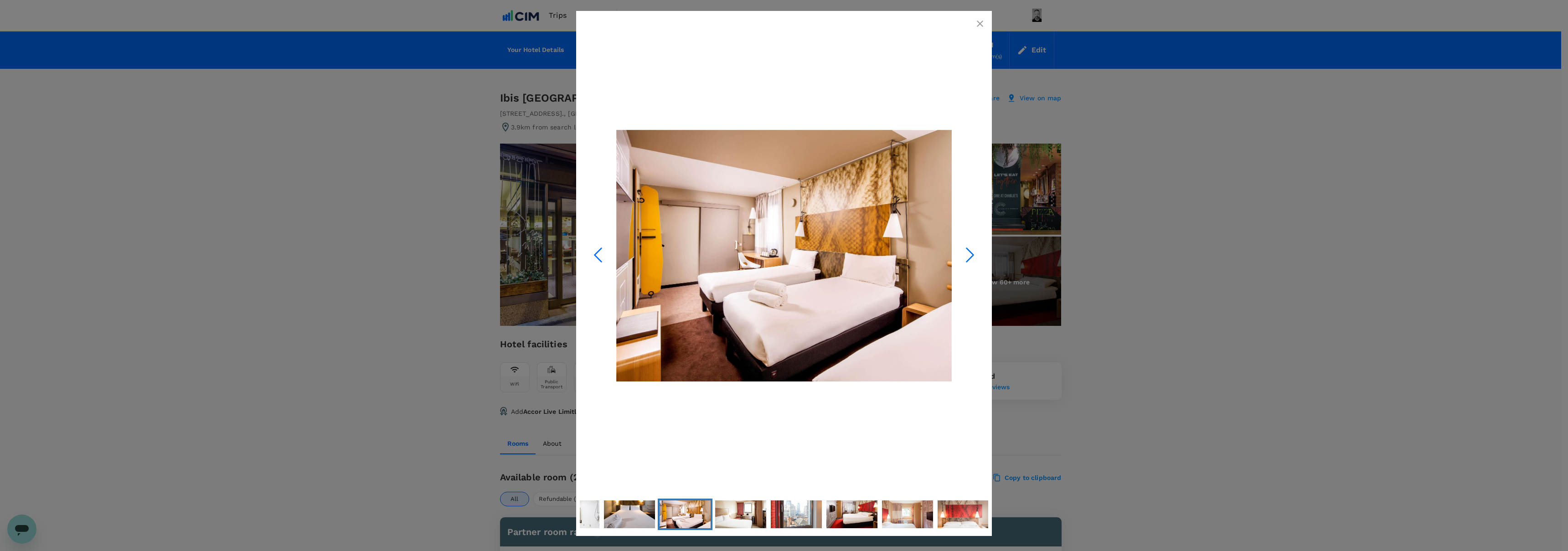
click at [971, 258] on icon "Next Slide" at bounding box center [970, 254] width 28 height 28
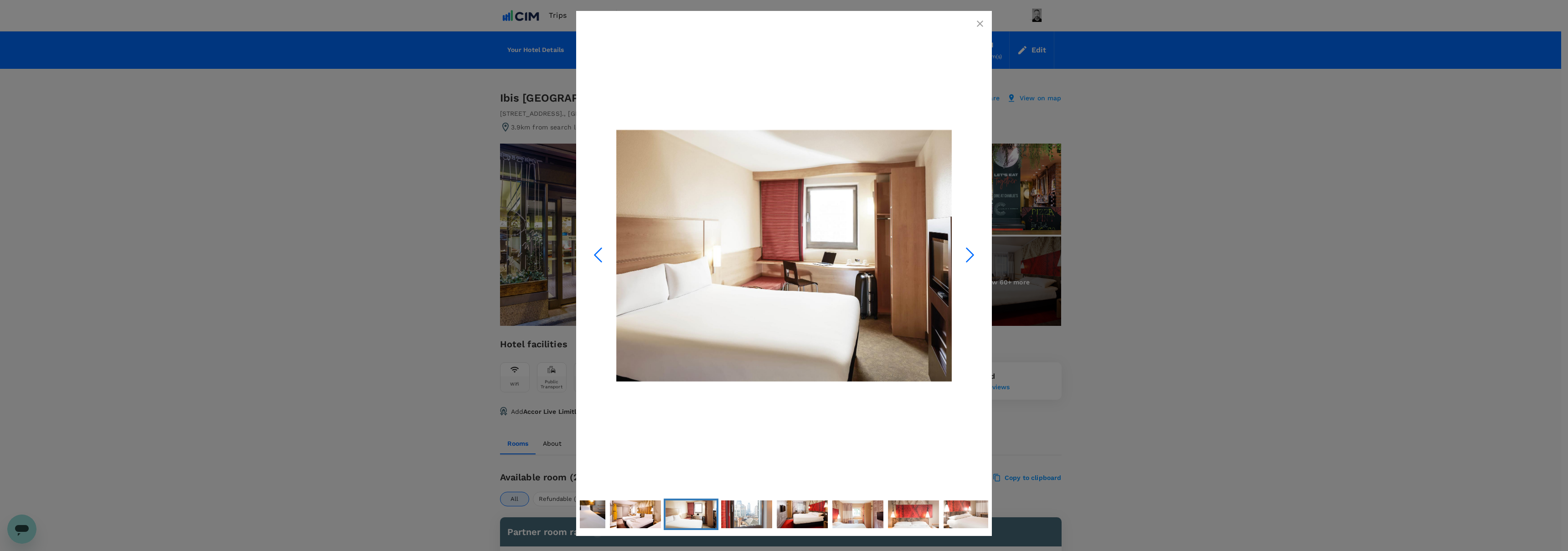
click at [971, 258] on icon "Next Slide" at bounding box center [970, 254] width 28 height 28
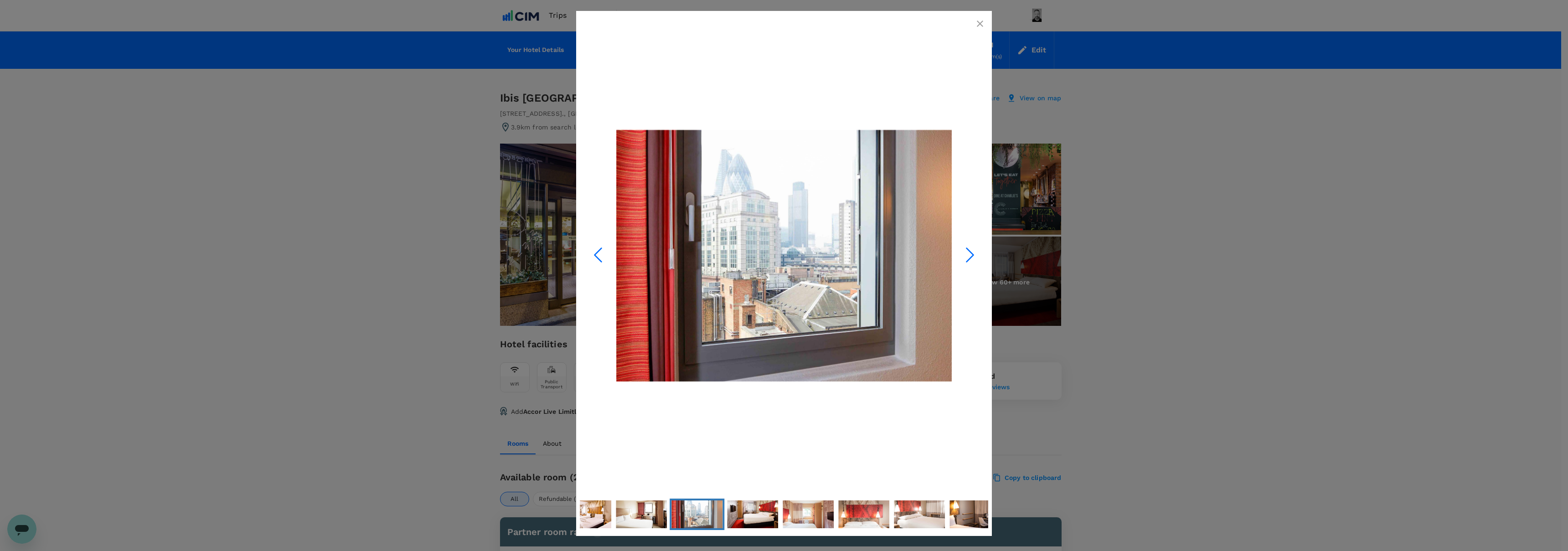
click at [971, 258] on icon "Next Slide" at bounding box center [970, 254] width 28 height 28
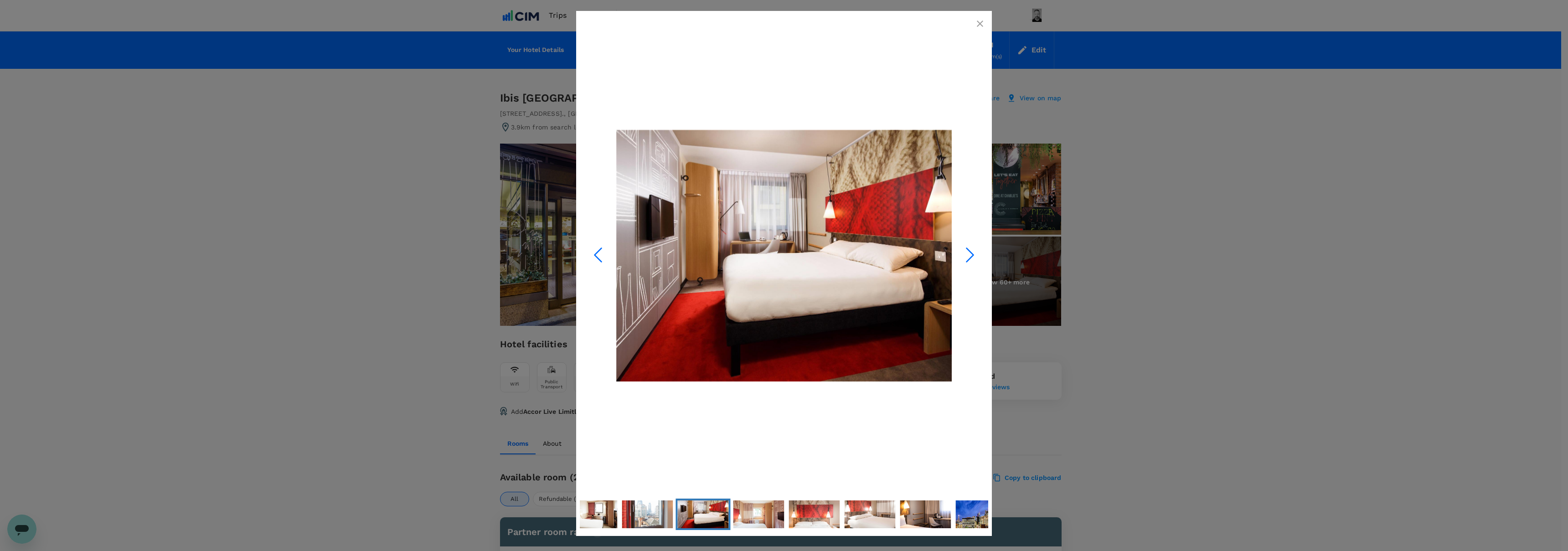
click at [971, 258] on icon "Next Slide" at bounding box center [970, 254] width 28 height 28
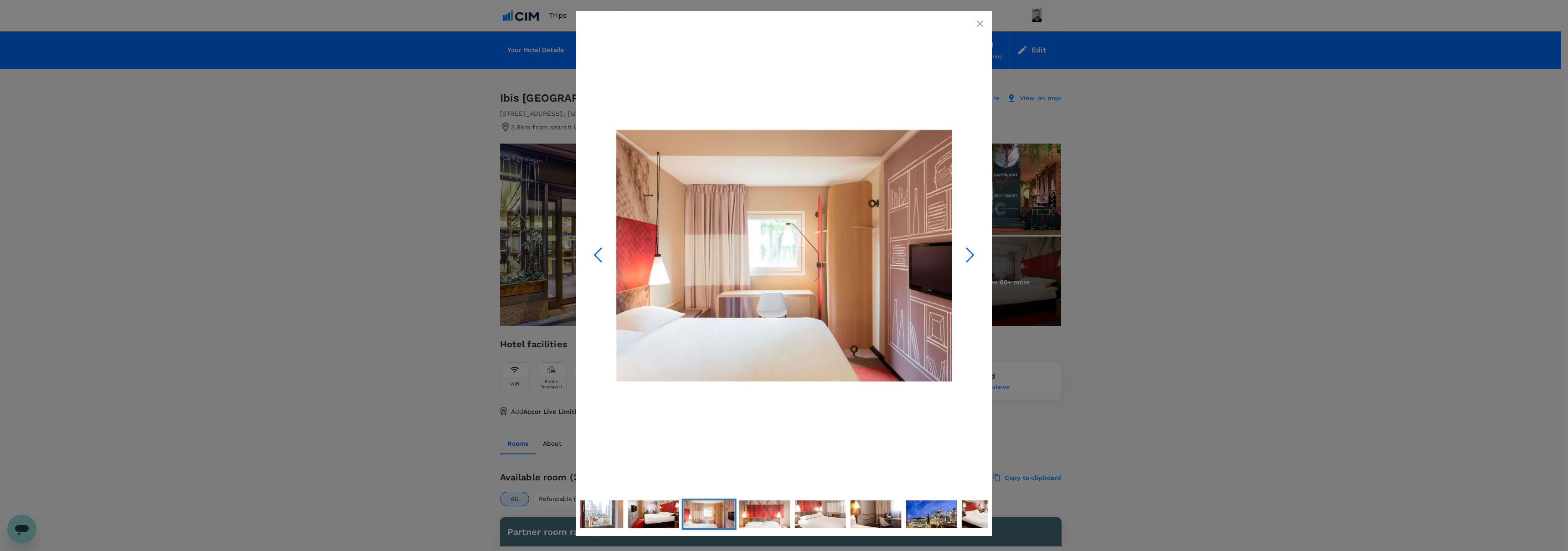
click at [971, 258] on icon "Next Slide" at bounding box center [970, 254] width 28 height 28
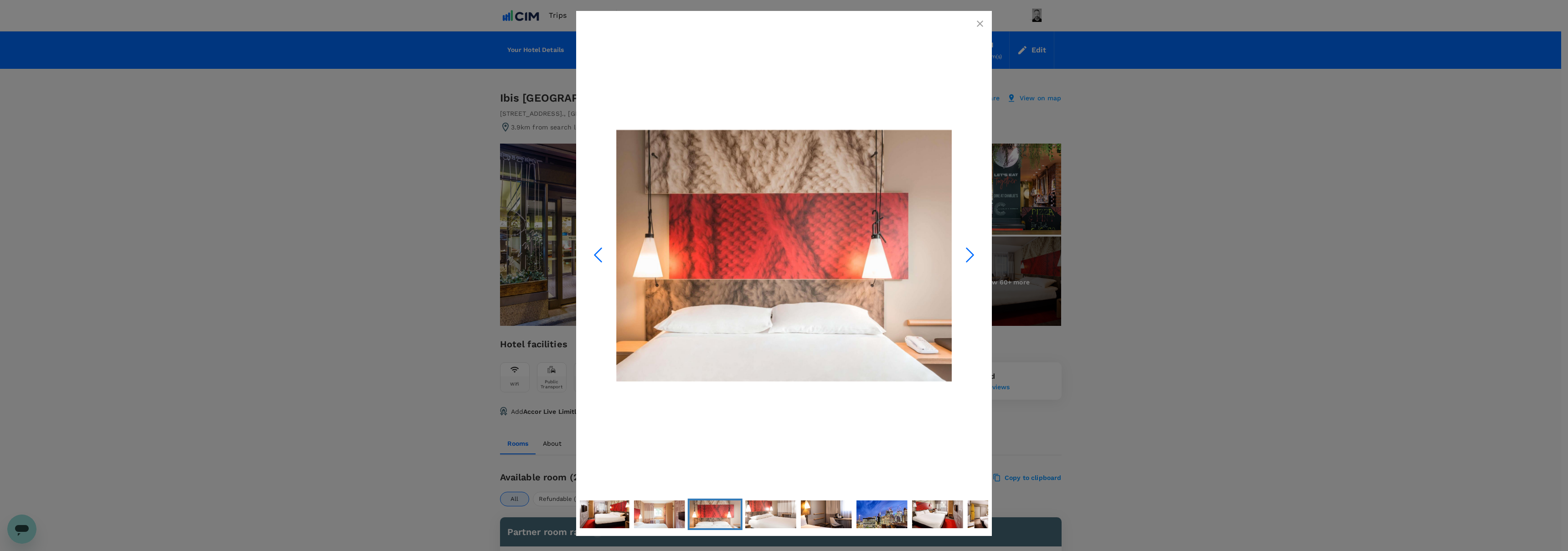
click at [971, 258] on icon "Next Slide" at bounding box center [970, 254] width 28 height 28
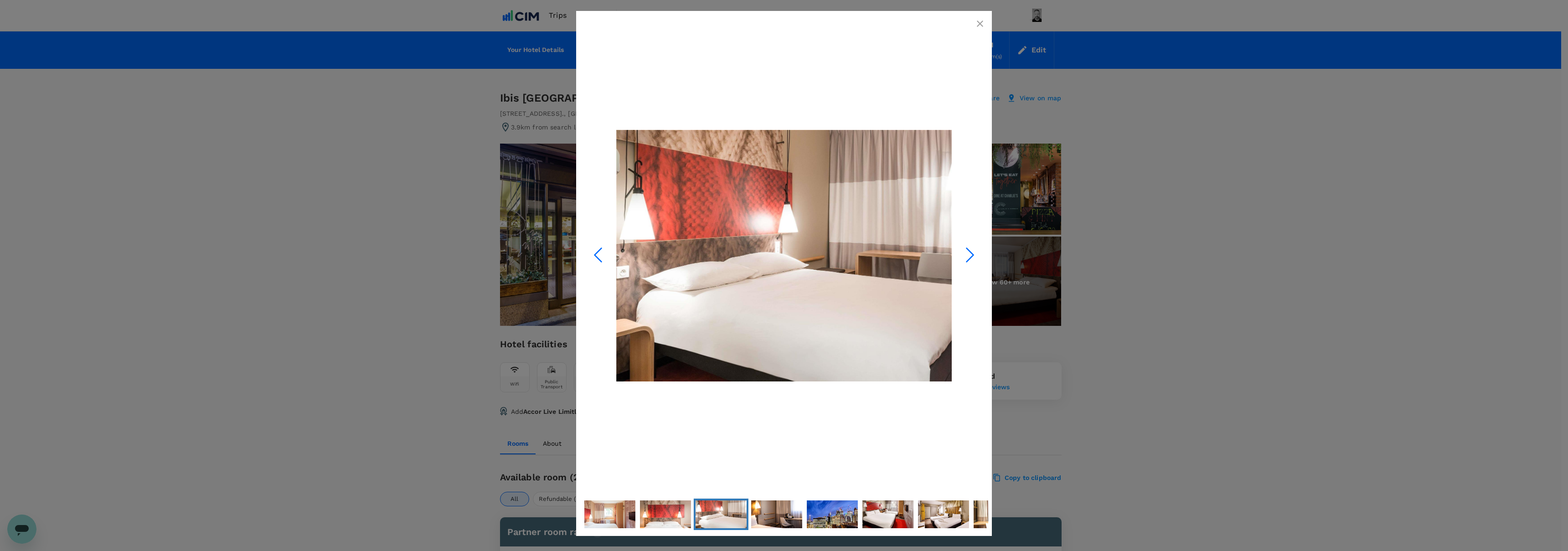
click at [971, 258] on icon "Next Slide" at bounding box center [970, 254] width 28 height 28
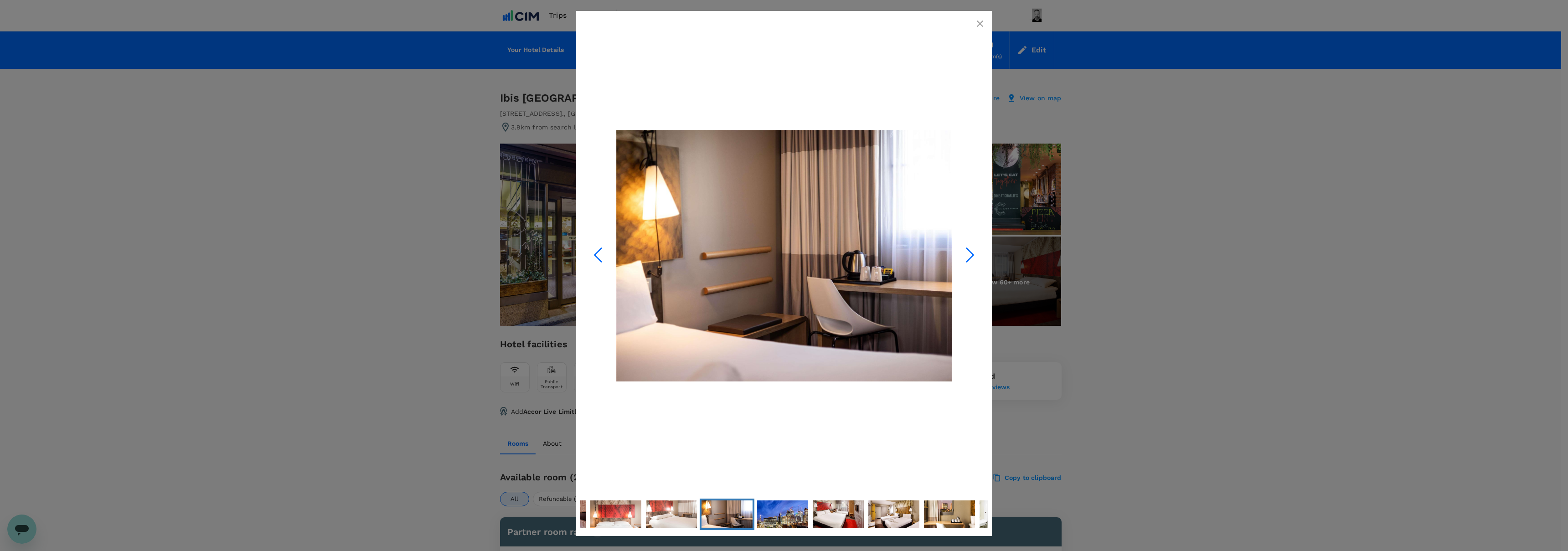
click at [971, 258] on icon "Next Slide" at bounding box center [970, 254] width 28 height 28
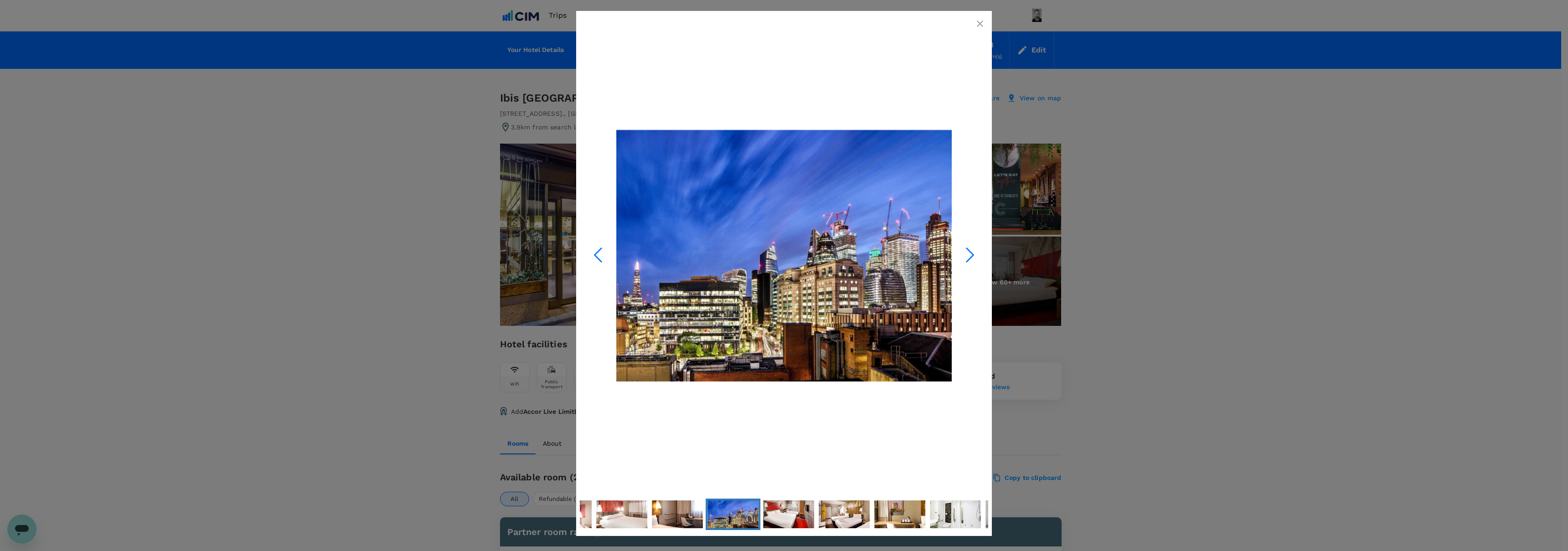
click at [971, 258] on icon "Next Slide" at bounding box center [970, 254] width 28 height 28
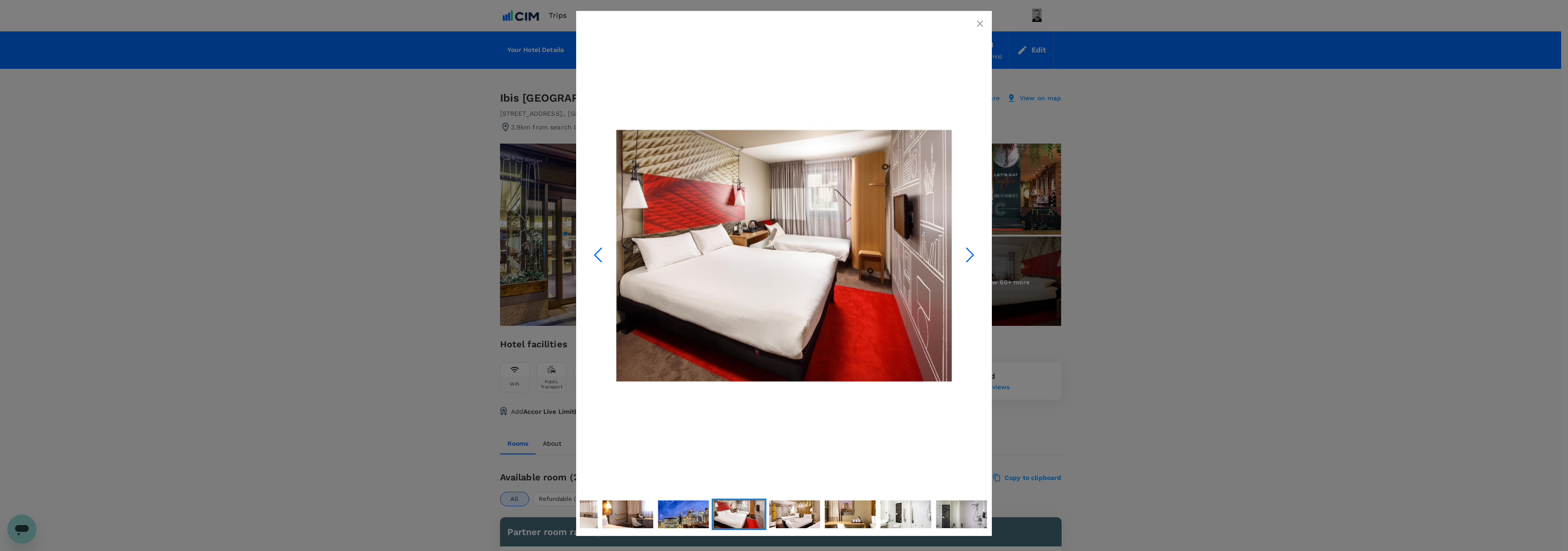
click at [971, 258] on icon "Next Slide" at bounding box center [970, 254] width 28 height 28
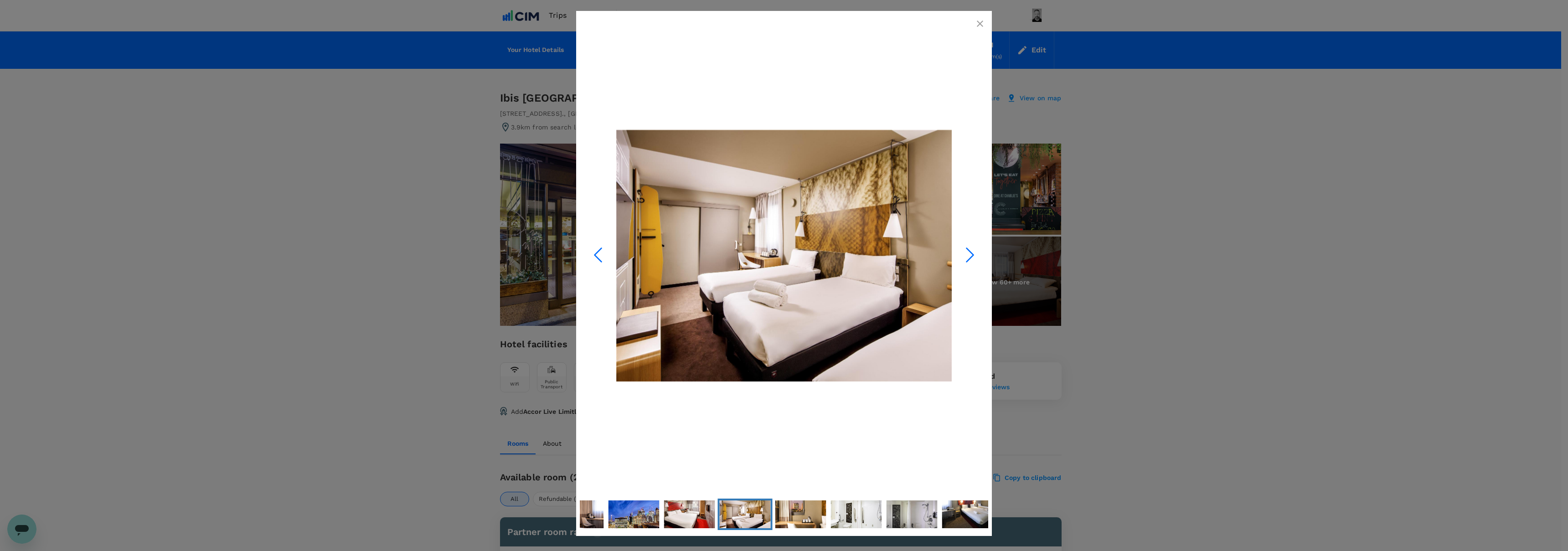
click at [971, 258] on icon "Next Slide" at bounding box center [970, 254] width 28 height 28
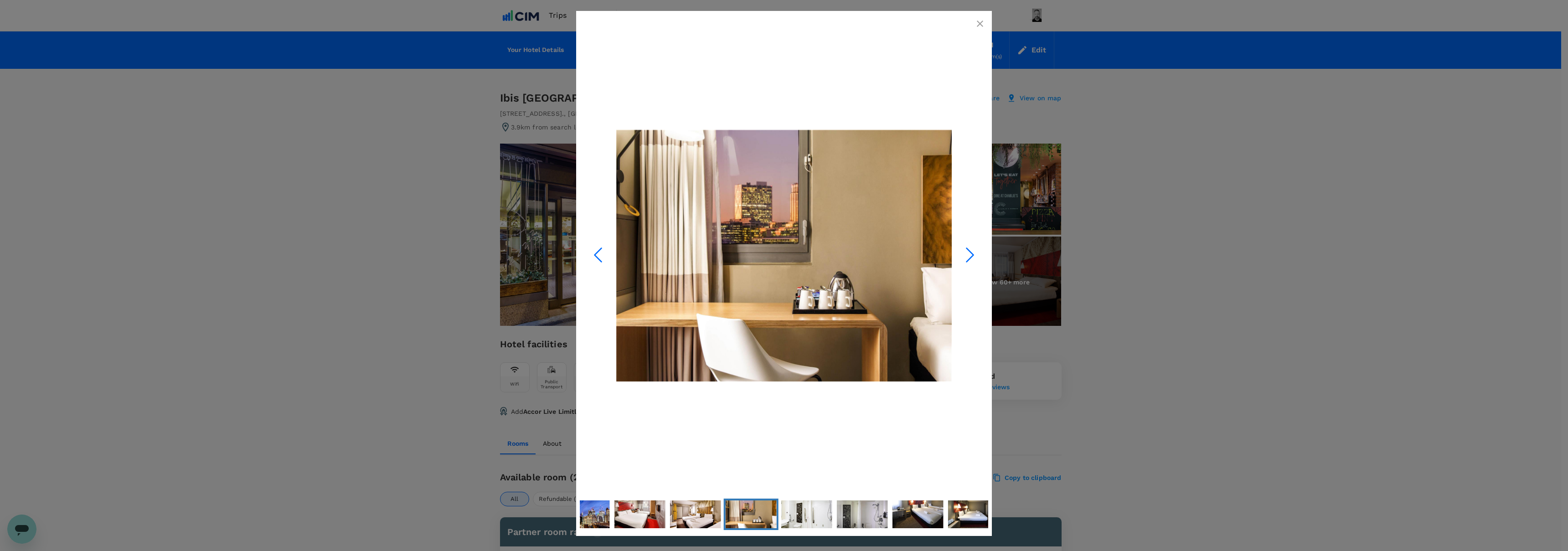
click at [971, 258] on icon "Next Slide" at bounding box center [970, 254] width 28 height 28
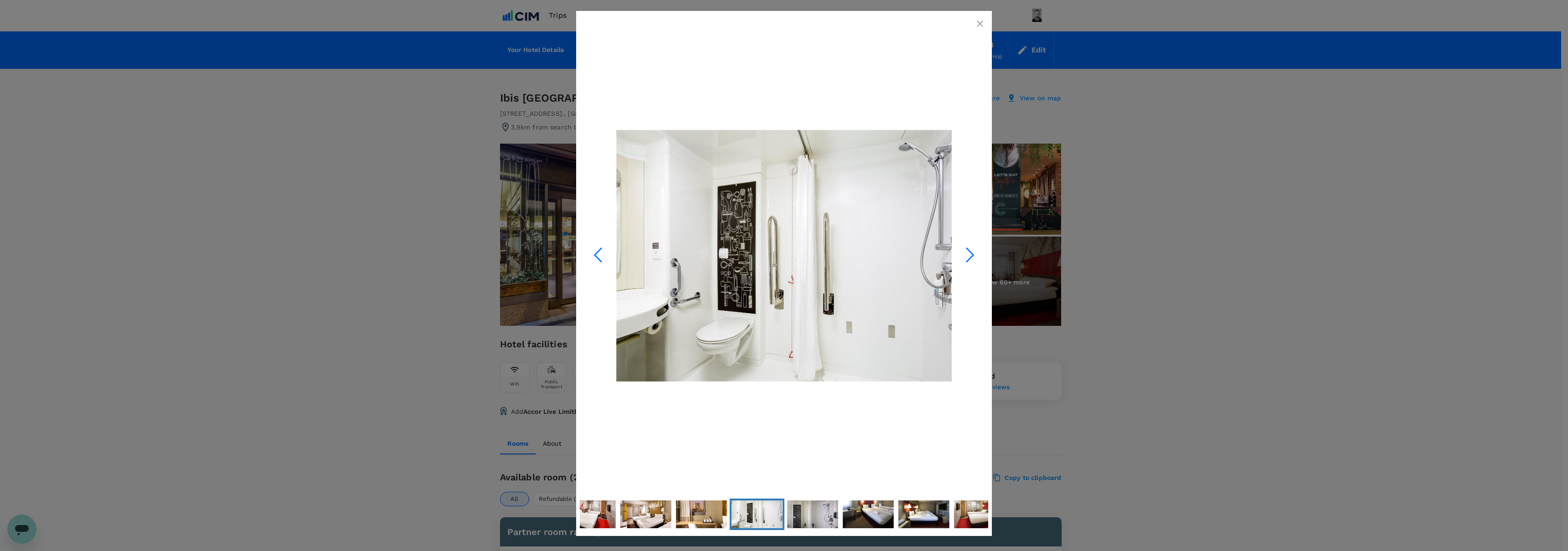
click at [971, 258] on icon "Next Slide" at bounding box center [970, 254] width 28 height 28
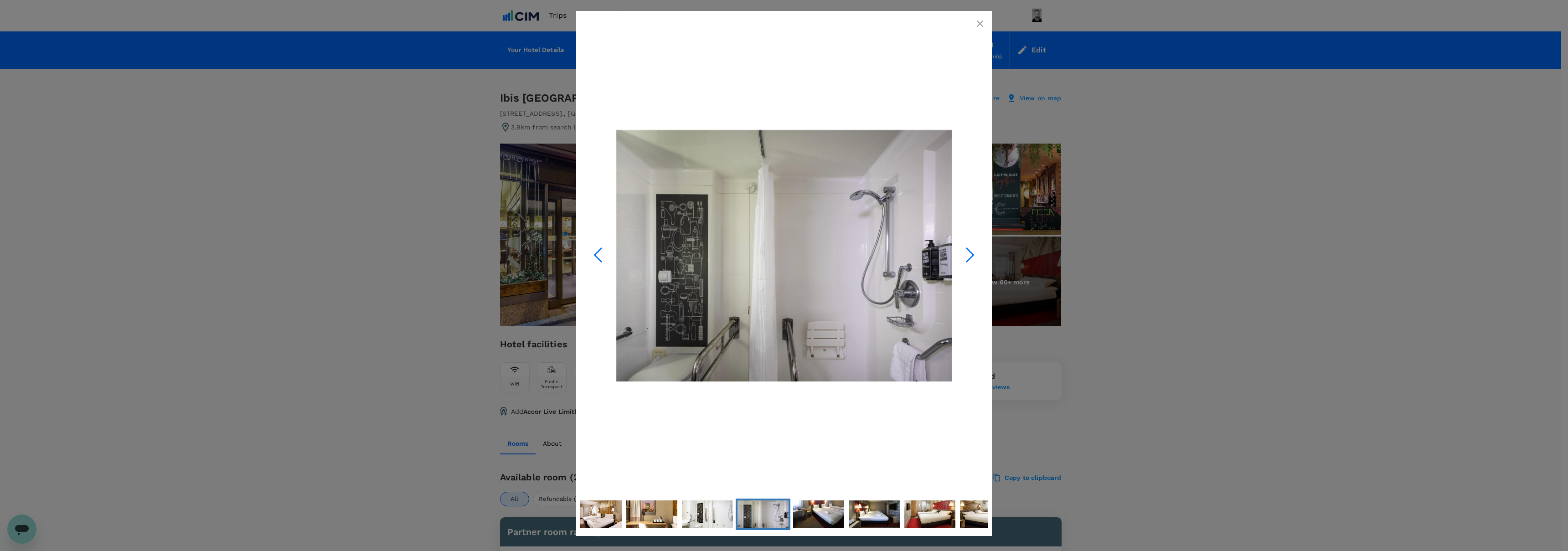
click at [971, 258] on icon "Next Slide" at bounding box center [970, 254] width 28 height 28
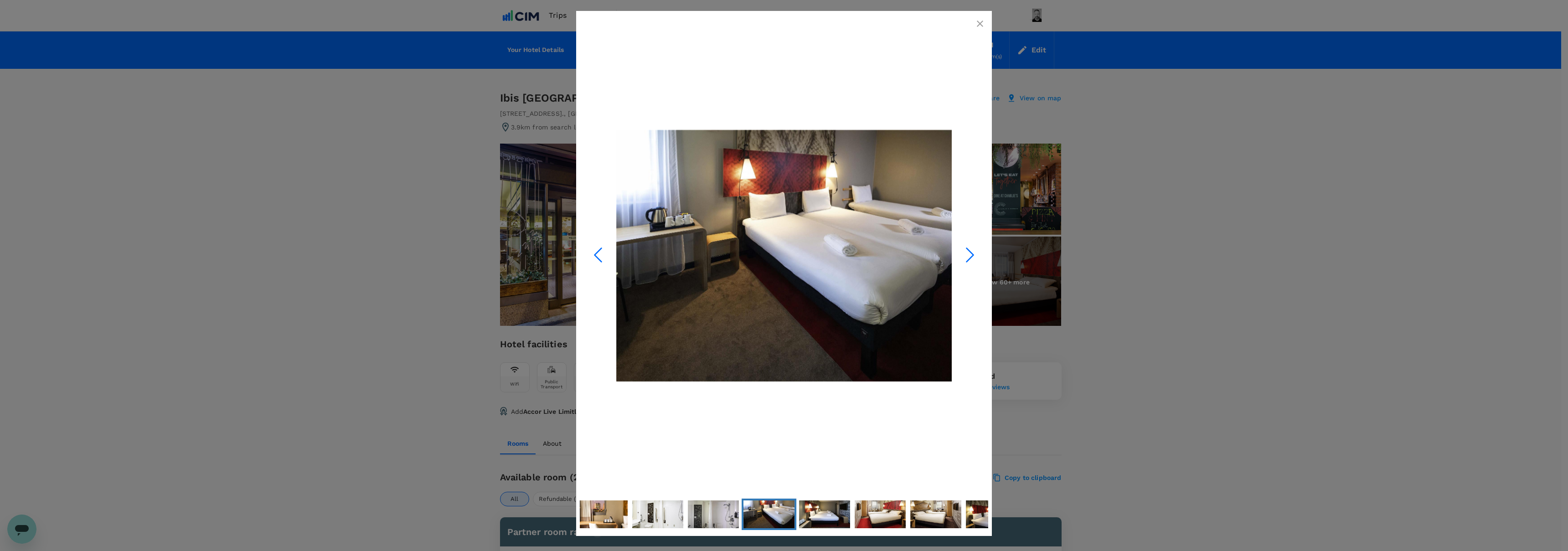
click at [971, 258] on icon "Next Slide" at bounding box center [970, 254] width 28 height 28
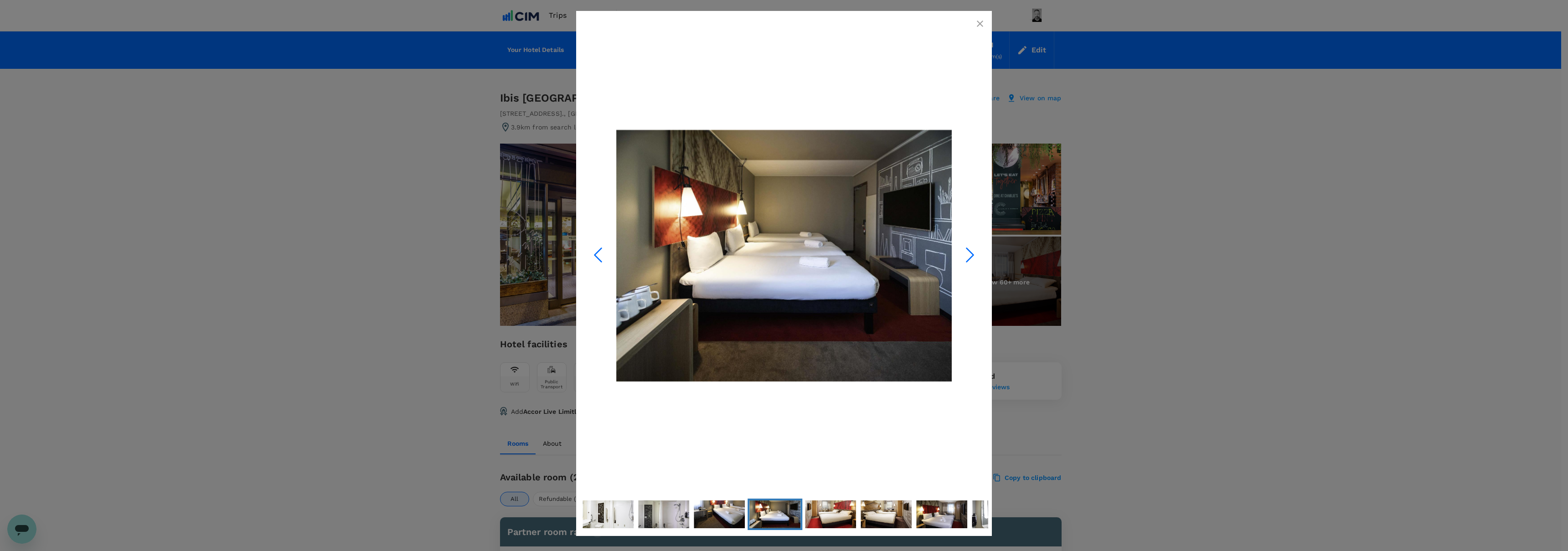
click at [971, 258] on icon "Next Slide" at bounding box center [970, 254] width 28 height 28
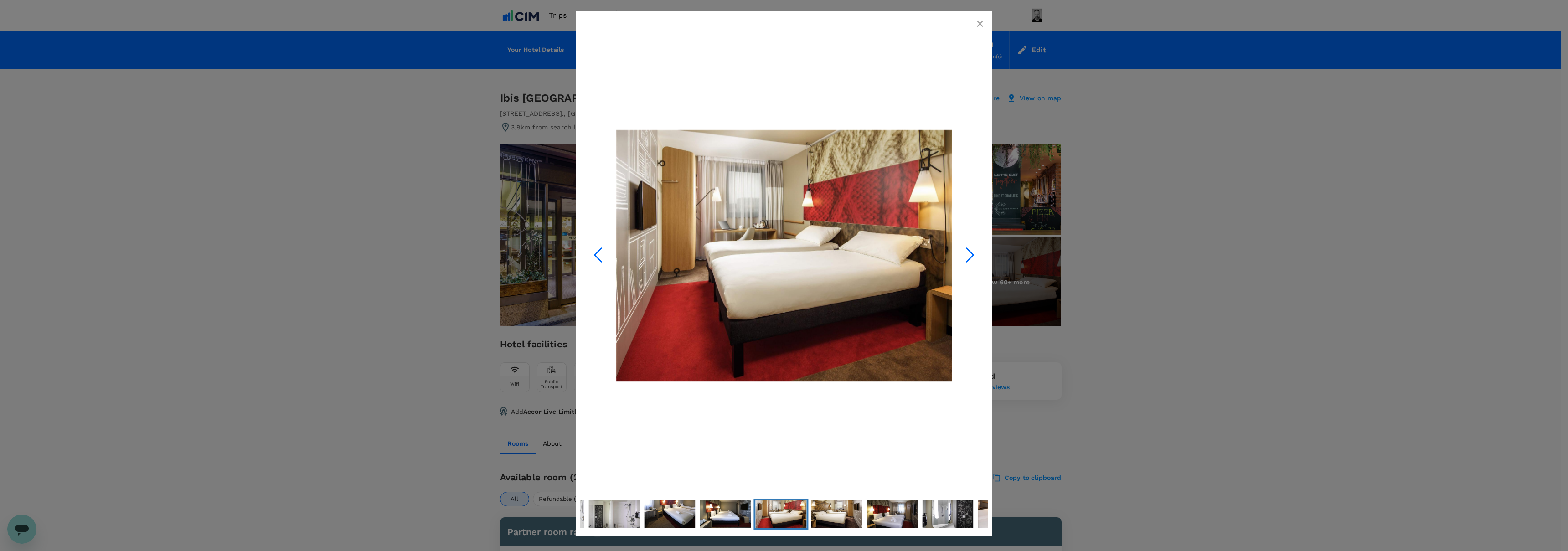
click at [971, 258] on icon "Next Slide" at bounding box center [970, 254] width 28 height 28
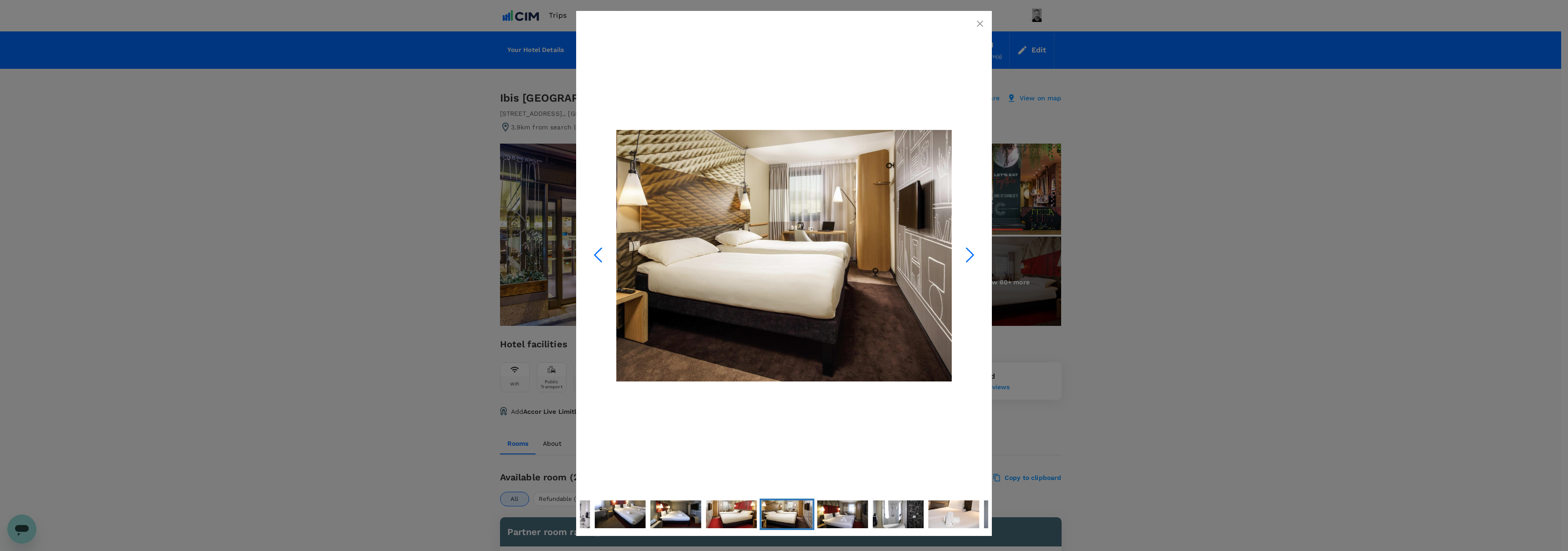
click at [982, 26] on icon "button" at bounding box center [980, 24] width 6 height 6
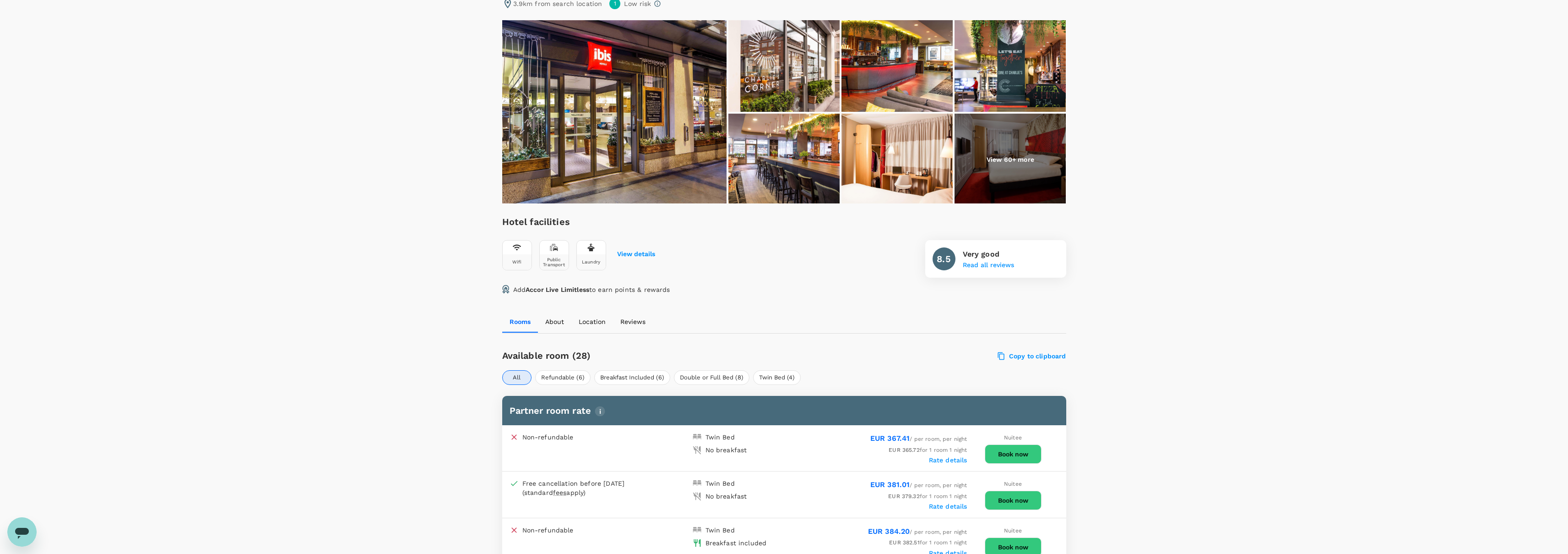
scroll to position [397, 0]
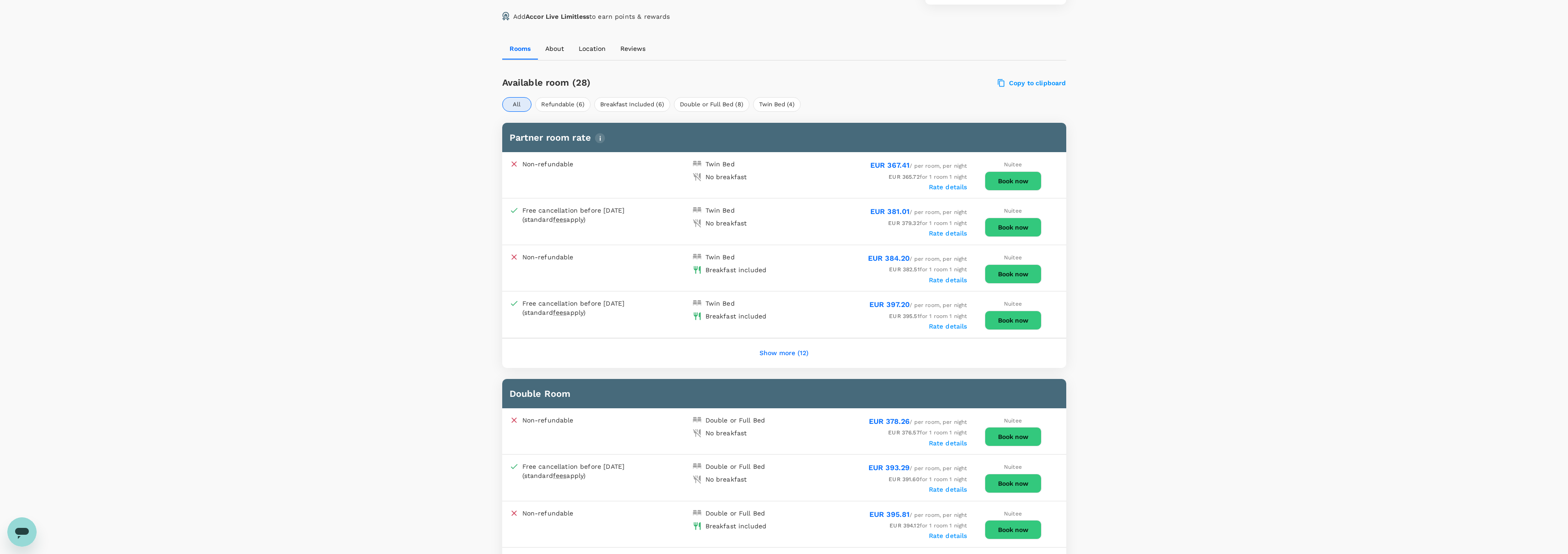
click at [789, 354] on button "Show more (12)" at bounding box center [784, 353] width 75 height 22
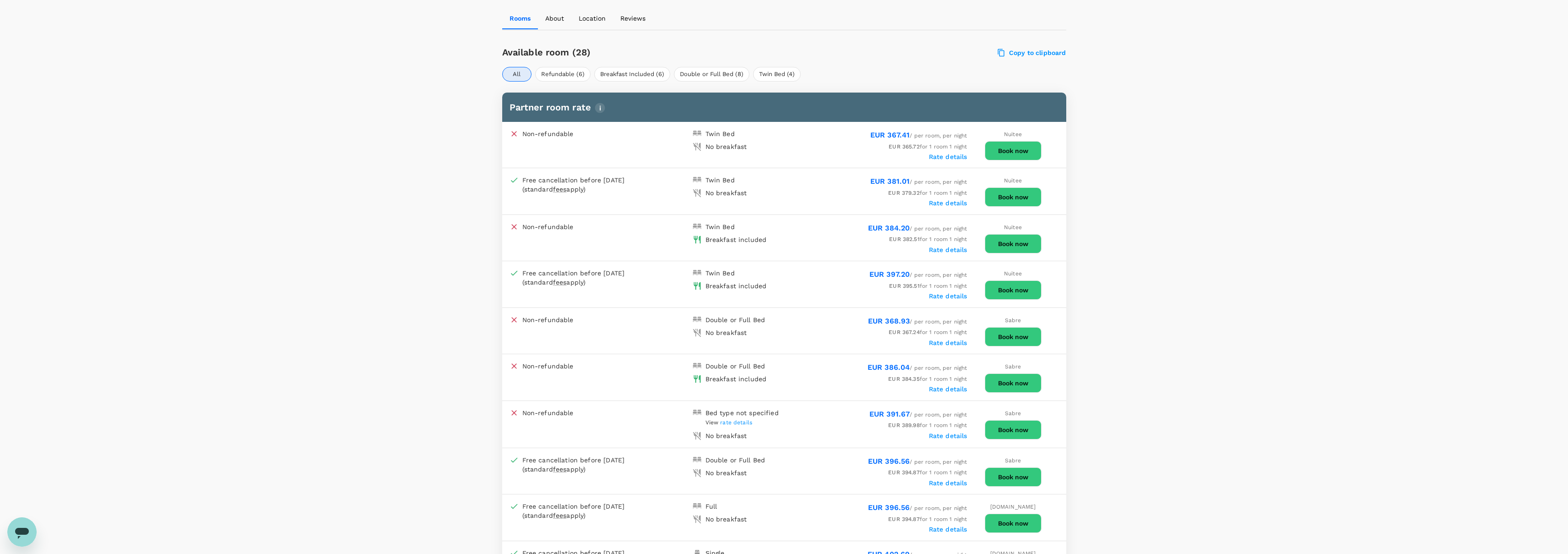
scroll to position [426, 0]
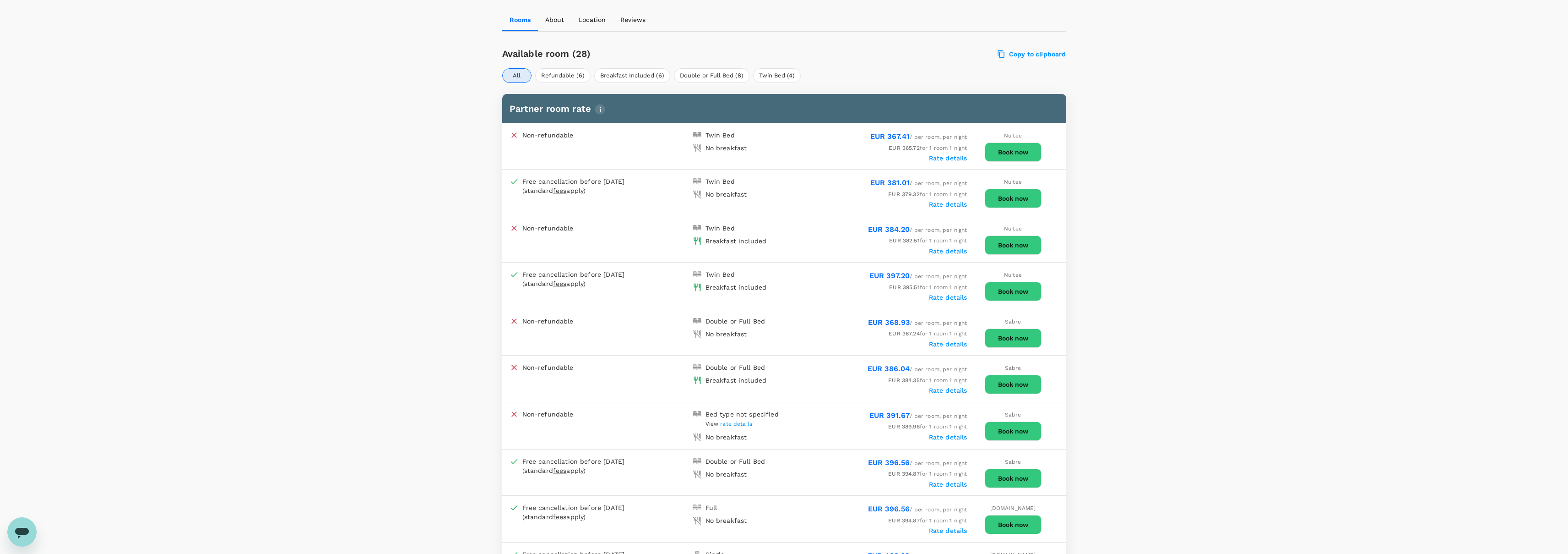
click at [1011, 289] on button "Book now" at bounding box center [1013, 290] width 57 height 19
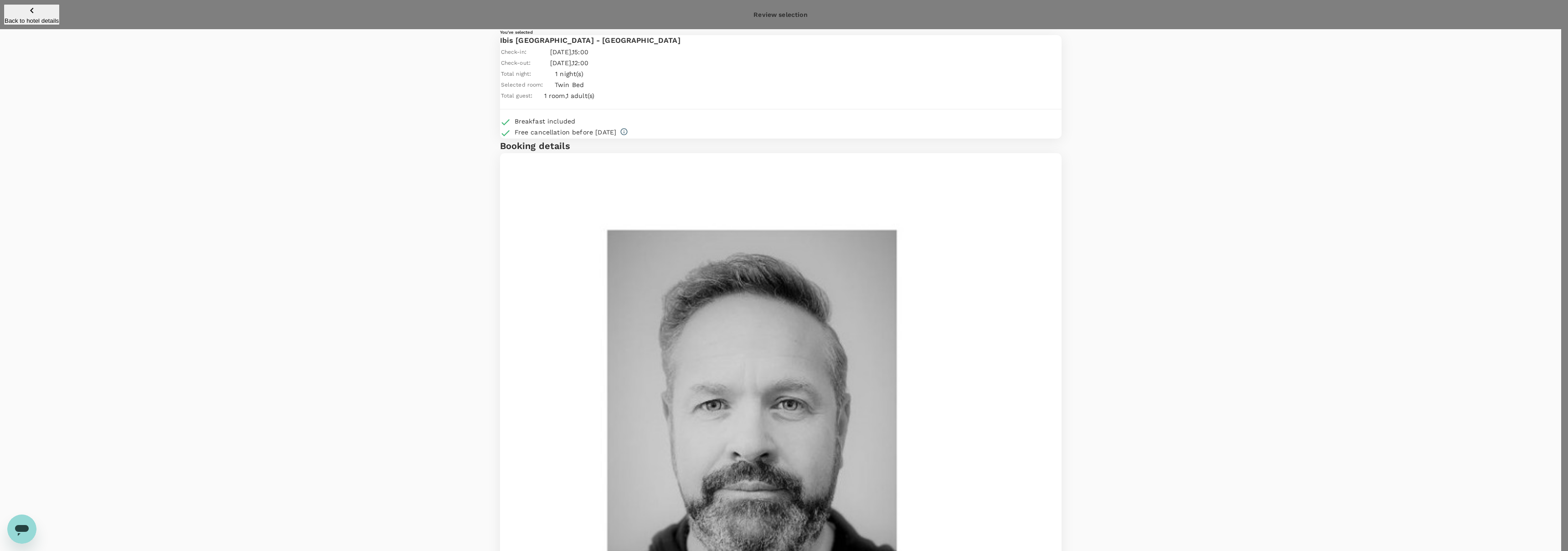
type input "9d5de3ff-3368-4803-a68f-91d504ca2e7d"
drag, startPoint x: 541, startPoint y: 240, endPoint x: 654, endPoint y: 233, distance: 113.2
click at [617, 247] on icon at bounding box center [617, 247] width 6 height 6
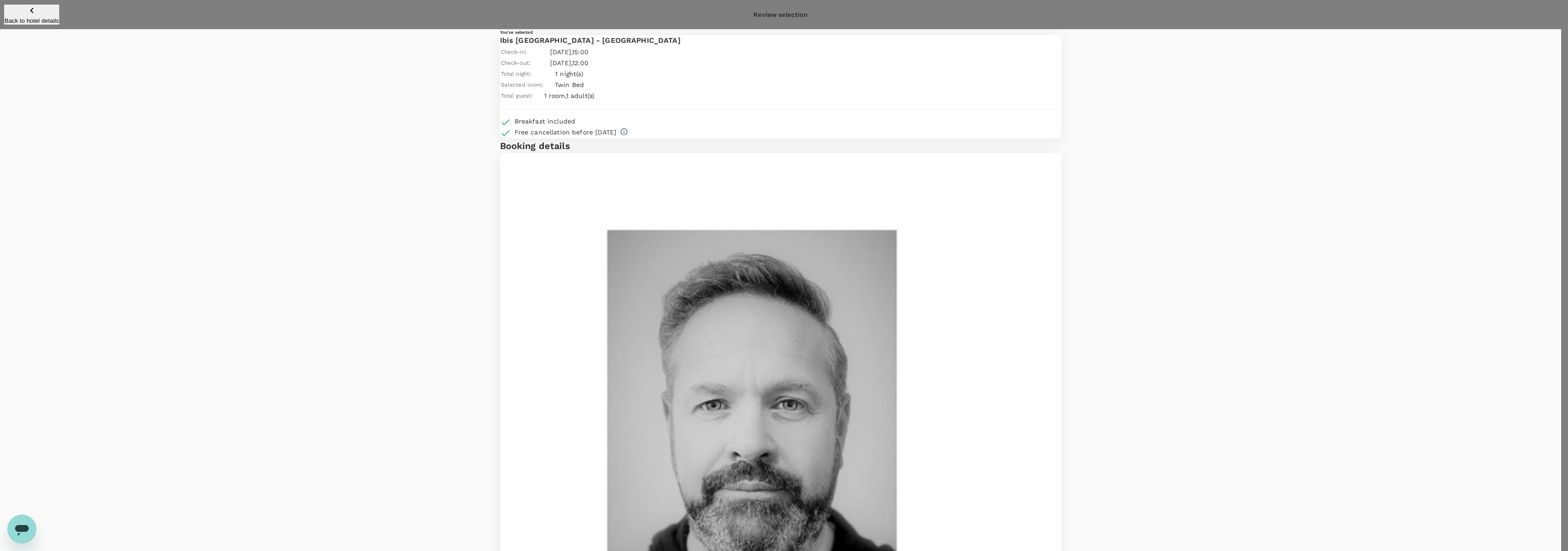
type textarea "Trip to London"
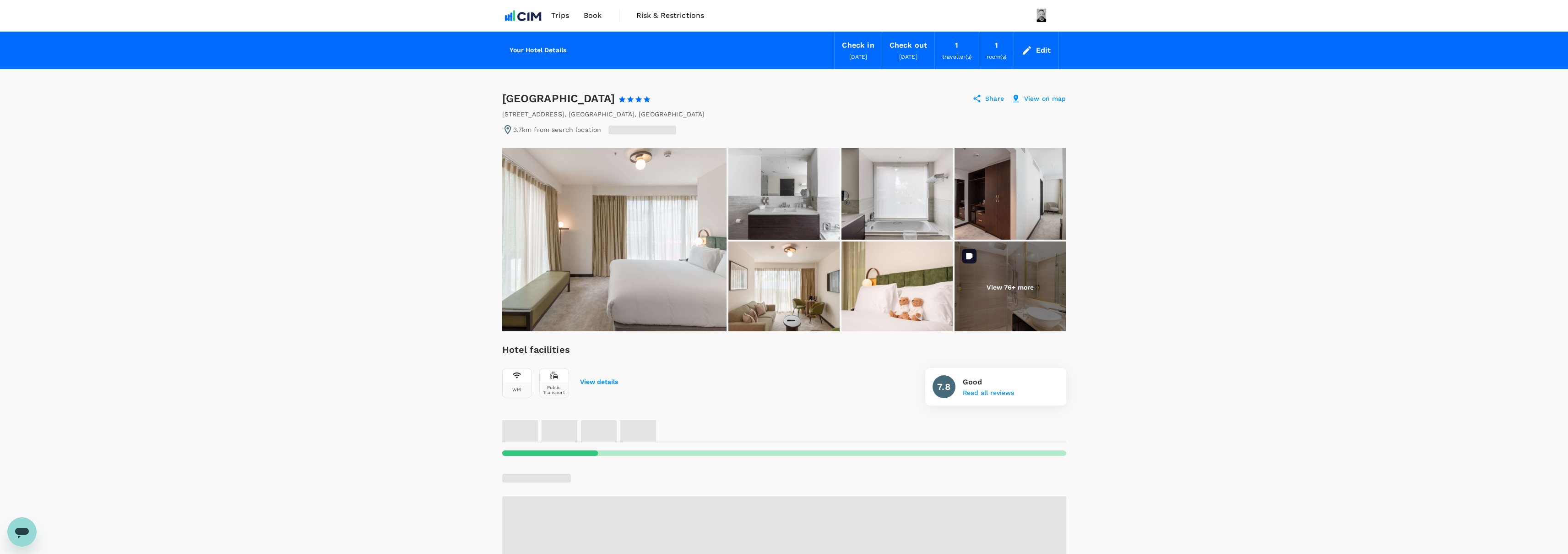
click at [1007, 285] on p "View 76+ more" at bounding box center [1010, 286] width 47 height 9
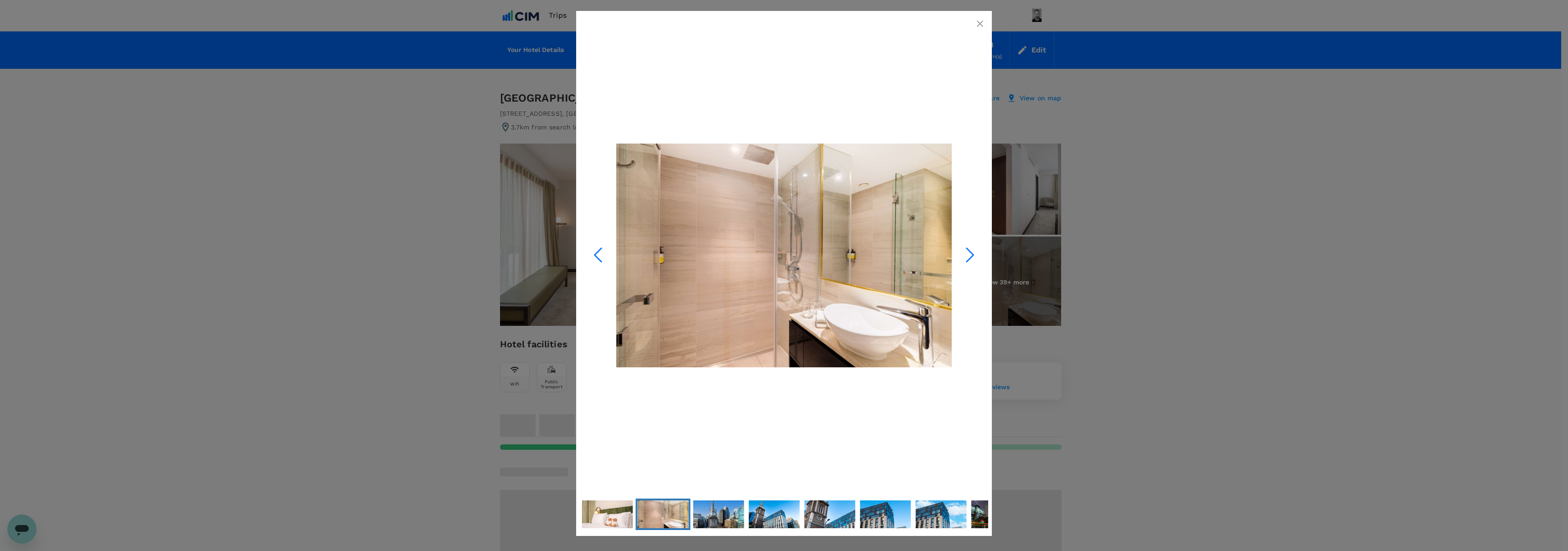
click at [971, 250] on icon "Next Slide" at bounding box center [970, 254] width 28 height 28
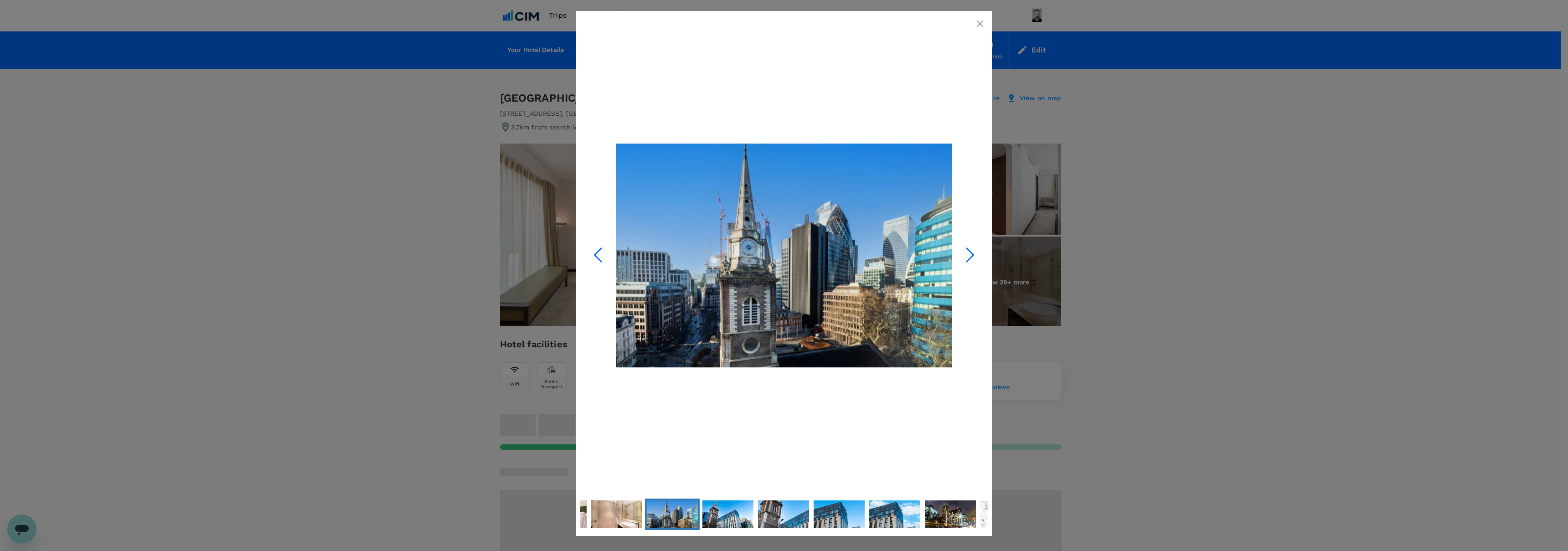
click at [971, 250] on icon "Next Slide" at bounding box center [970, 254] width 28 height 28
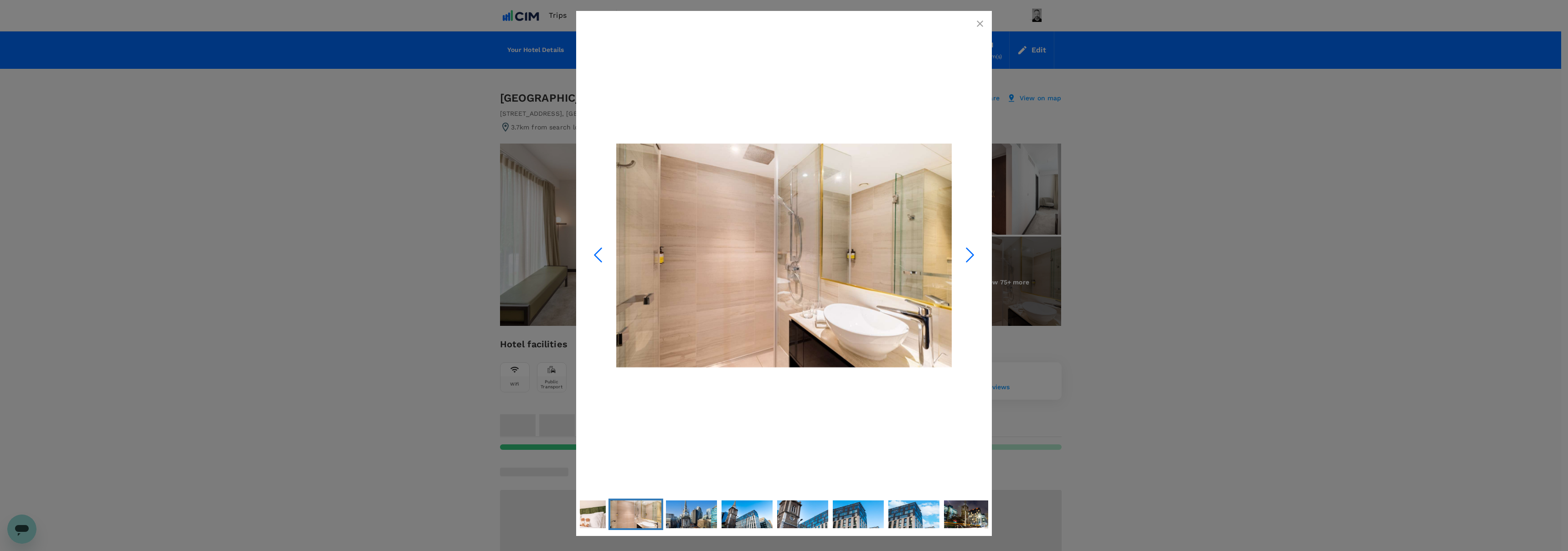
click at [971, 250] on icon "Next Slide" at bounding box center [970, 254] width 28 height 28
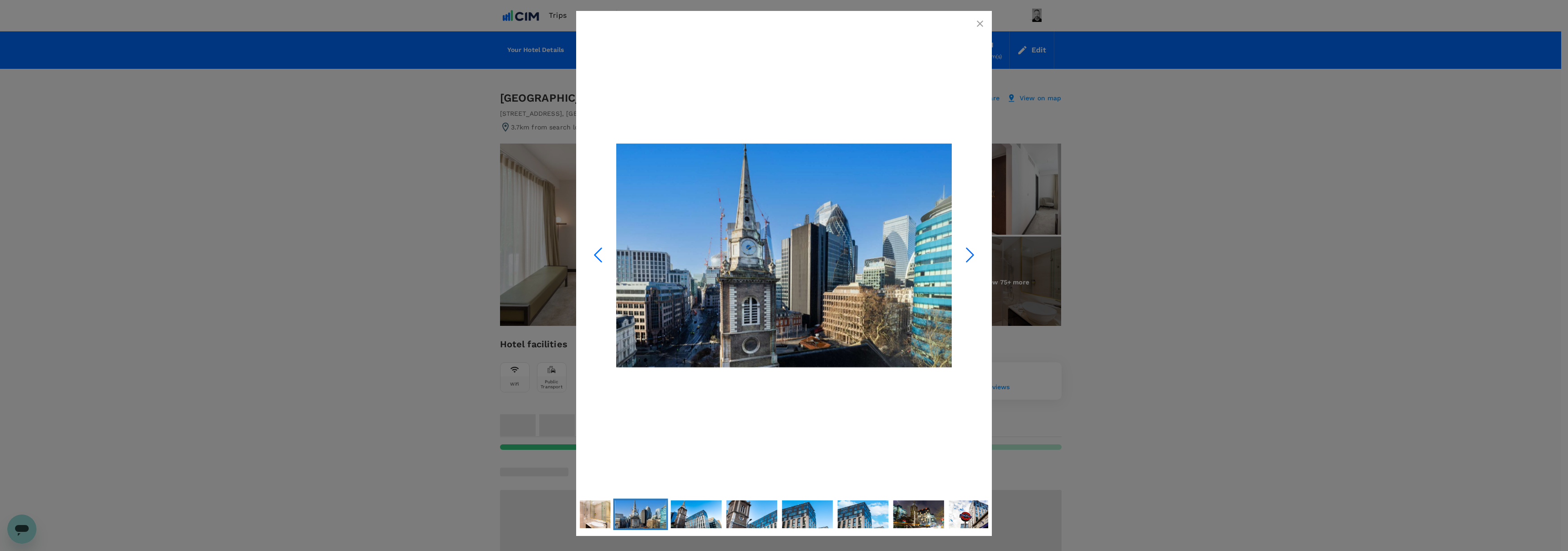
click at [971, 250] on icon "Next Slide" at bounding box center [970, 254] width 28 height 28
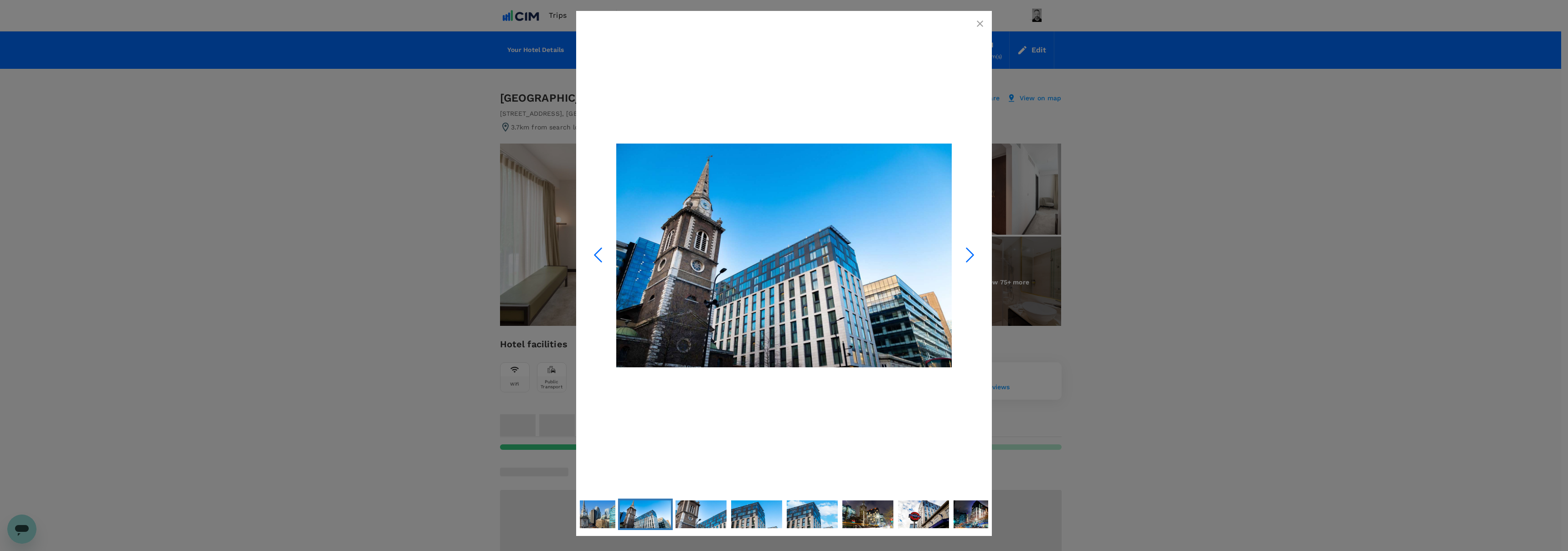
click at [971, 250] on icon "Next Slide" at bounding box center [970, 254] width 28 height 28
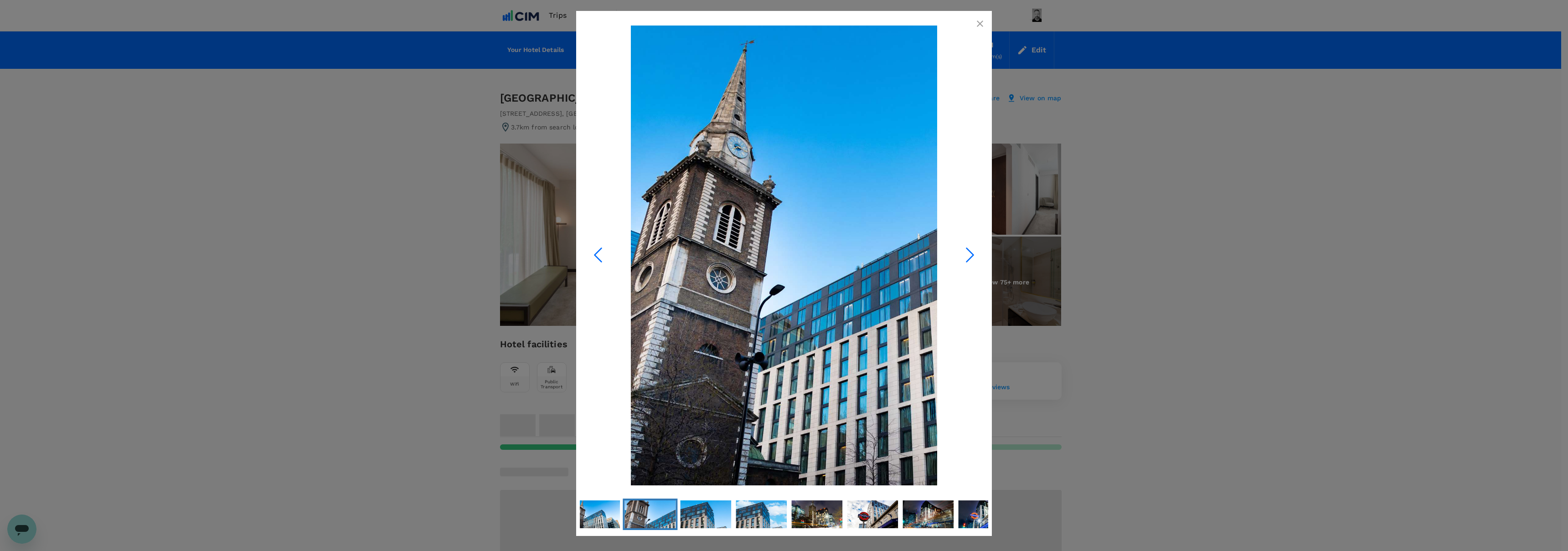
click at [971, 250] on icon "Next Slide" at bounding box center [970, 254] width 28 height 28
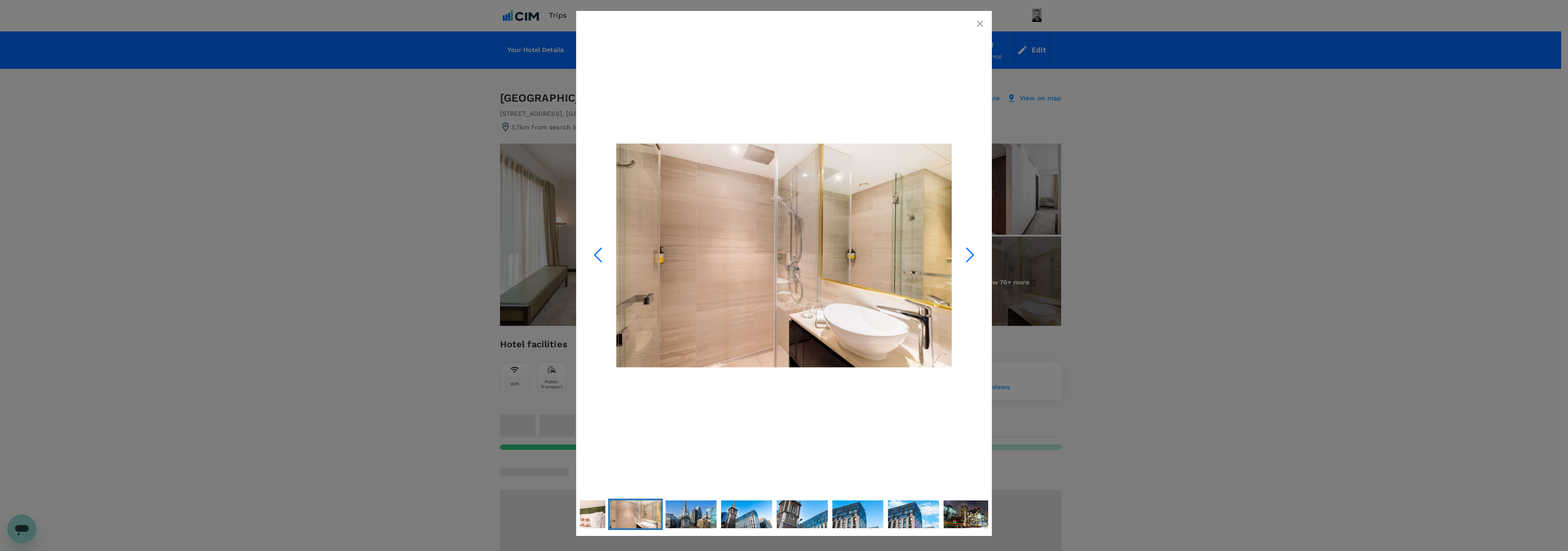
click at [971, 250] on icon "Next Slide" at bounding box center [970, 254] width 28 height 28
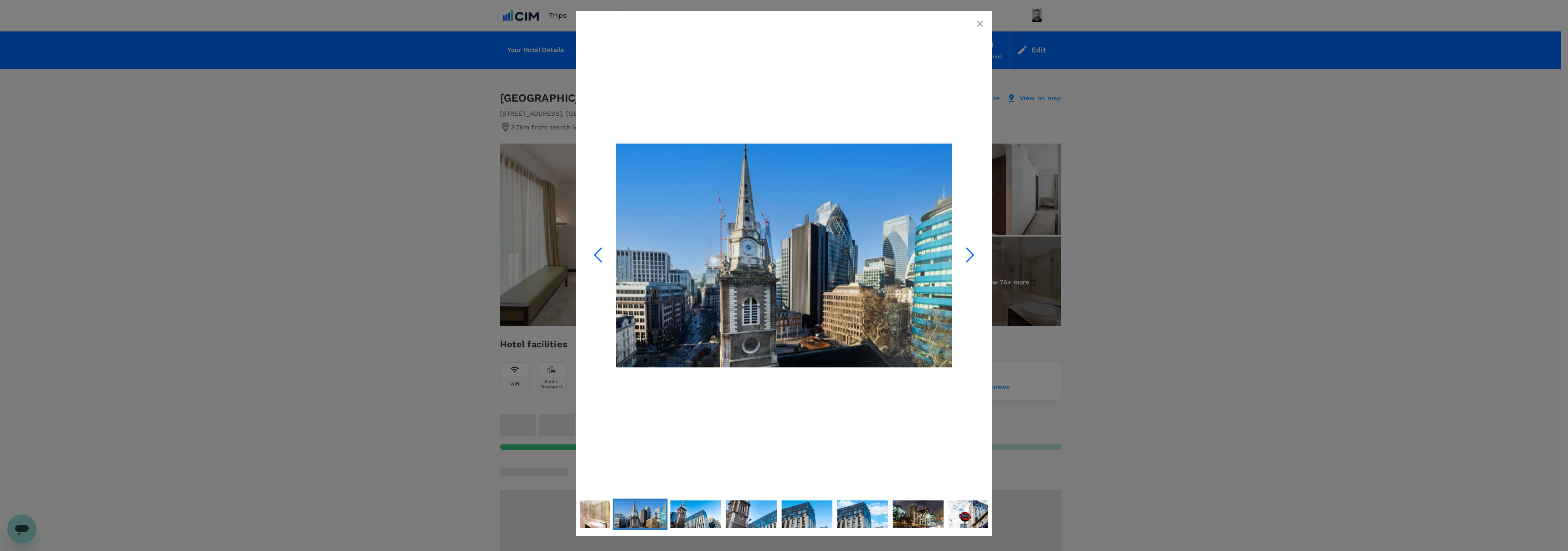
click at [971, 250] on icon "Next Slide" at bounding box center [970, 254] width 28 height 28
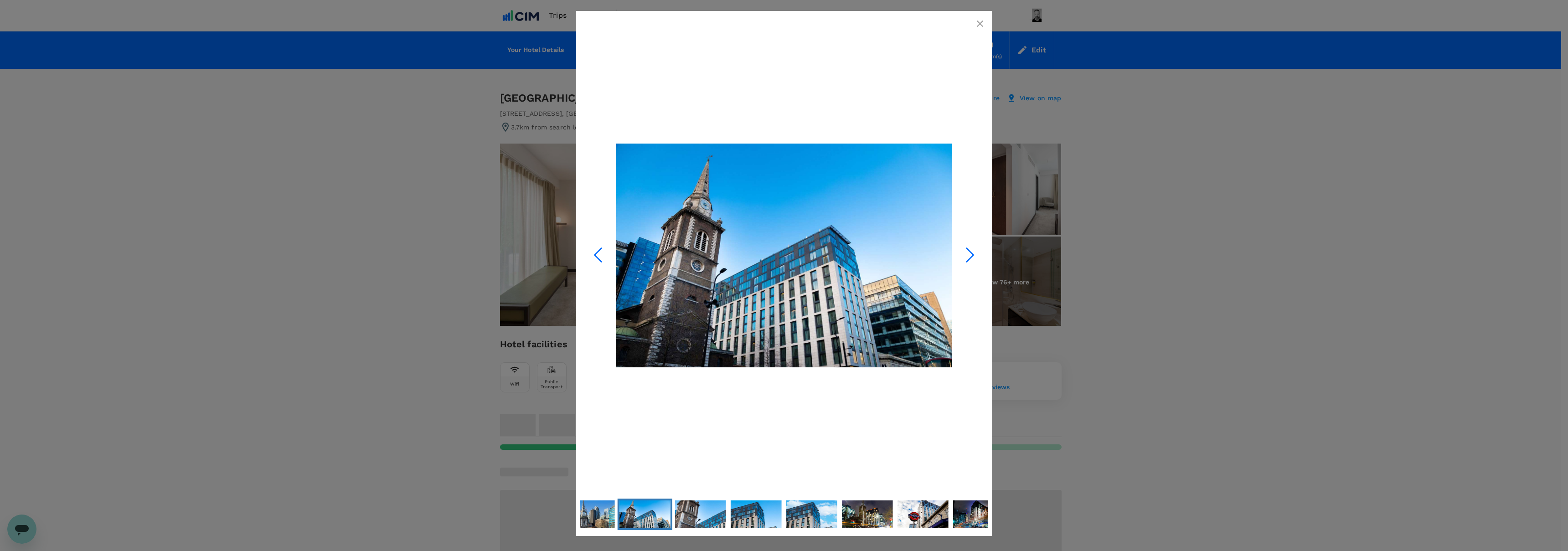
click at [971, 250] on icon "Next Slide" at bounding box center [970, 254] width 28 height 28
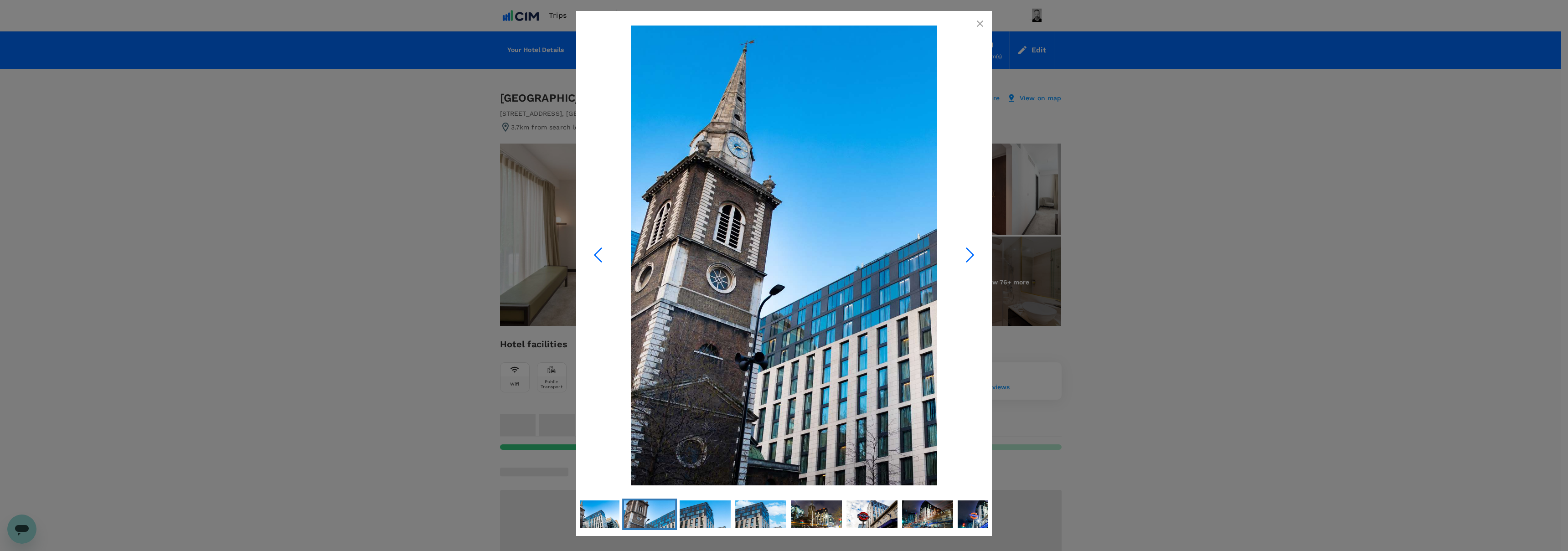
click at [971, 250] on icon "Next Slide" at bounding box center [970, 254] width 28 height 28
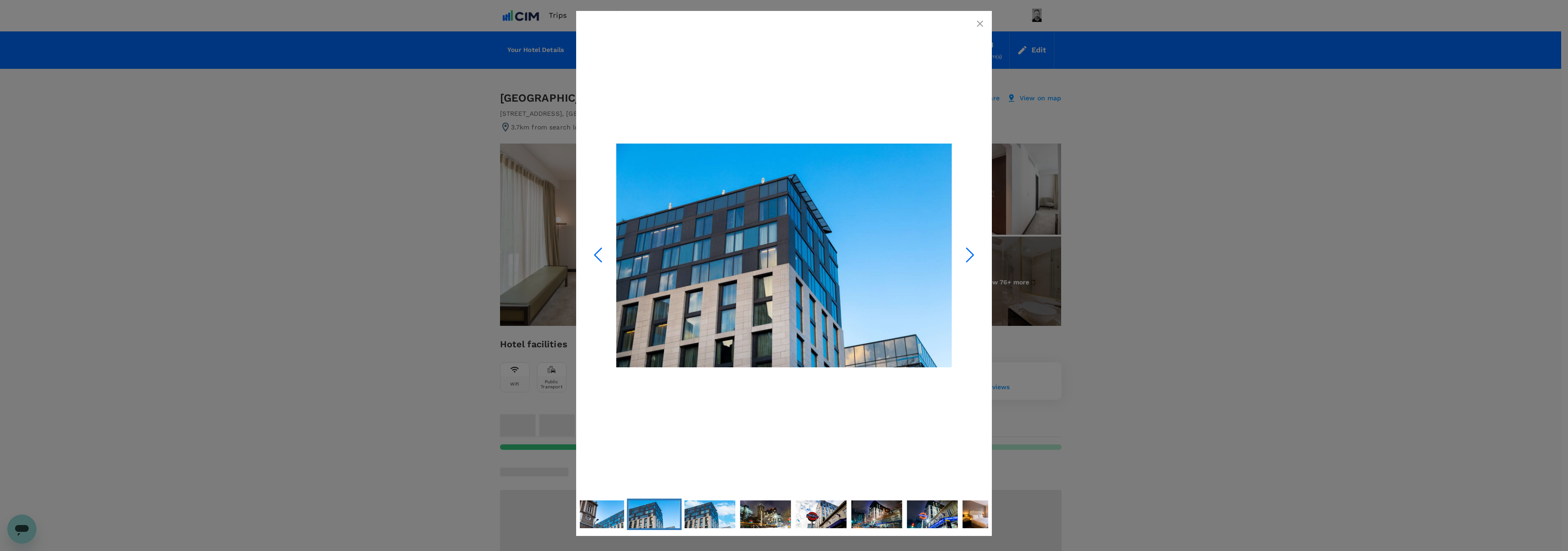
click at [971, 250] on icon "Next Slide" at bounding box center [970, 254] width 28 height 28
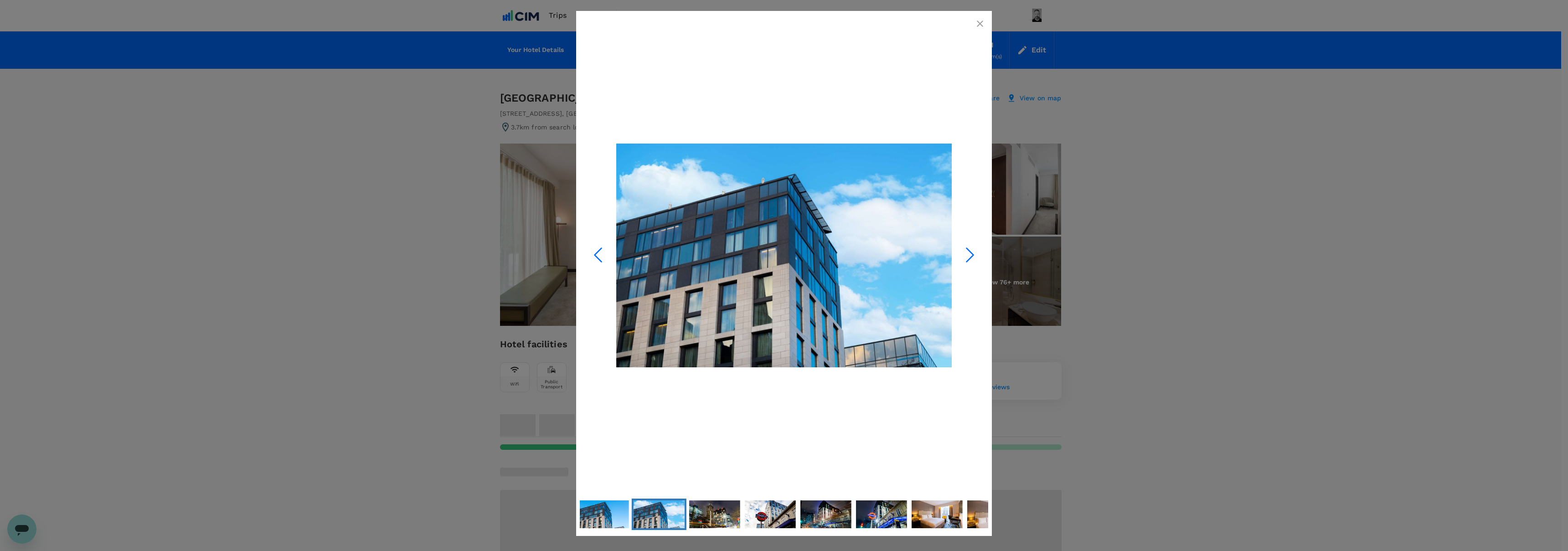
click at [971, 250] on icon "Next Slide" at bounding box center [970, 254] width 28 height 28
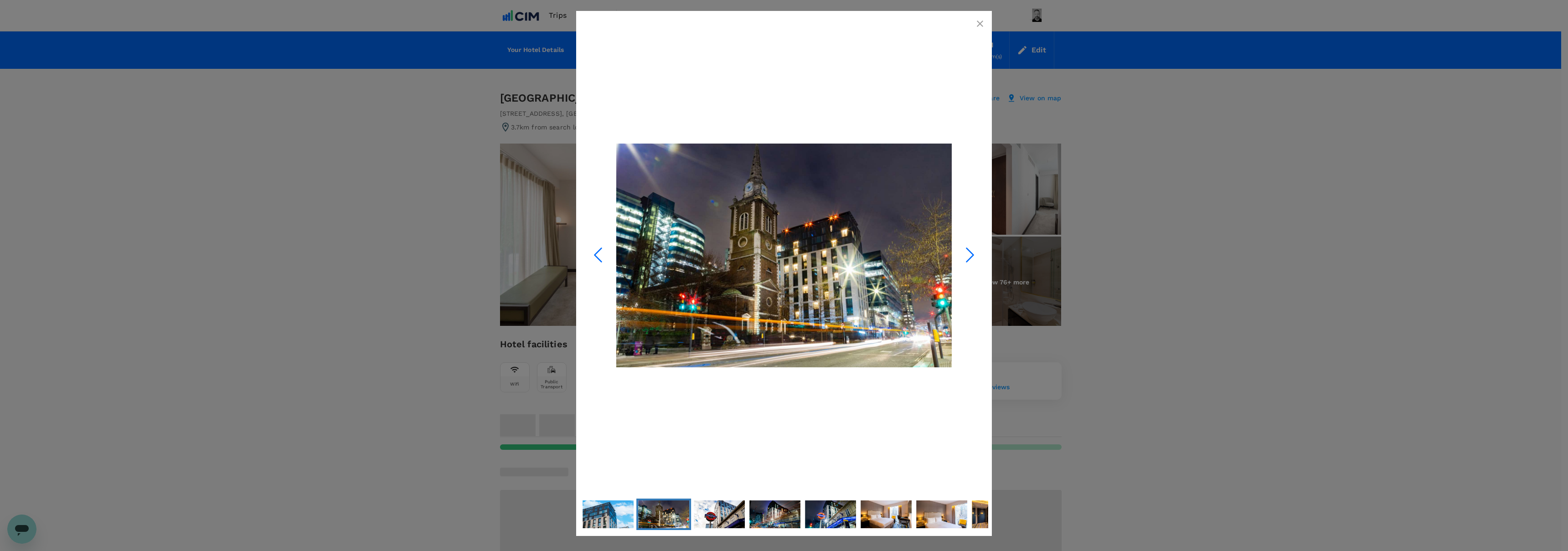
click at [971, 250] on icon "Next Slide" at bounding box center [970, 254] width 28 height 28
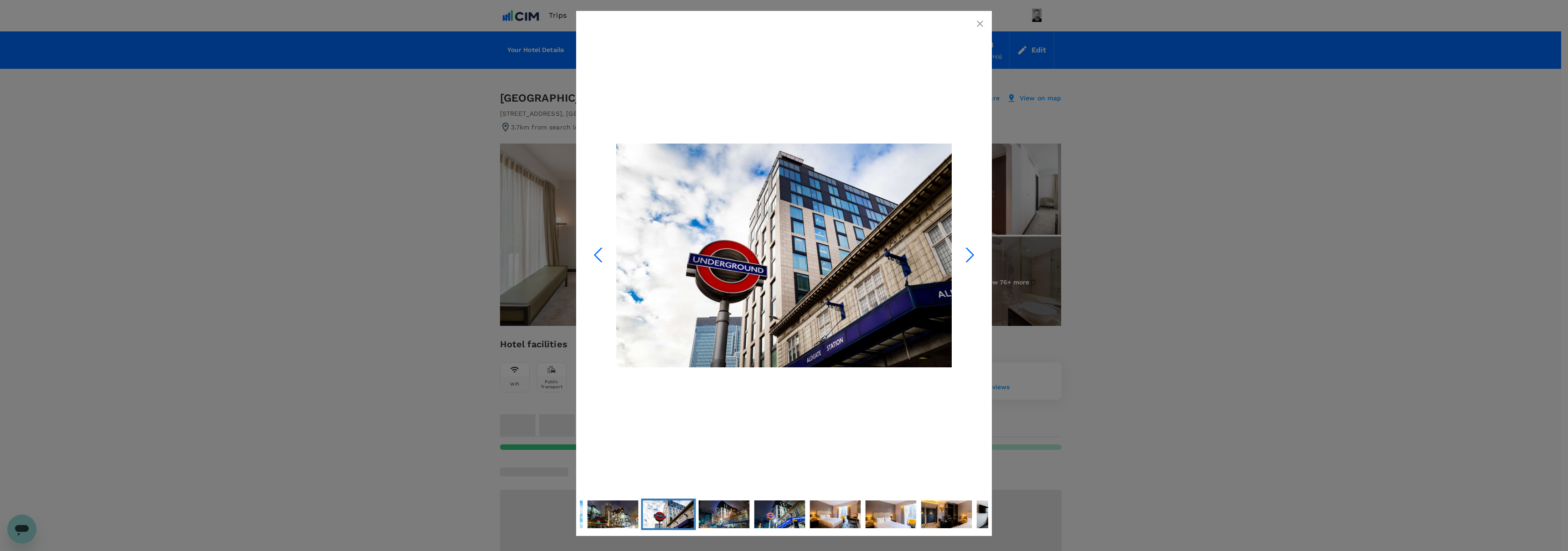
click at [971, 250] on icon "Next Slide" at bounding box center [970, 254] width 28 height 28
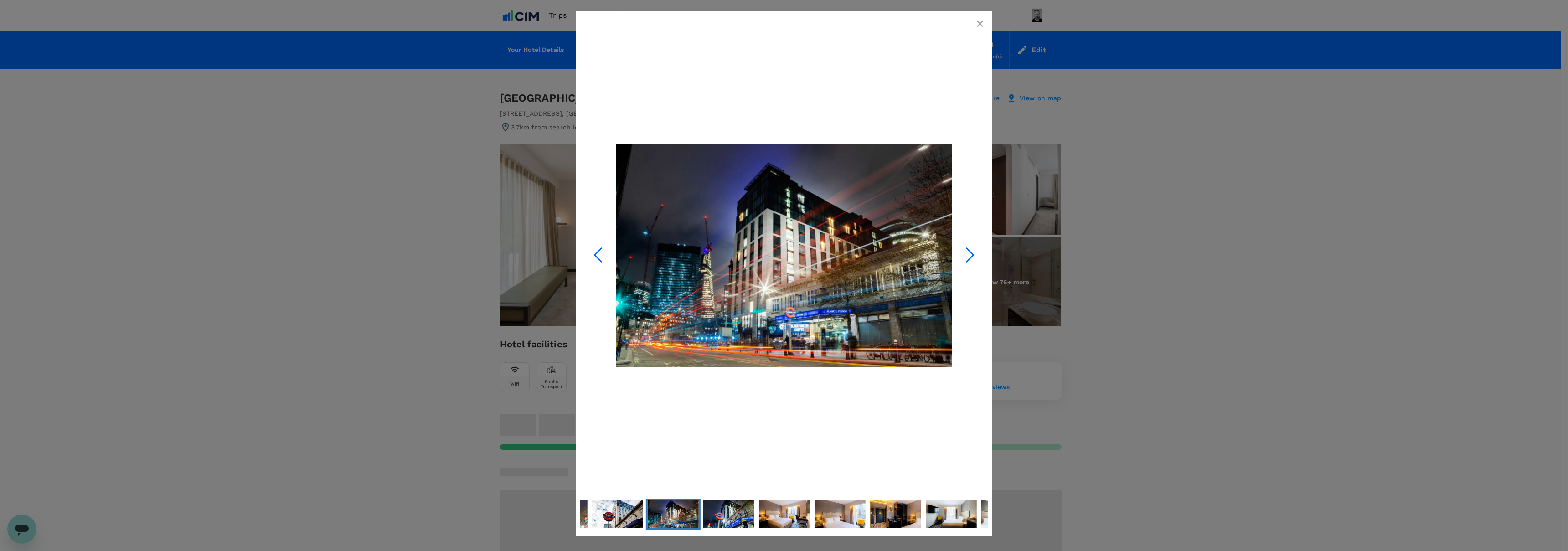
click at [971, 250] on icon "Next Slide" at bounding box center [970, 254] width 28 height 28
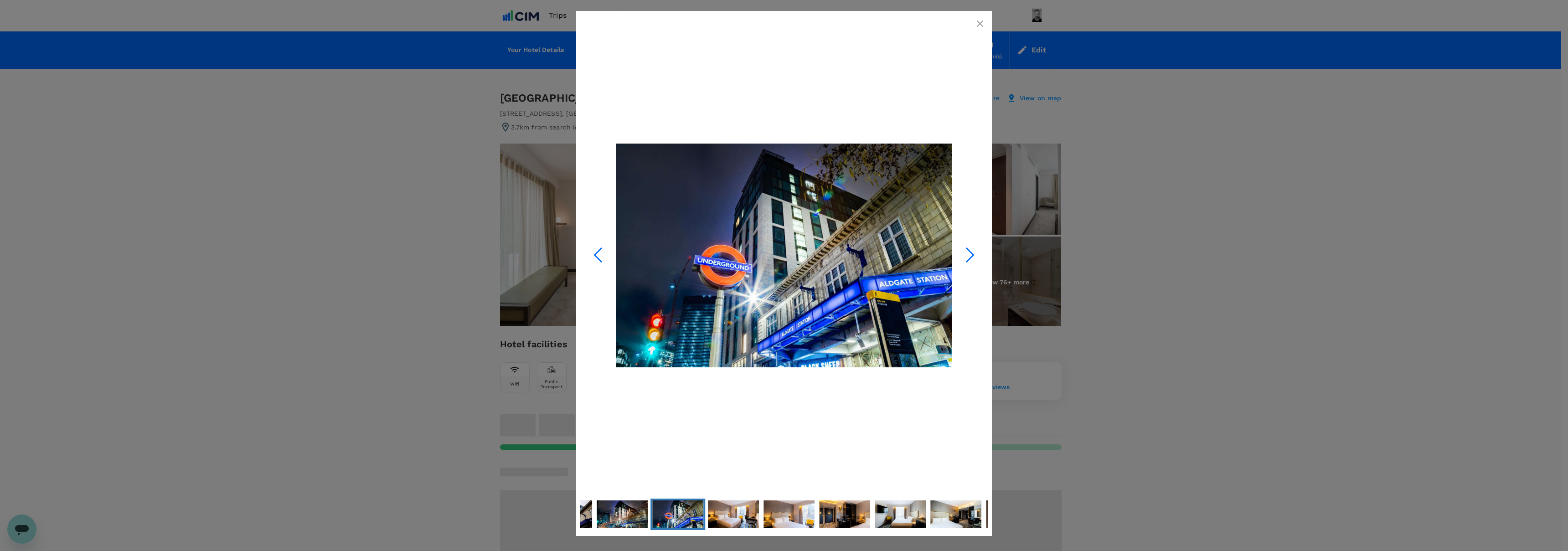
click at [971, 250] on icon "Next Slide" at bounding box center [970, 254] width 28 height 28
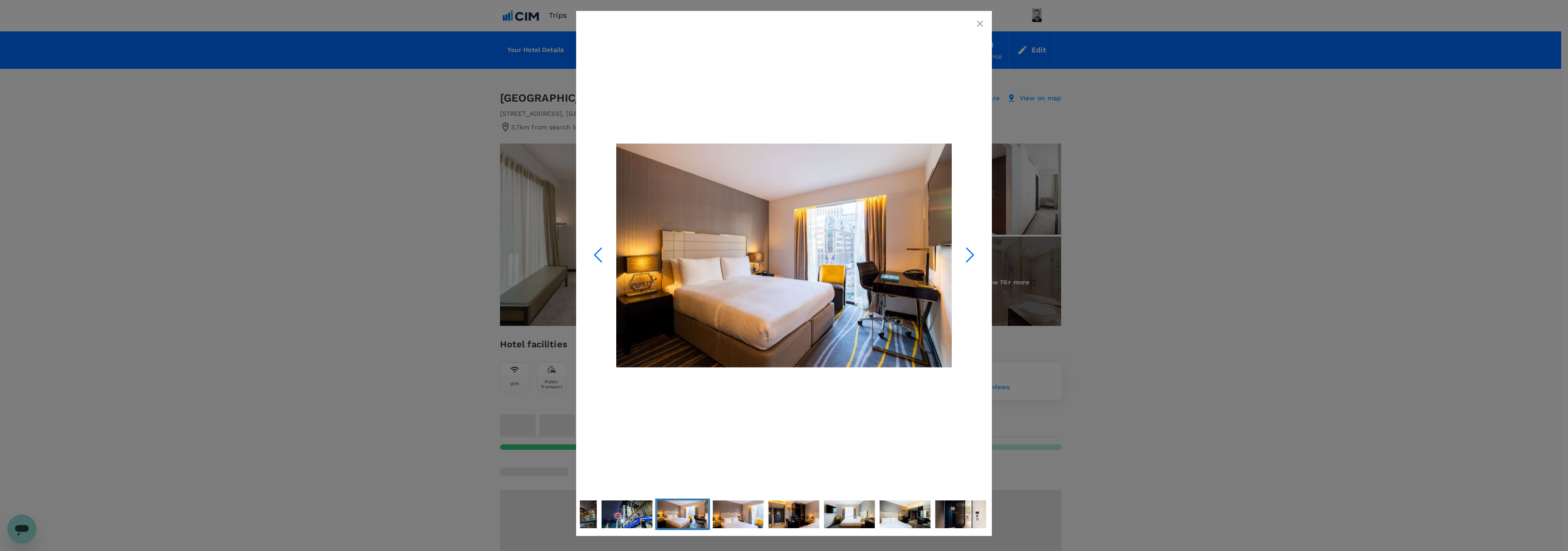
click at [971, 250] on icon "Next Slide" at bounding box center [970, 254] width 28 height 28
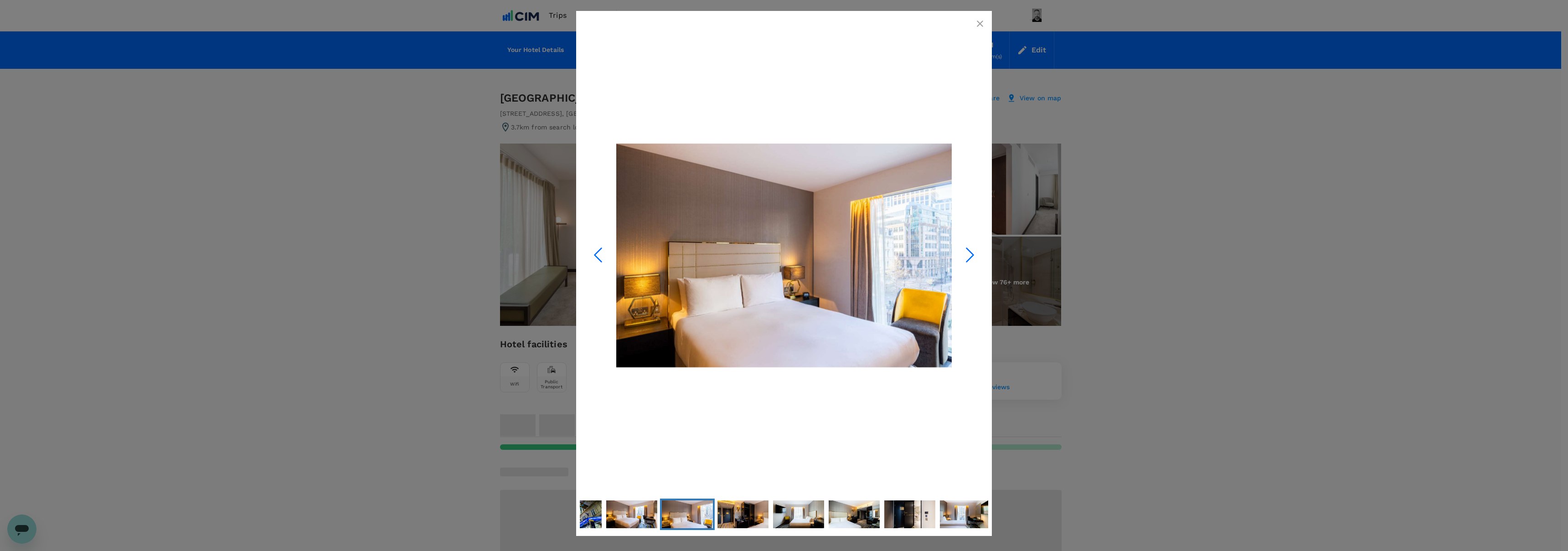
click at [971, 250] on icon "Next Slide" at bounding box center [970, 254] width 28 height 28
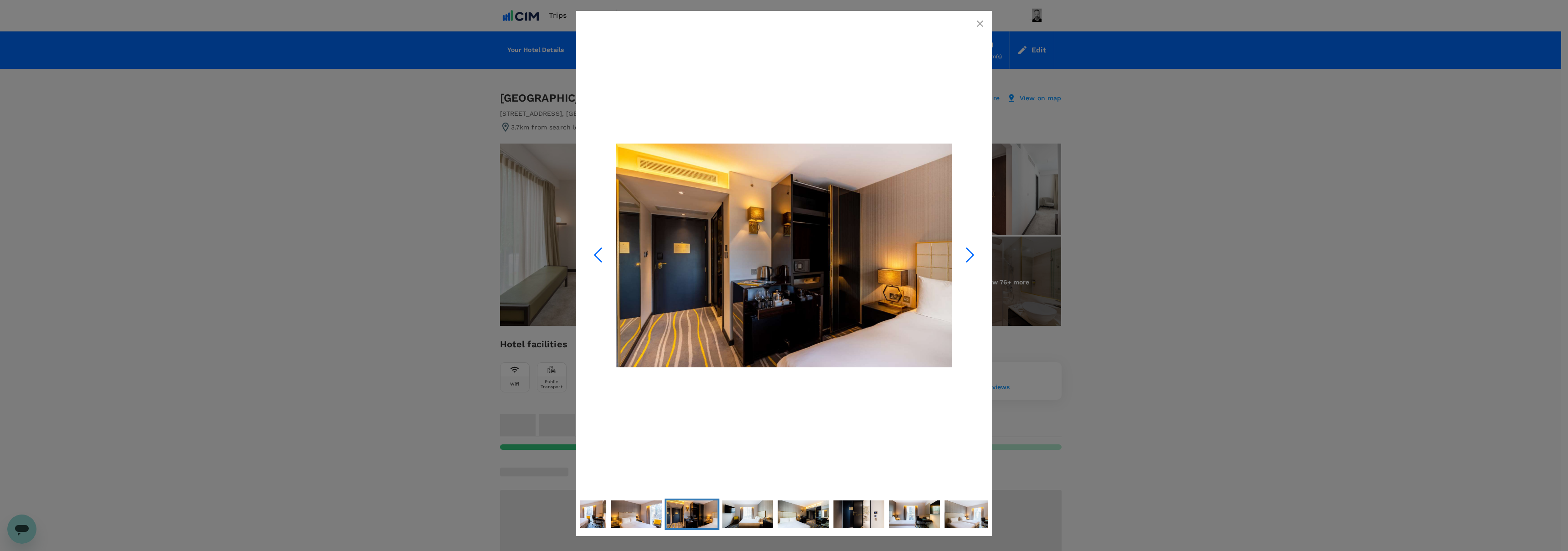
click at [971, 250] on icon "Next Slide" at bounding box center [970, 254] width 28 height 28
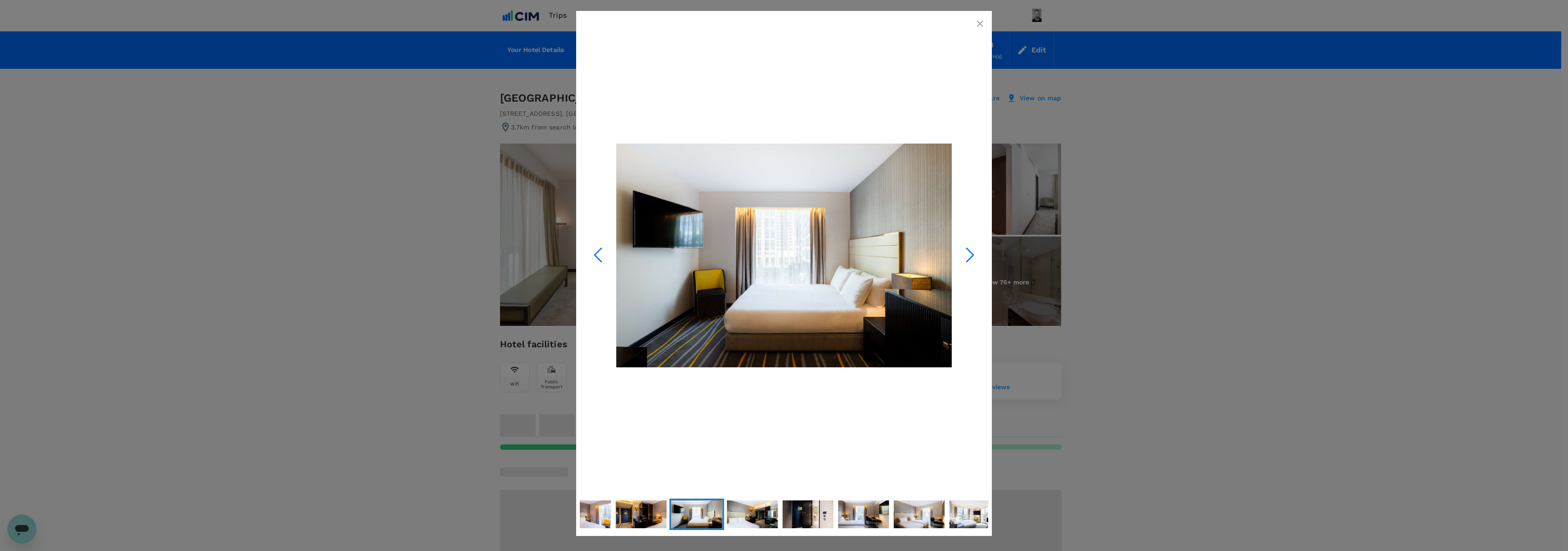
click at [971, 250] on icon "Next Slide" at bounding box center [970, 254] width 28 height 28
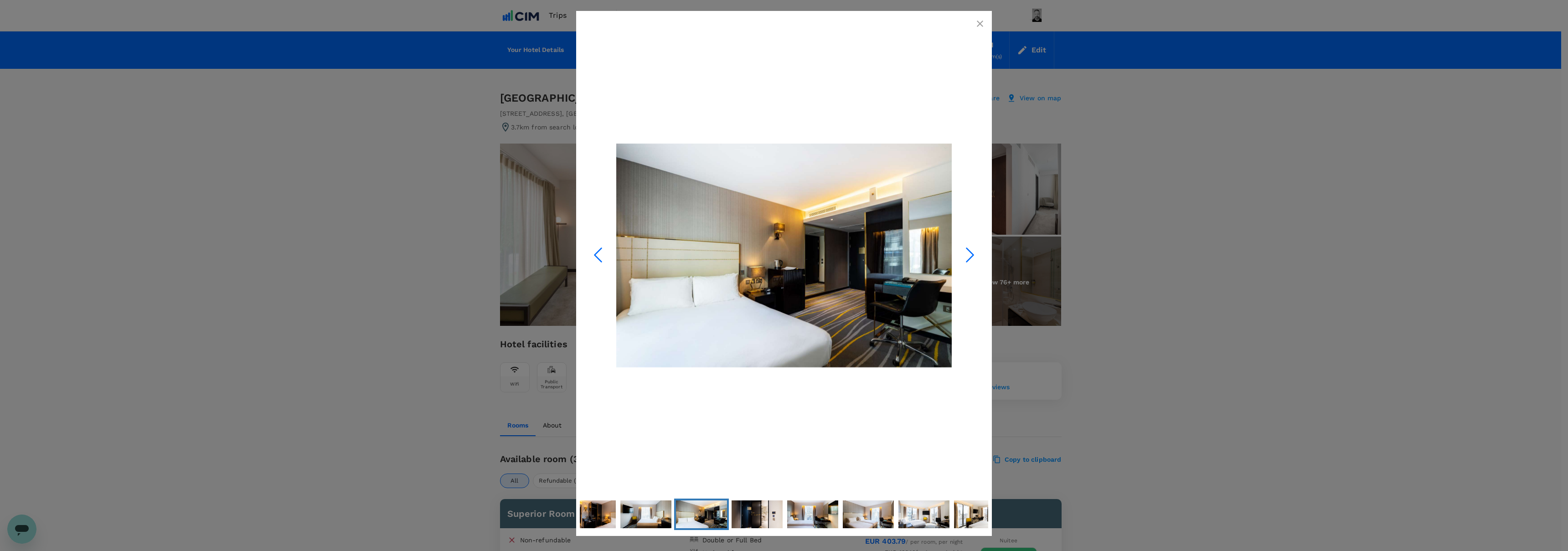
click at [971, 250] on icon "Next Slide" at bounding box center [970, 254] width 28 height 28
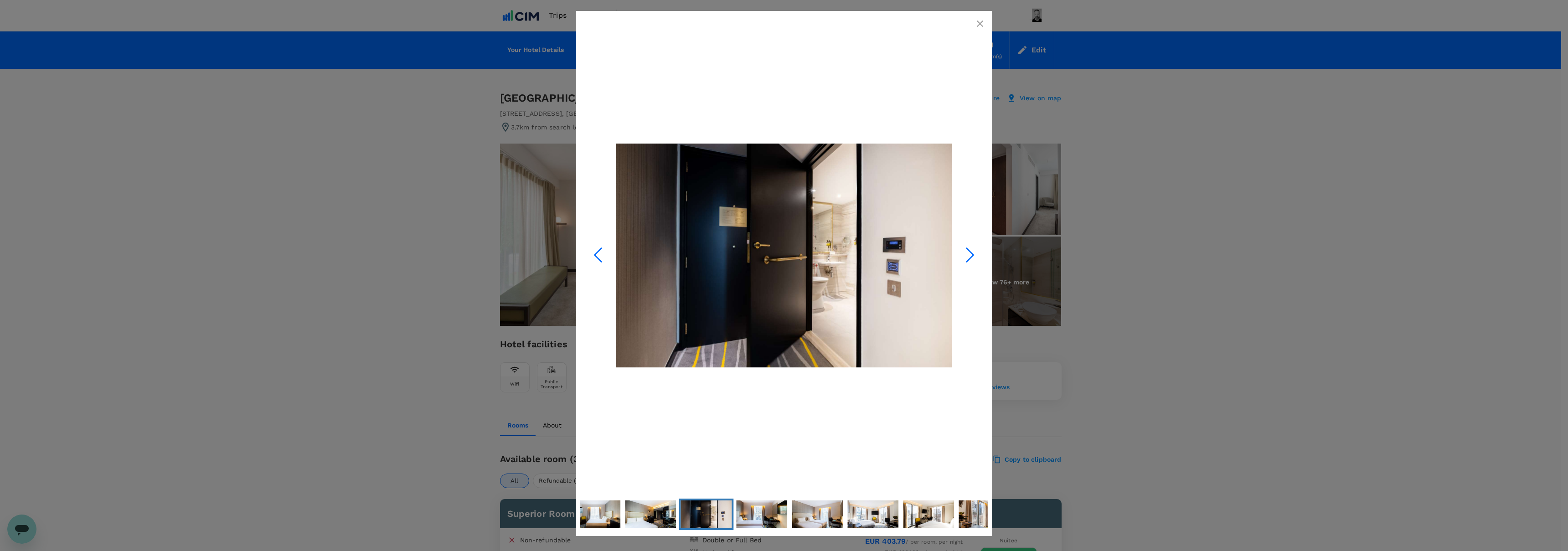
click at [971, 250] on icon "Next Slide" at bounding box center [970, 254] width 28 height 28
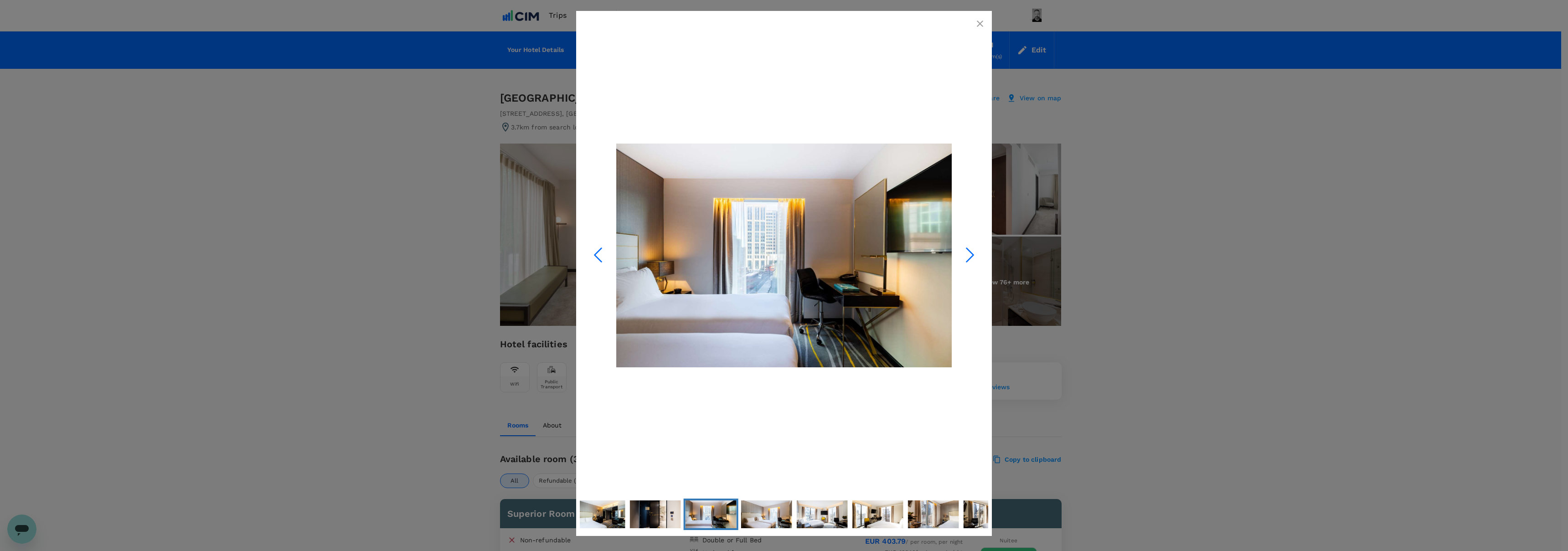
click at [971, 250] on icon "Next Slide" at bounding box center [970, 254] width 28 height 28
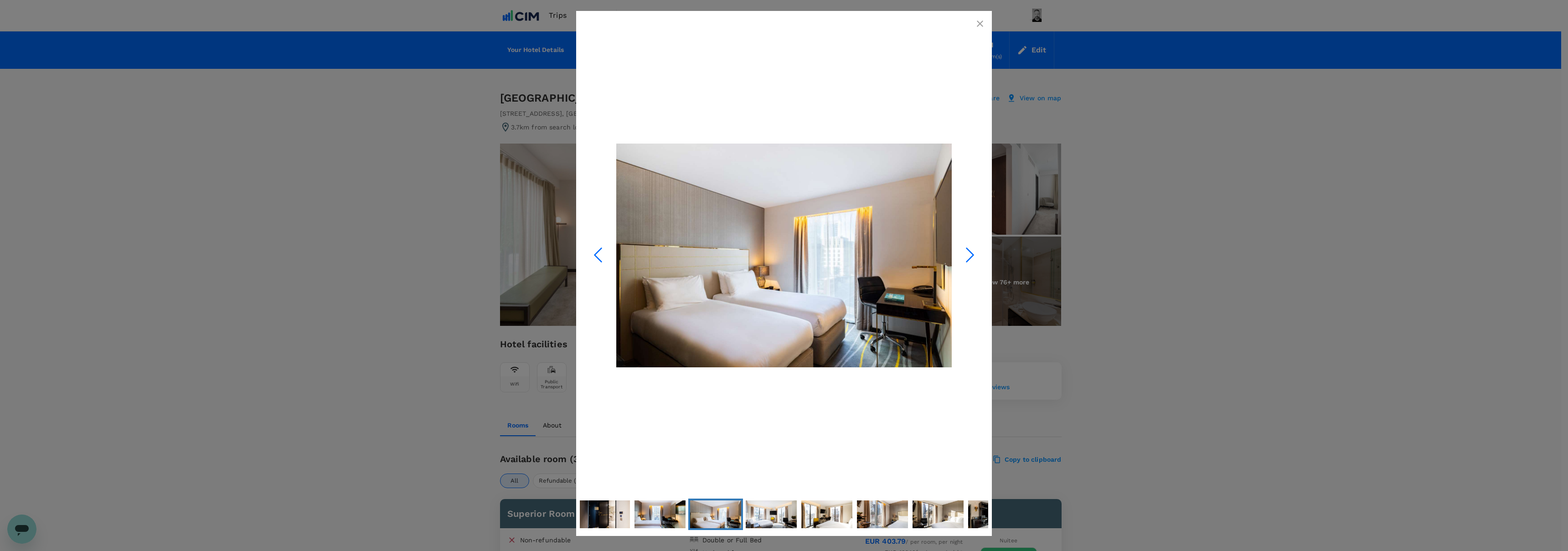
click at [971, 250] on icon "Next Slide" at bounding box center [970, 254] width 28 height 28
click at [975, 18] on button "button" at bounding box center [980, 24] width 19 height 19
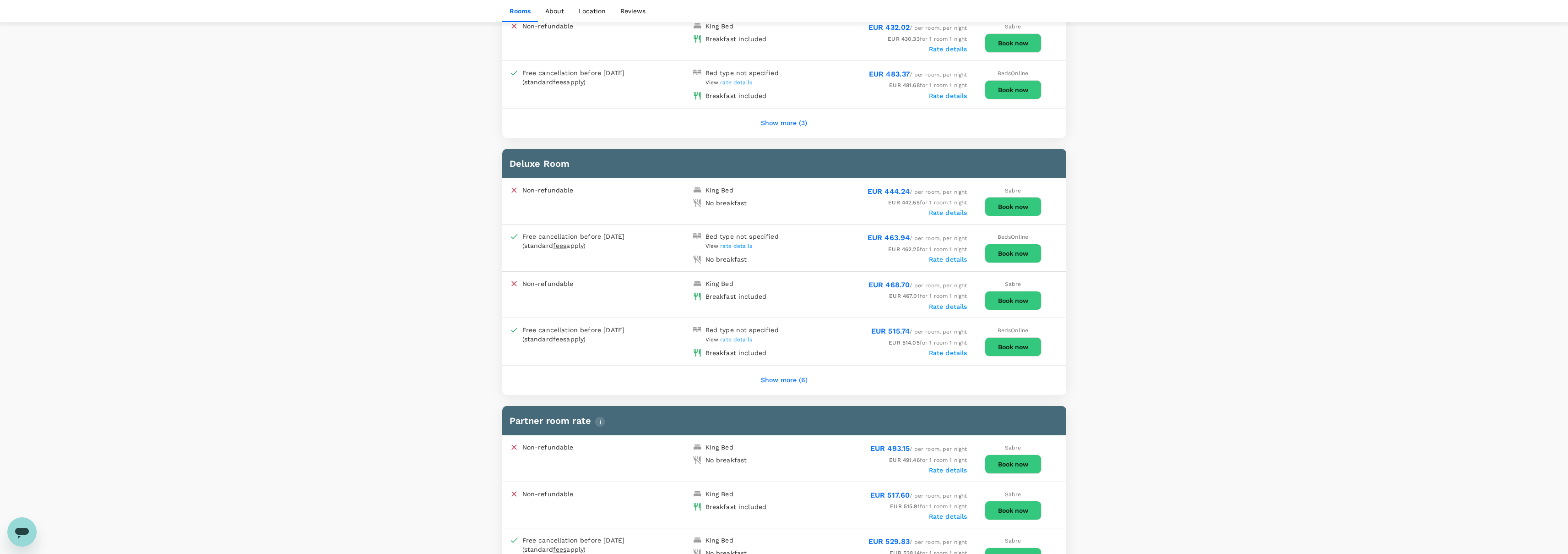
scroll to position [601, 0]
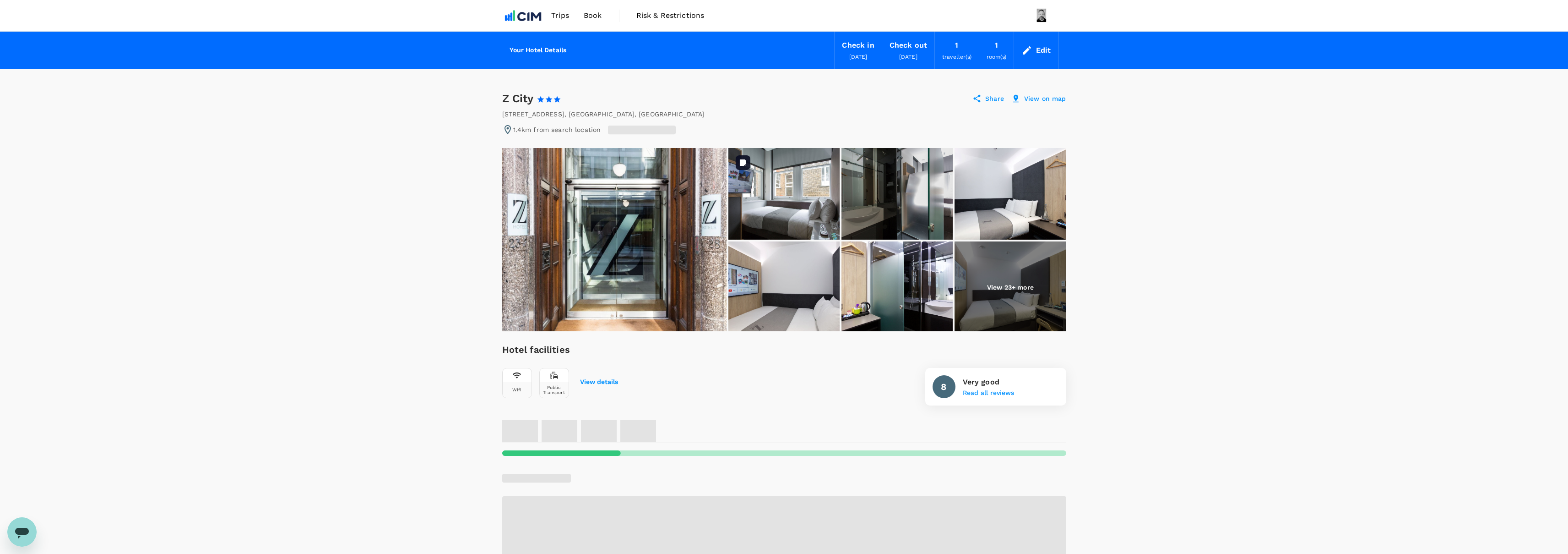
click at [768, 197] on img at bounding box center [784, 194] width 112 height 92
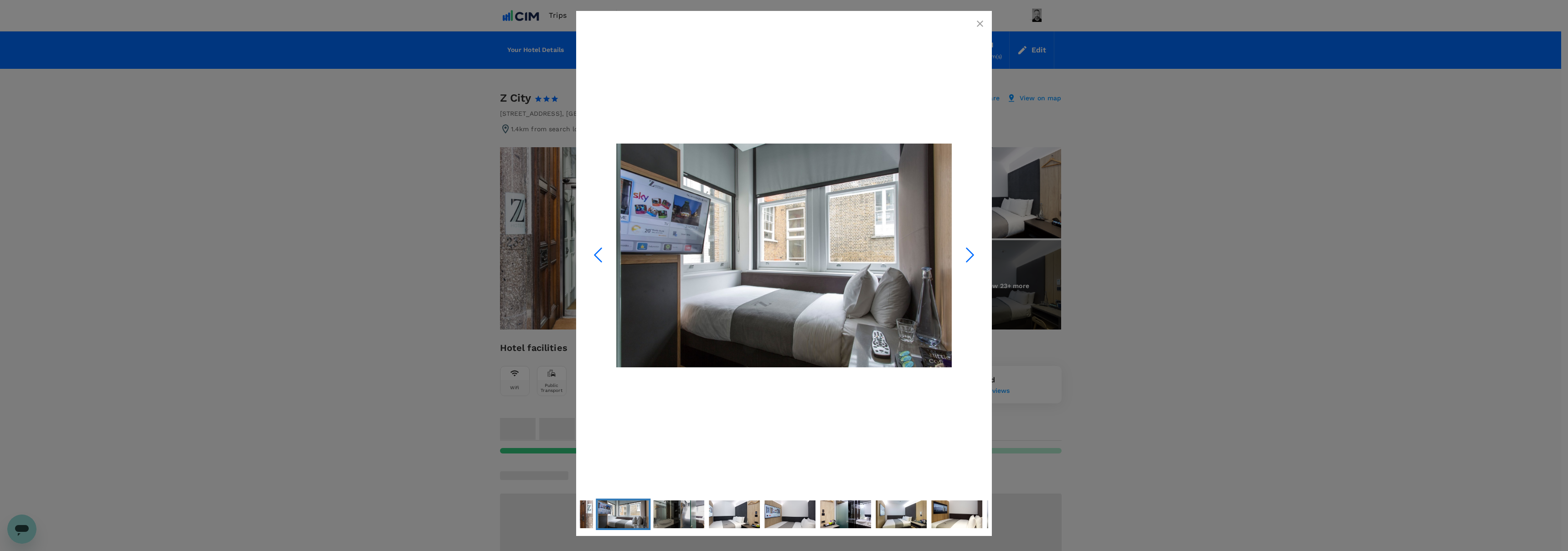
click at [980, 257] on icon "Next Slide" at bounding box center [970, 254] width 28 height 28
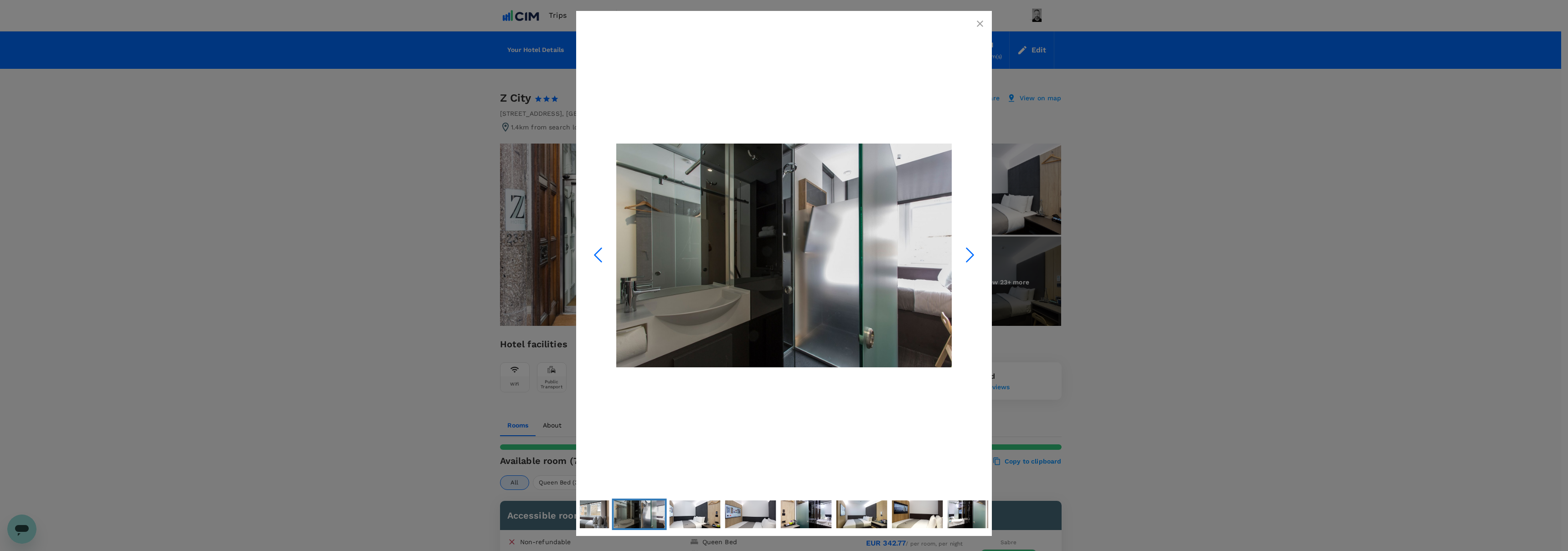
click at [979, 256] on icon "Next Slide" at bounding box center [970, 254] width 28 height 28
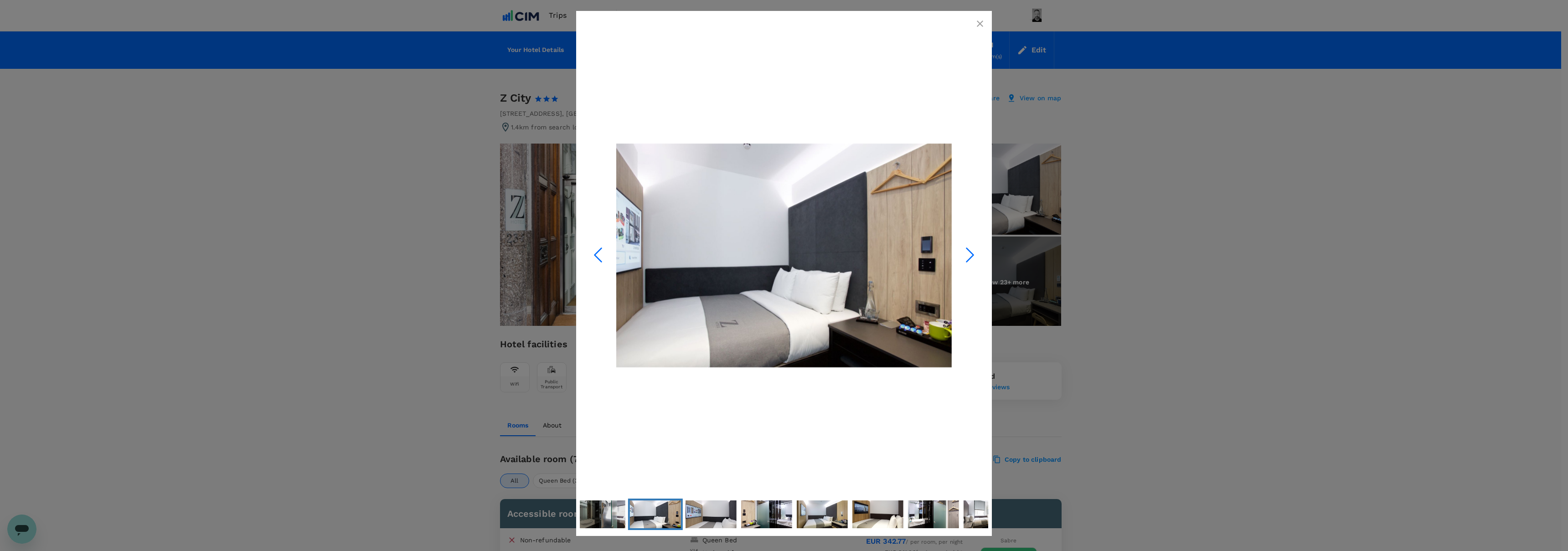
click at [979, 256] on icon "Next Slide" at bounding box center [970, 254] width 28 height 28
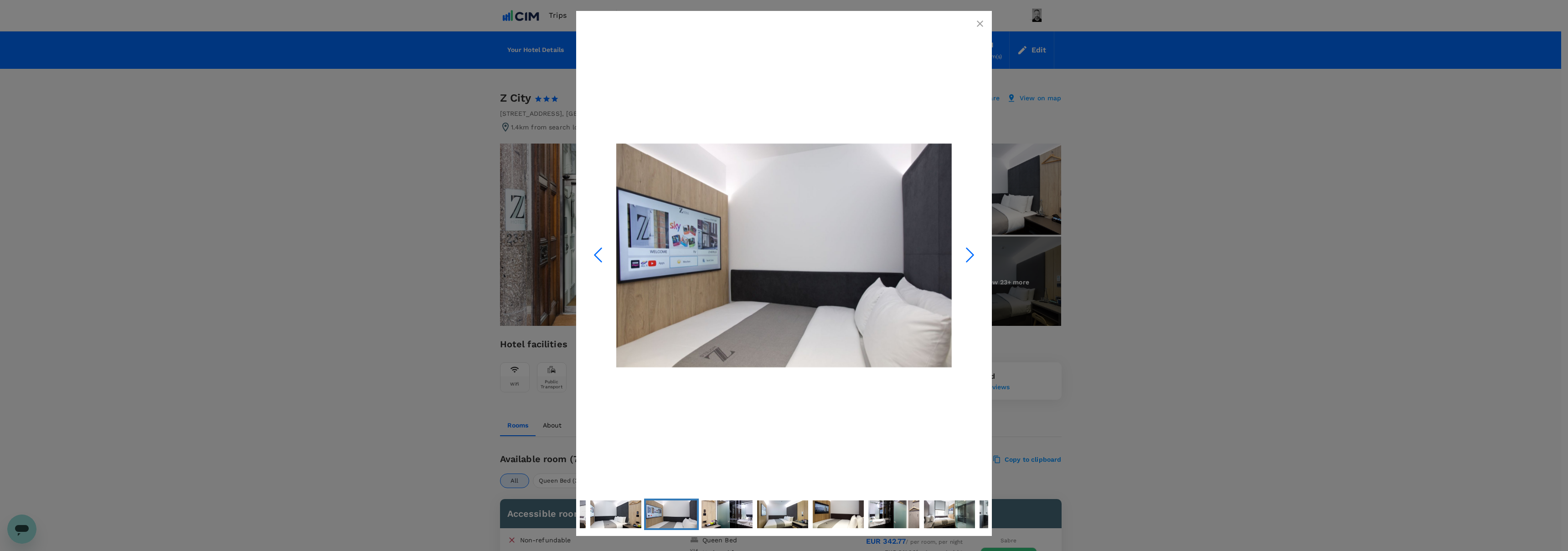
click at [979, 256] on icon "Next Slide" at bounding box center [970, 254] width 28 height 28
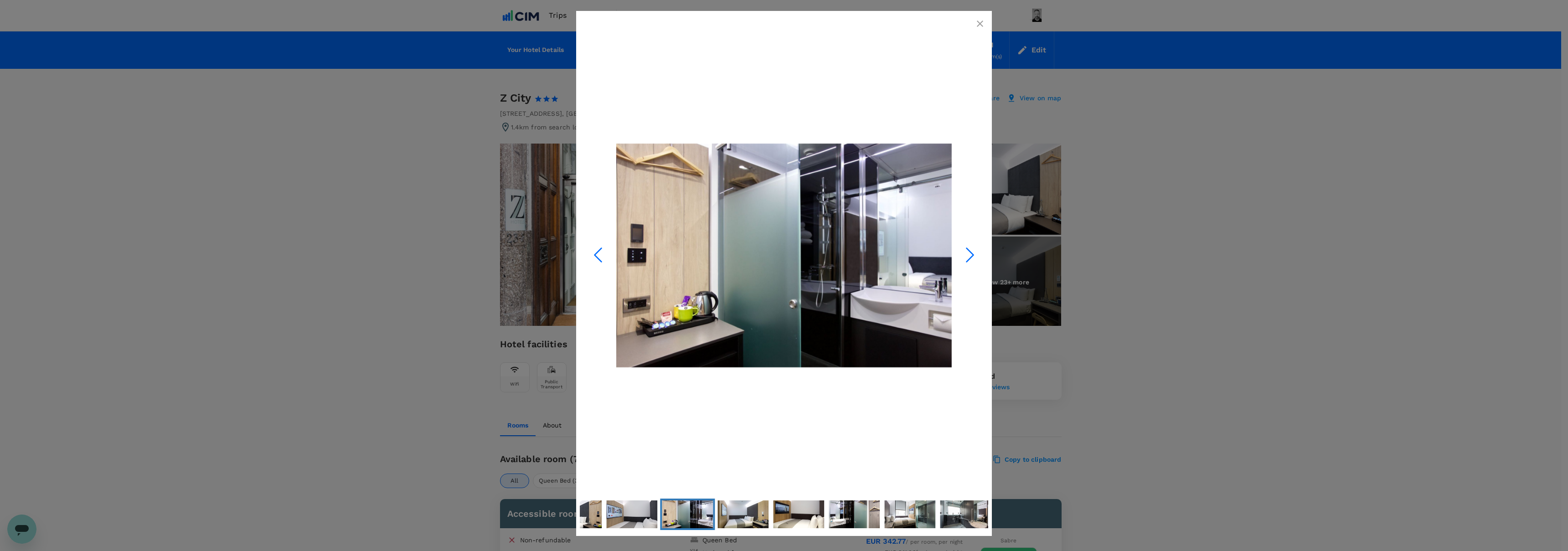
click at [979, 256] on icon "Next Slide" at bounding box center [970, 254] width 28 height 28
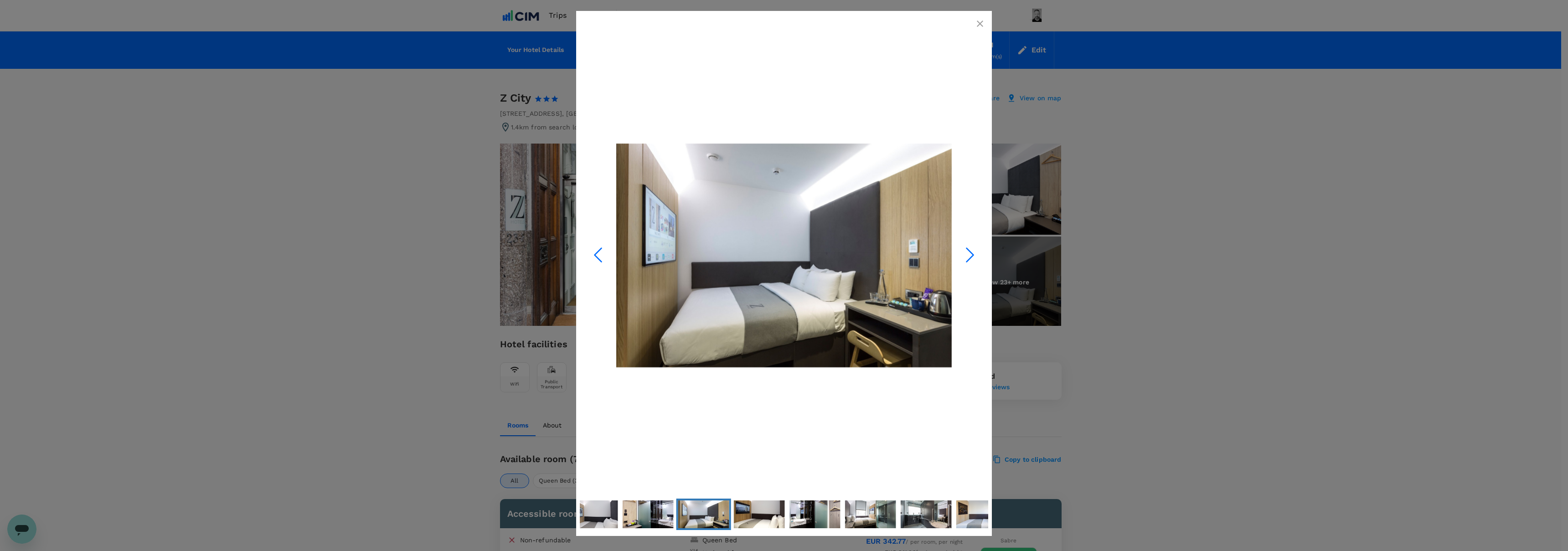
click at [979, 256] on icon "Next Slide" at bounding box center [970, 254] width 28 height 28
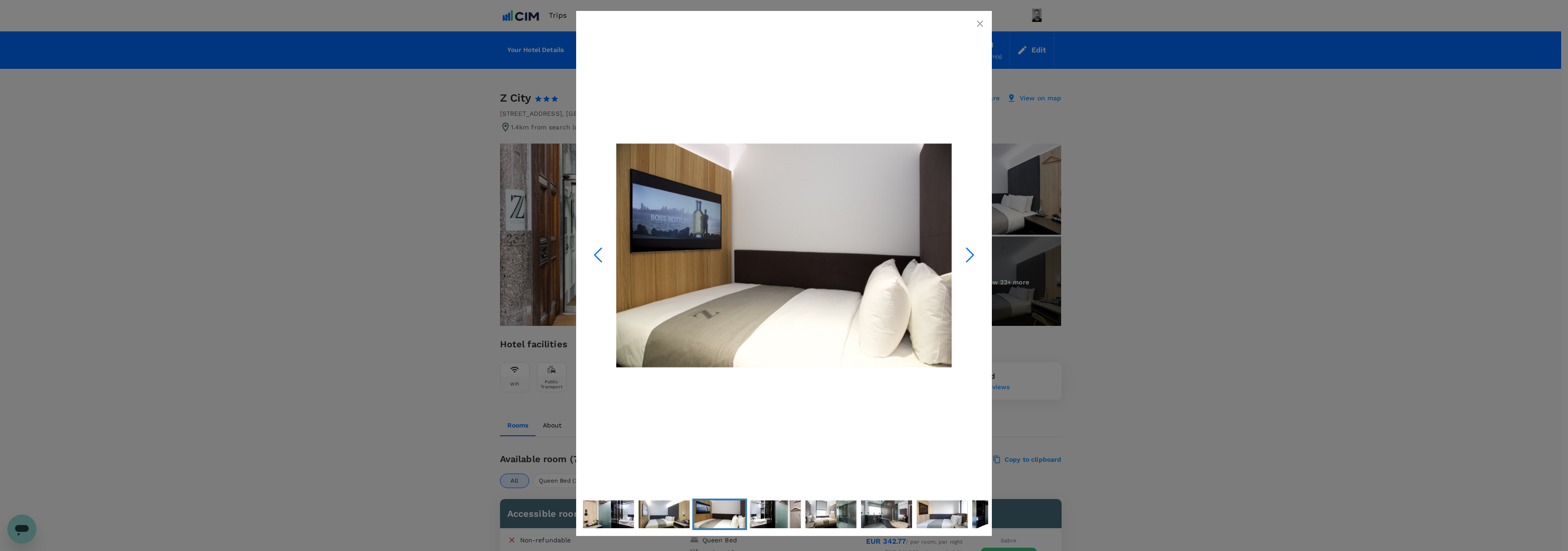
click at [979, 256] on icon "Next Slide" at bounding box center [970, 254] width 28 height 28
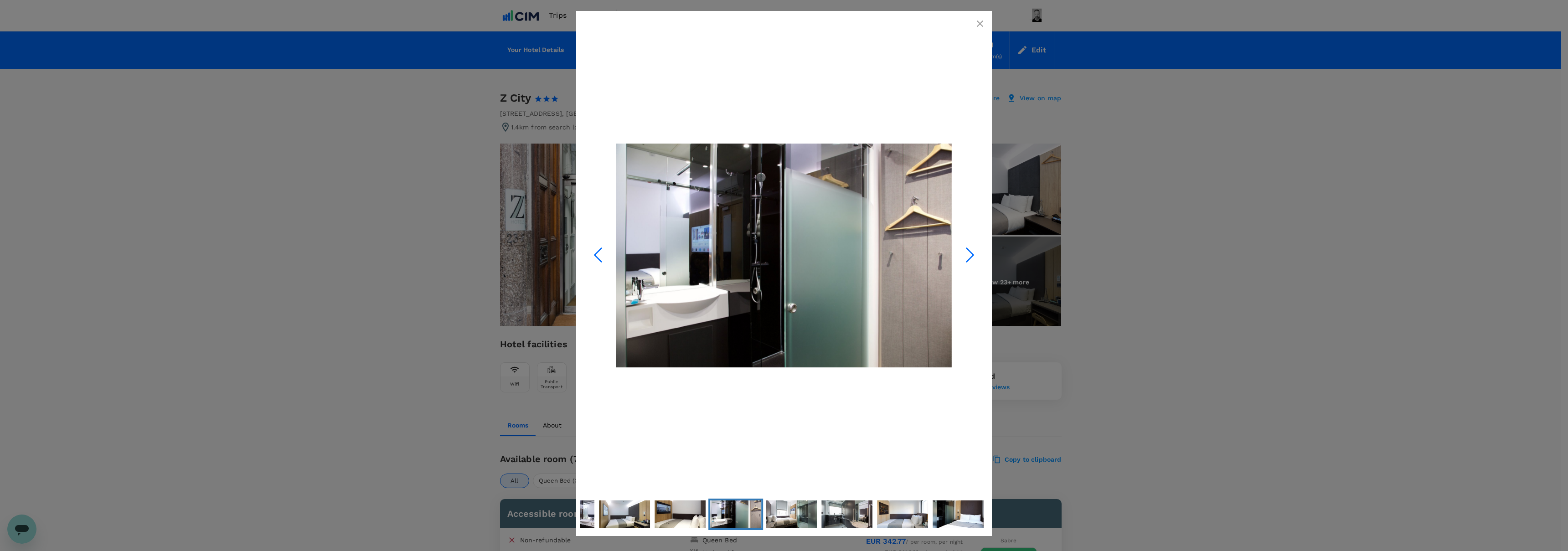
click at [979, 256] on icon "Next Slide" at bounding box center [970, 254] width 28 height 28
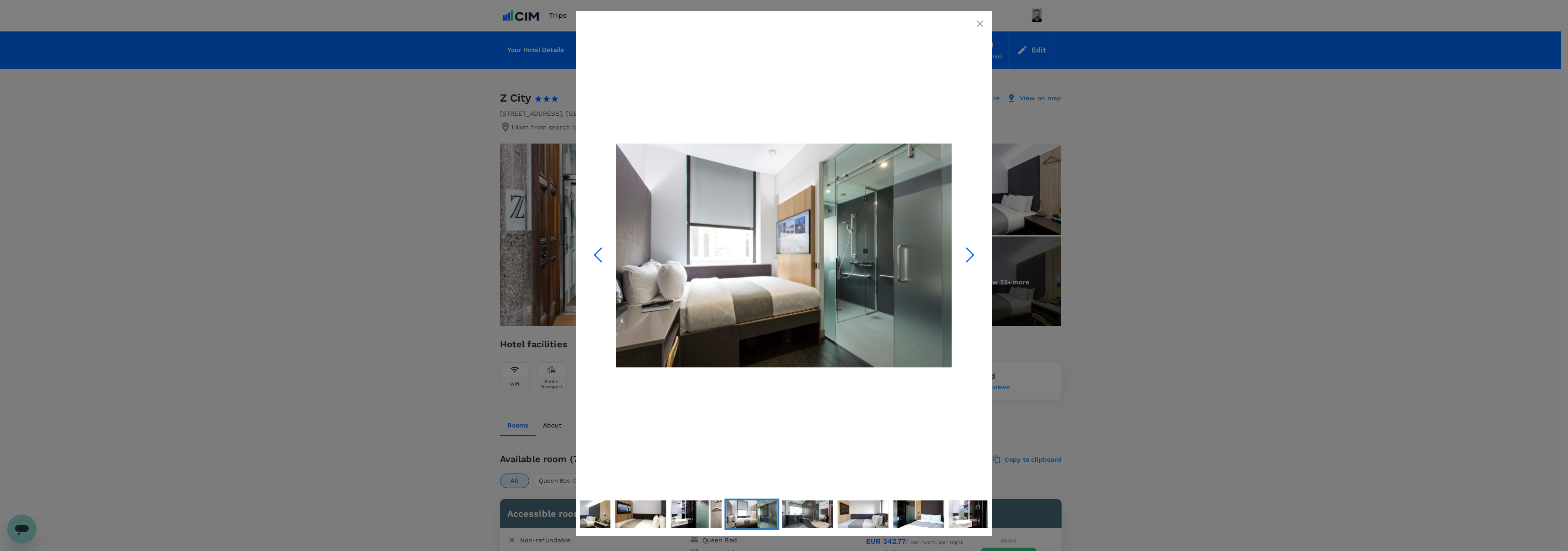
click at [979, 256] on icon "Next Slide" at bounding box center [970, 254] width 28 height 28
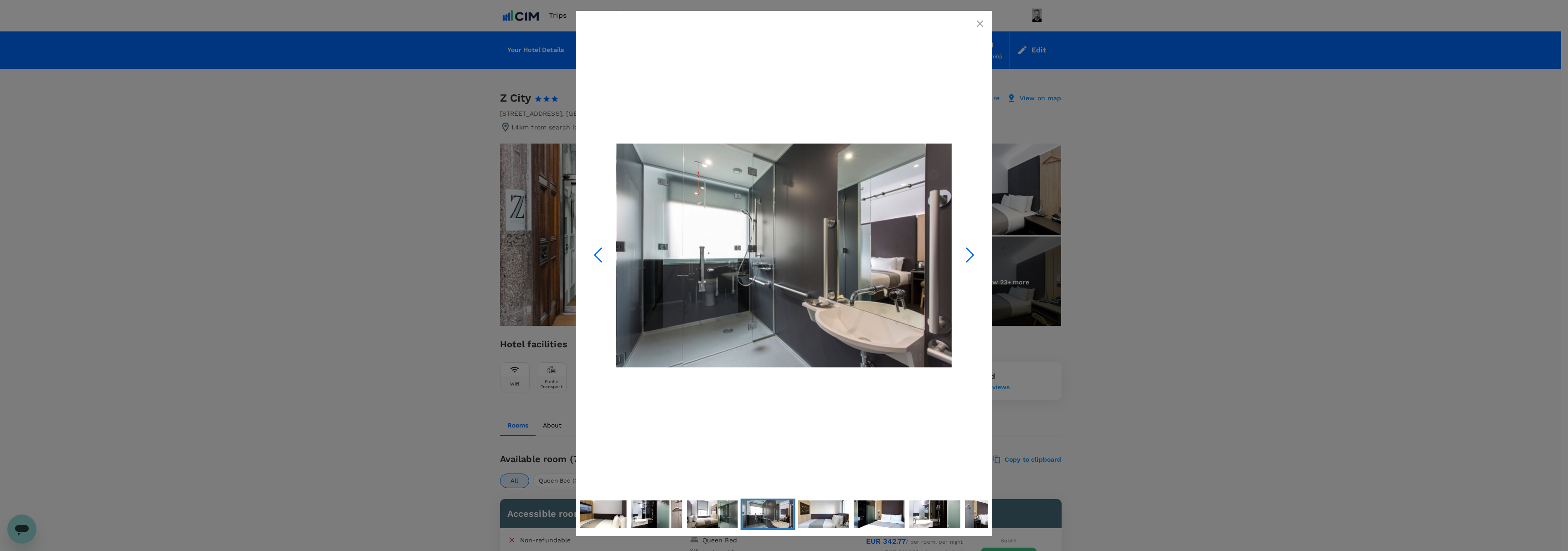
click at [979, 256] on icon "Next Slide" at bounding box center [970, 254] width 28 height 28
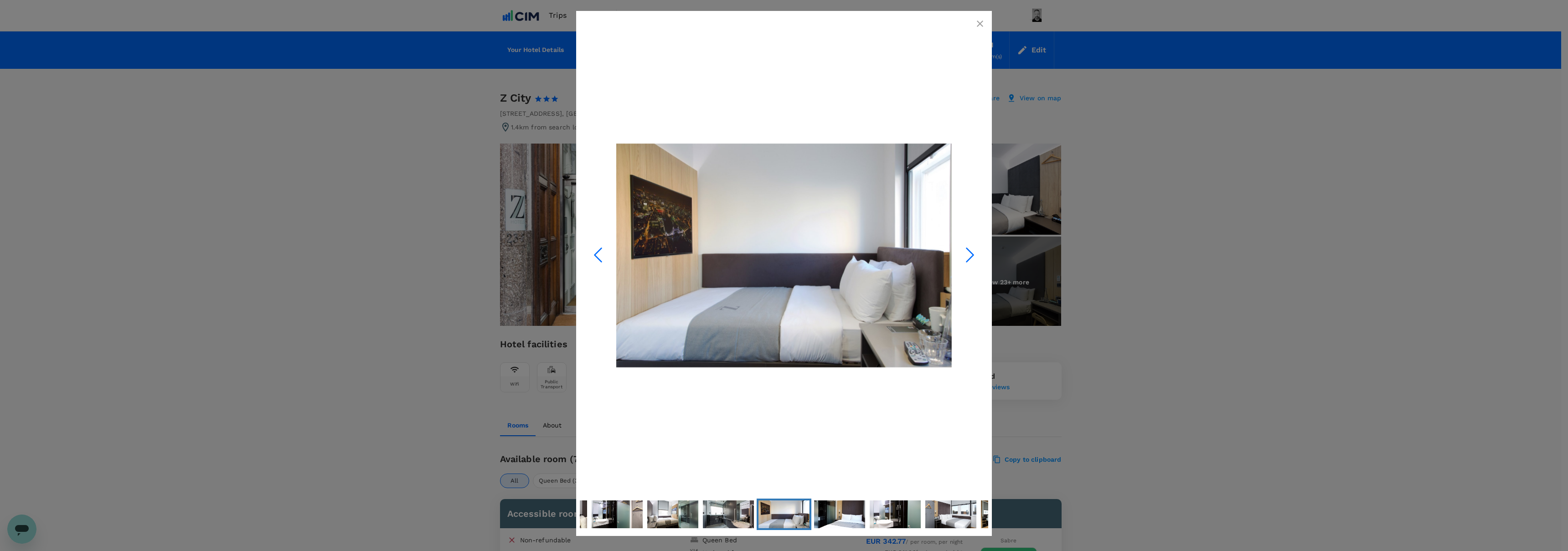
click at [979, 256] on icon "Next Slide" at bounding box center [970, 254] width 28 height 28
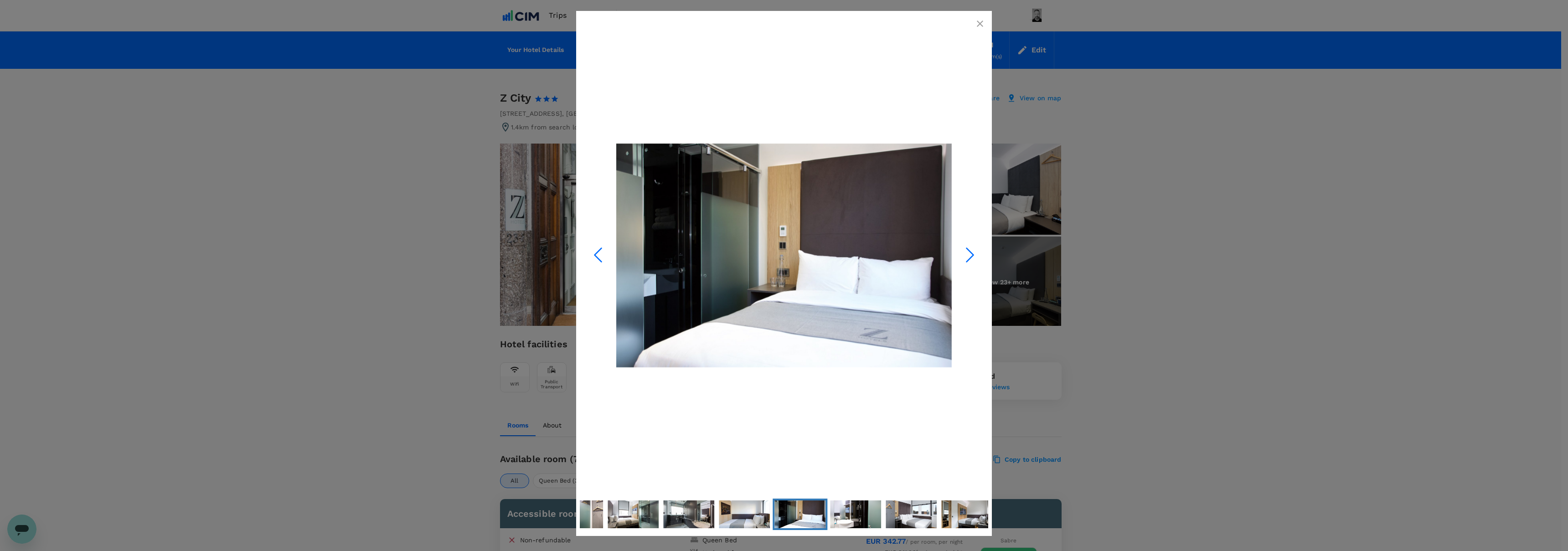
click at [979, 256] on icon "Next Slide" at bounding box center [970, 254] width 28 height 28
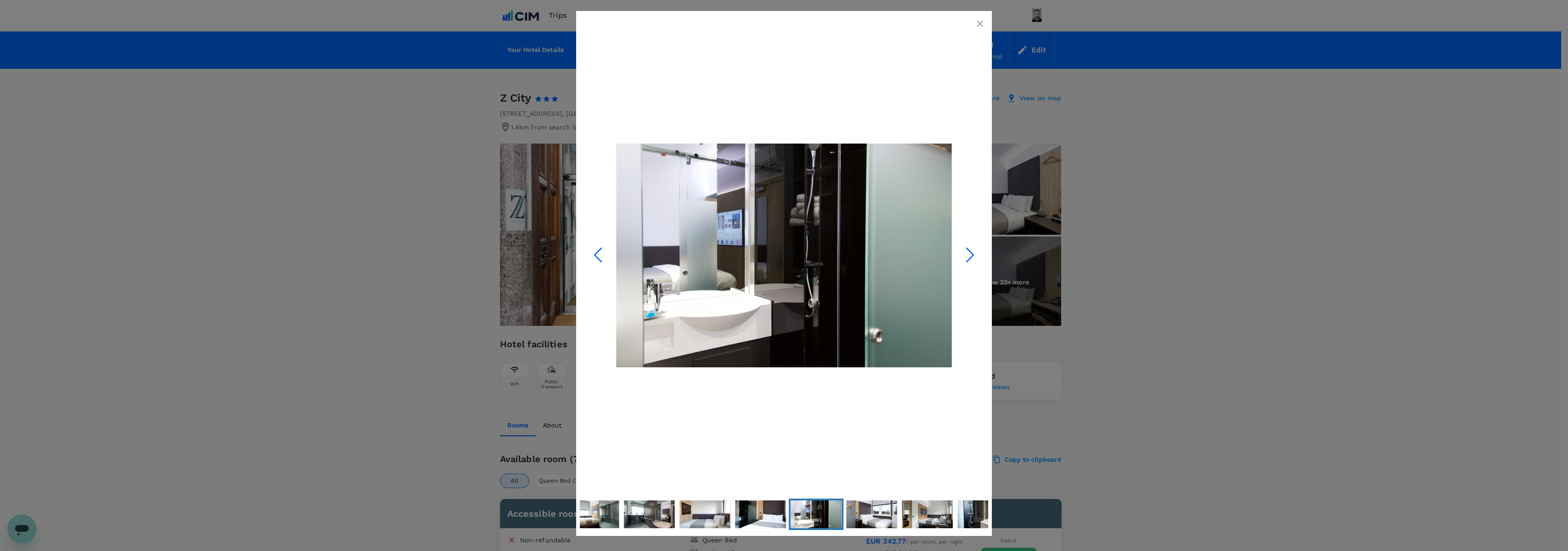
click at [979, 256] on icon "Next Slide" at bounding box center [970, 254] width 28 height 28
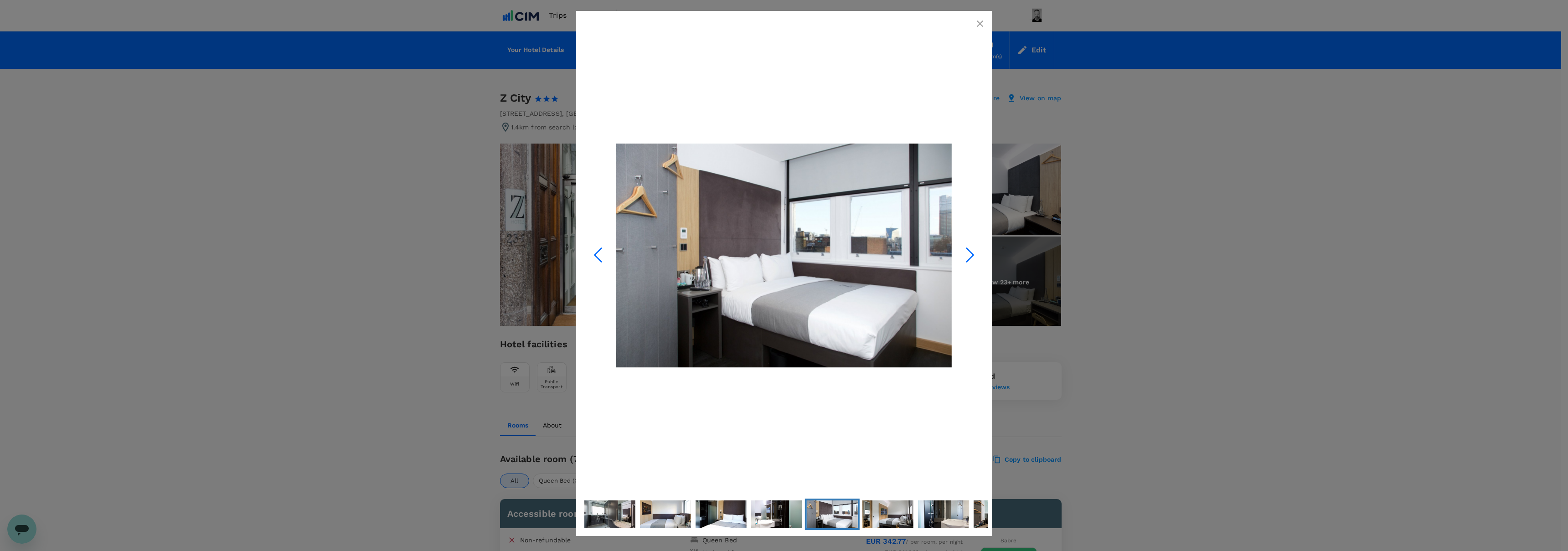
click at [979, 256] on icon "Next Slide" at bounding box center [970, 254] width 28 height 28
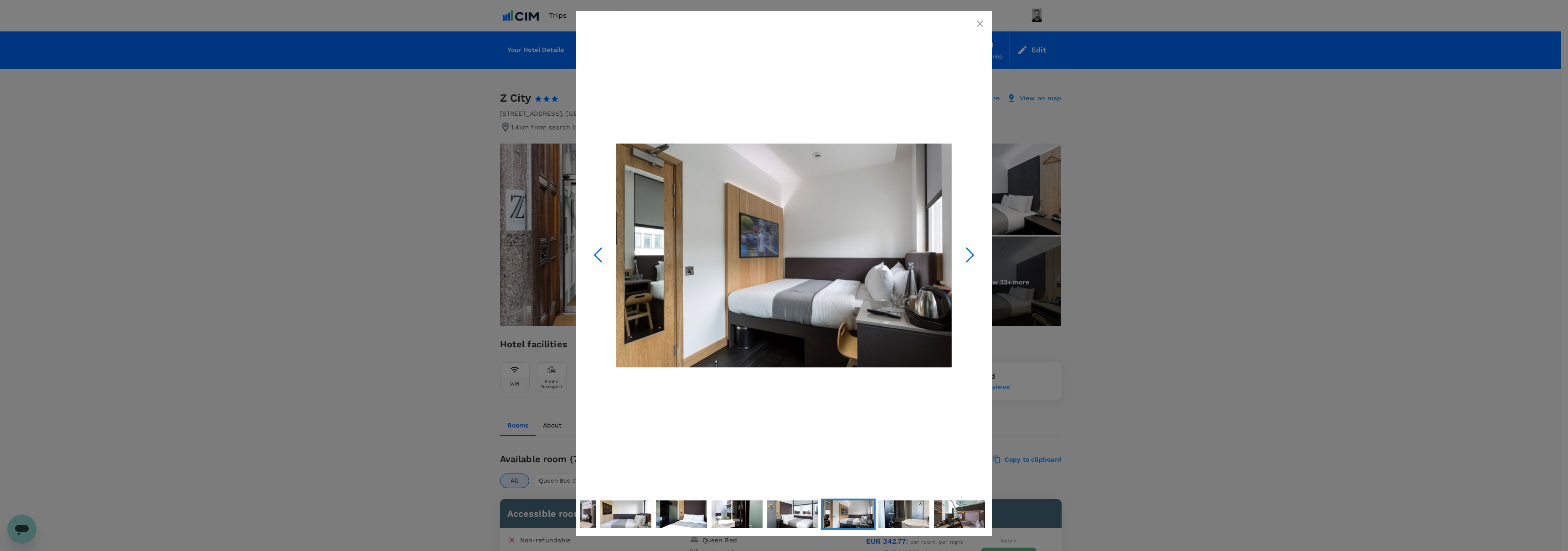
click at [979, 256] on icon "Next Slide" at bounding box center [970, 254] width 28 height 28
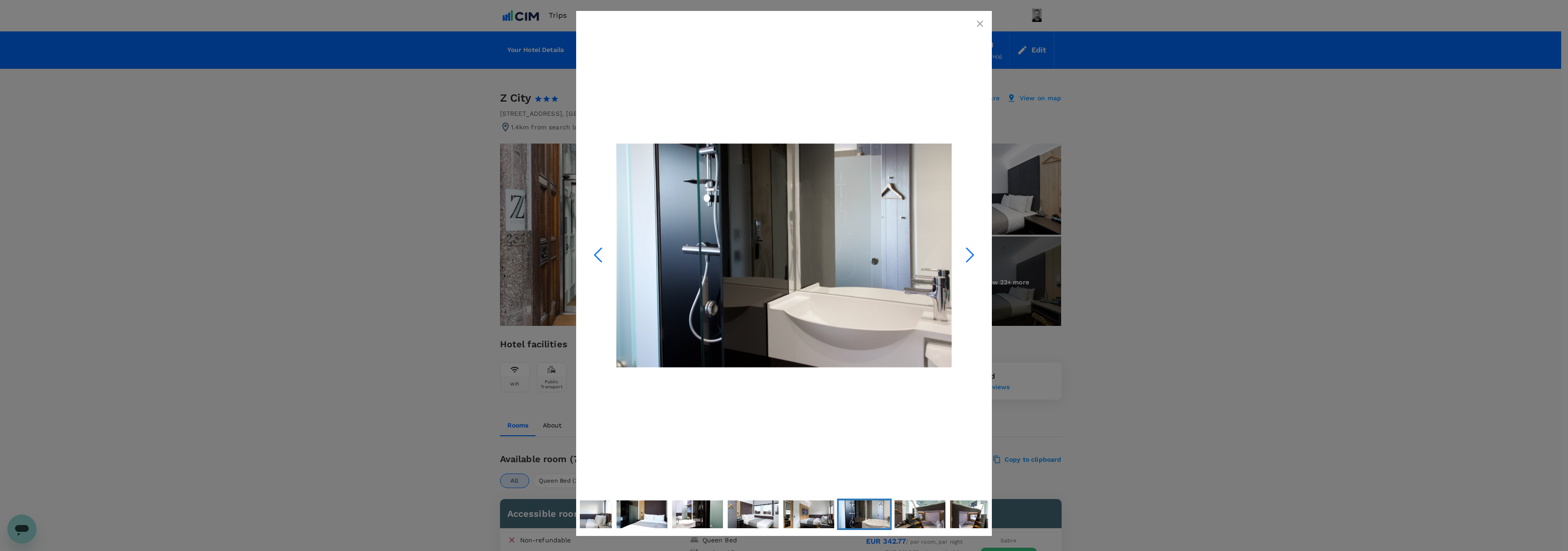
click at [979, 256] on icon "Next Slide" at bounding box center [970, 254] width 28 height 28
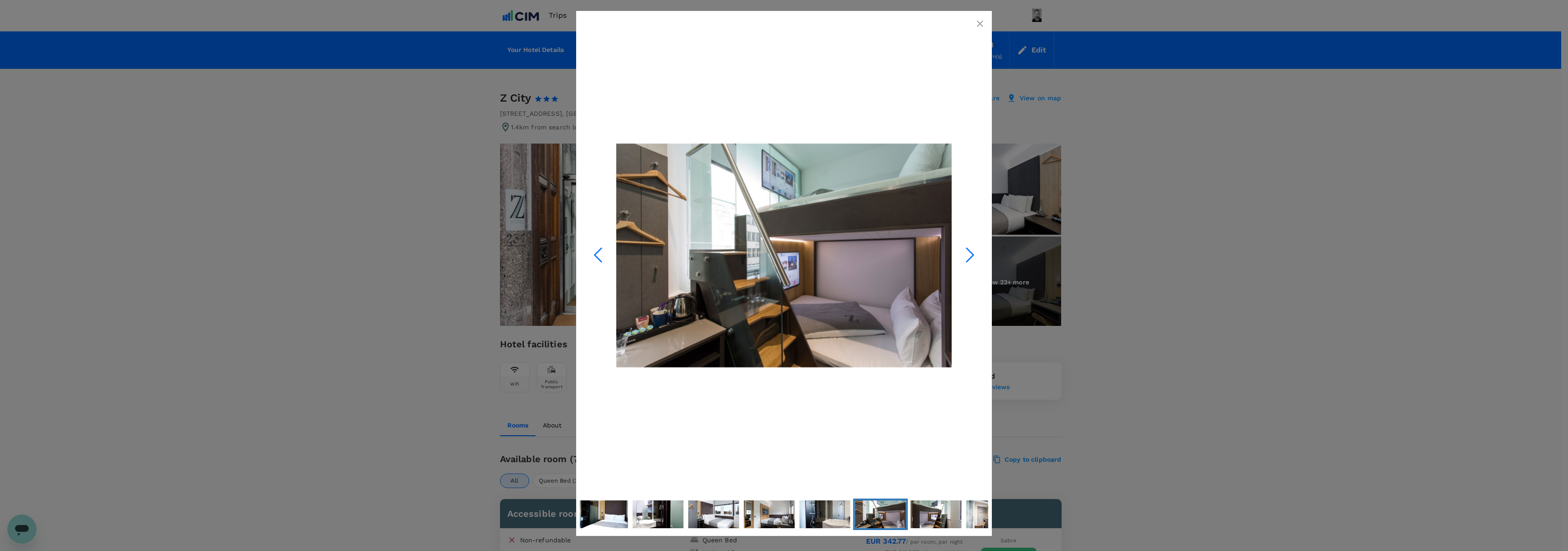
click at [979, 256] on icon "Next Slide" at bounding box center [970, 254] width 28 height 28
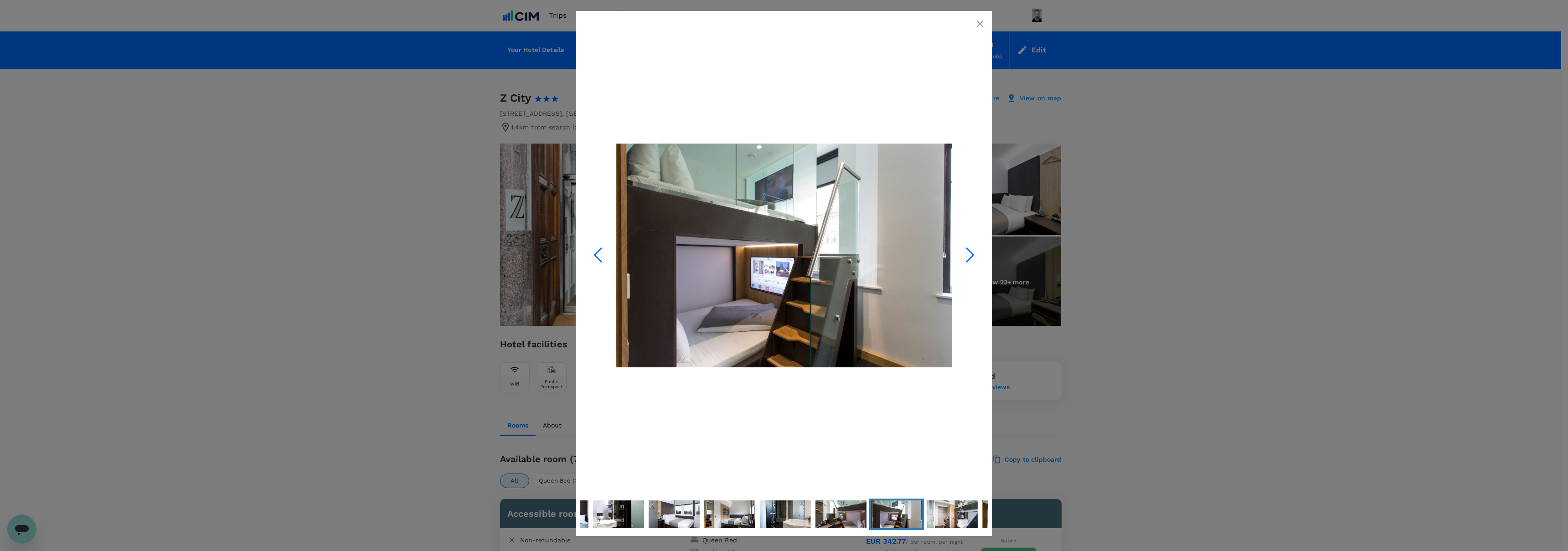
click at [979, 256] on icon "Next Slide" at bounding box center [970, 254] width 28 height 28
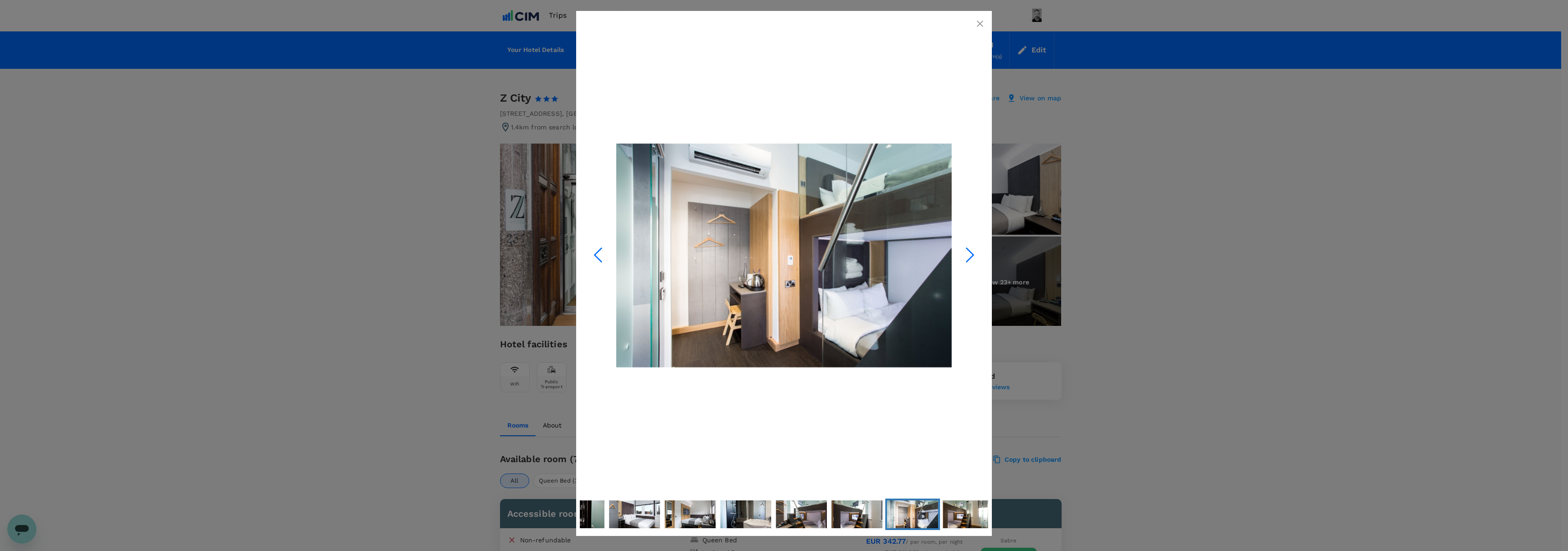
click at [979, 256] on icon "Next Slide" at bounding box center [970, 254] width 28 height 28
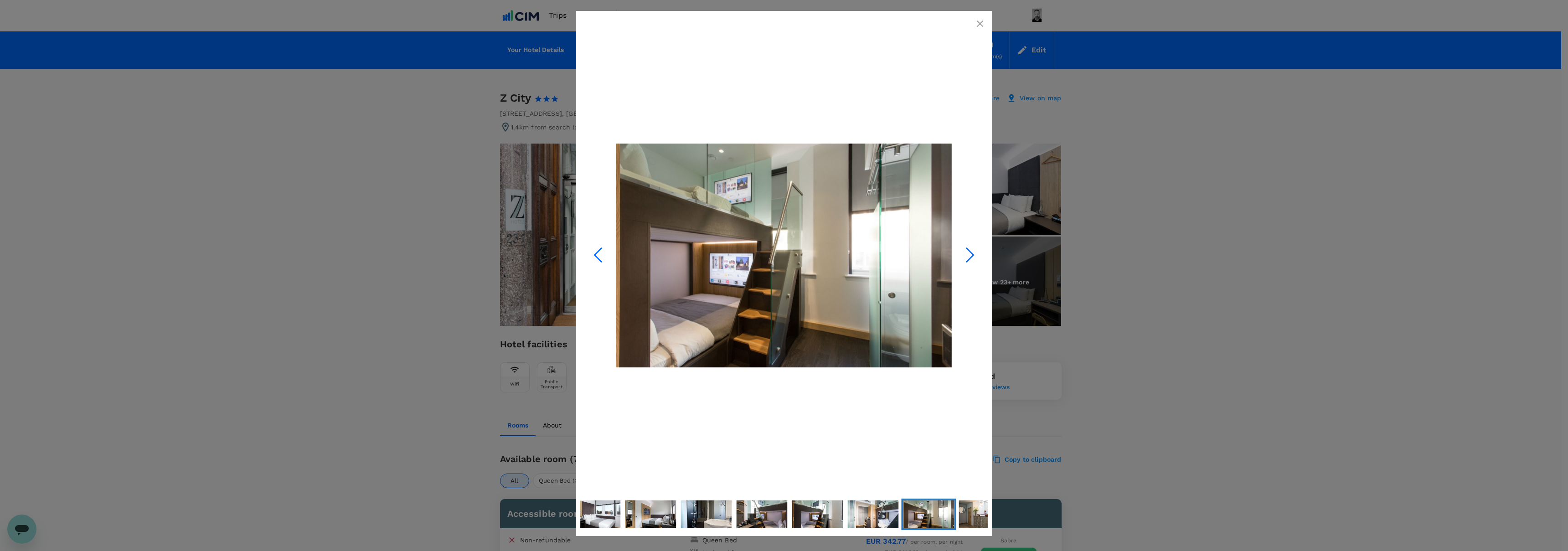
click at [979, 256] on icon "Next Slide" at bounding box center [970, 254] width 28 height 28
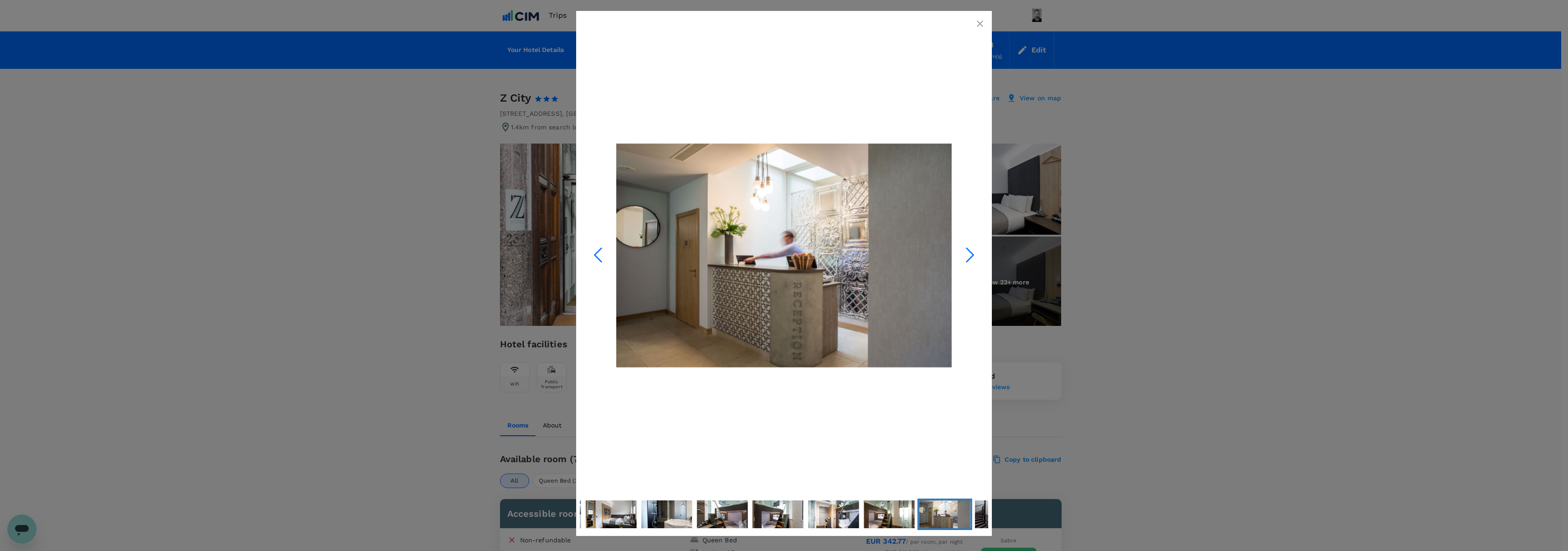
click at [979, 256] on icon "Next Slide" at bounding box center [970, 254] width 28 height 28
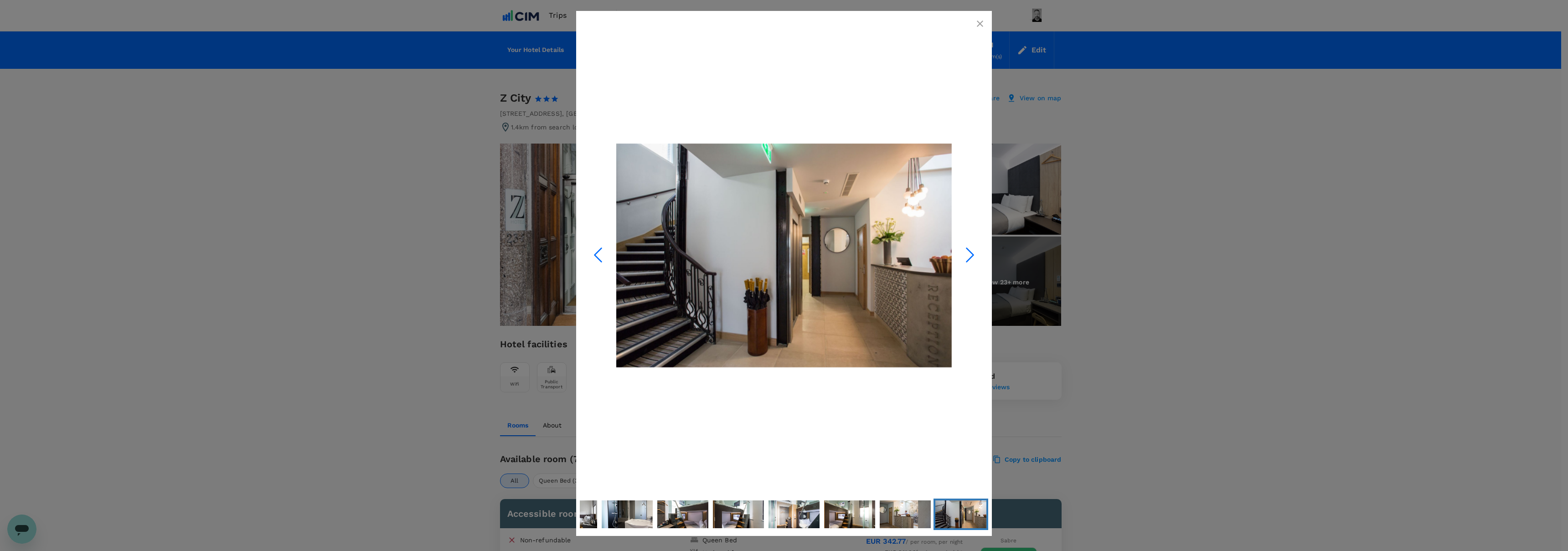
click at [979, 256] on icon "Next Slide" at bounding box center [970, 254] width 28 height 28
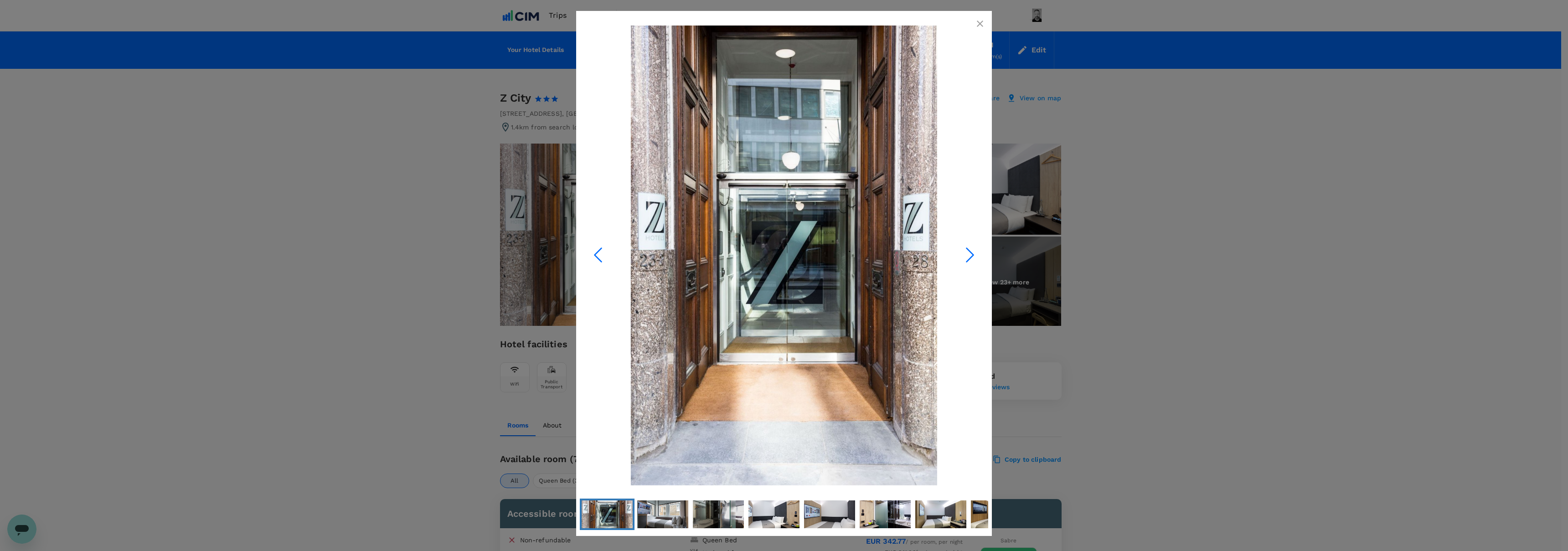
click at [979, 256] on icon "Next Slide" at bounding box center [970, 254] width 28 height 28
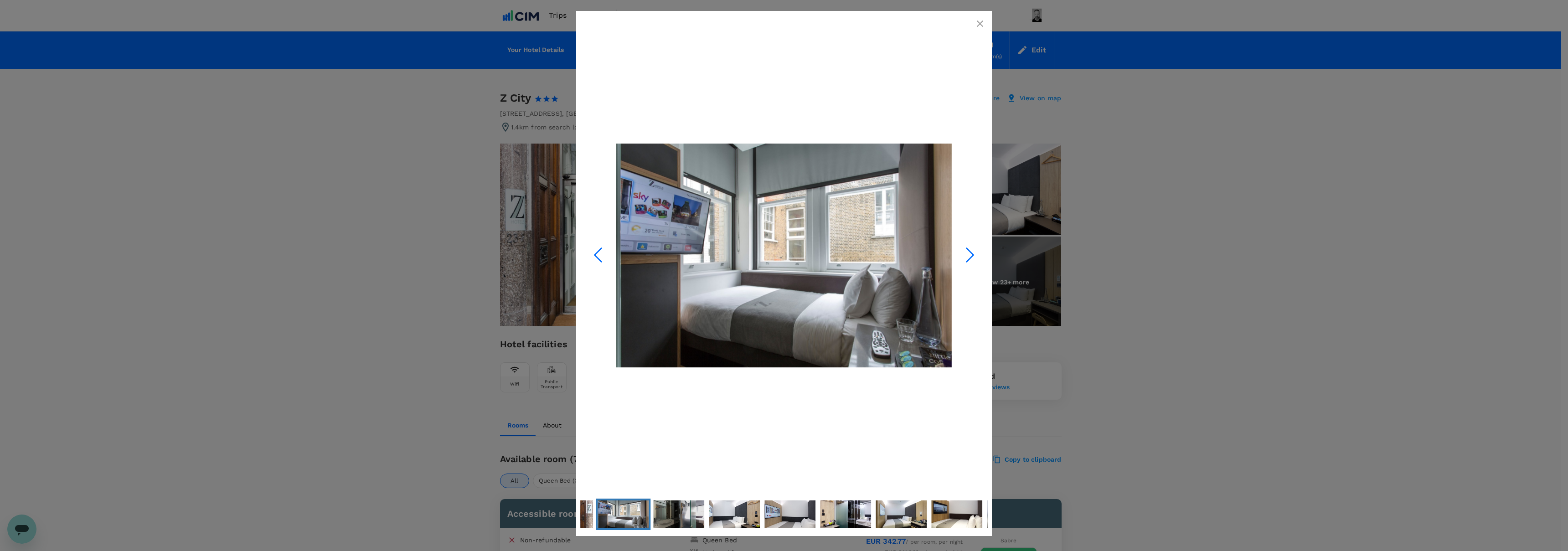
click at [1220, 273] on div at bounding box center [784, 275] width 1568 height 551
click at [975, 21] on icon "button" at bounding box center [980, 24] width 11 height 11
